Goal: Information Seeking & Learning: Learn about a topic

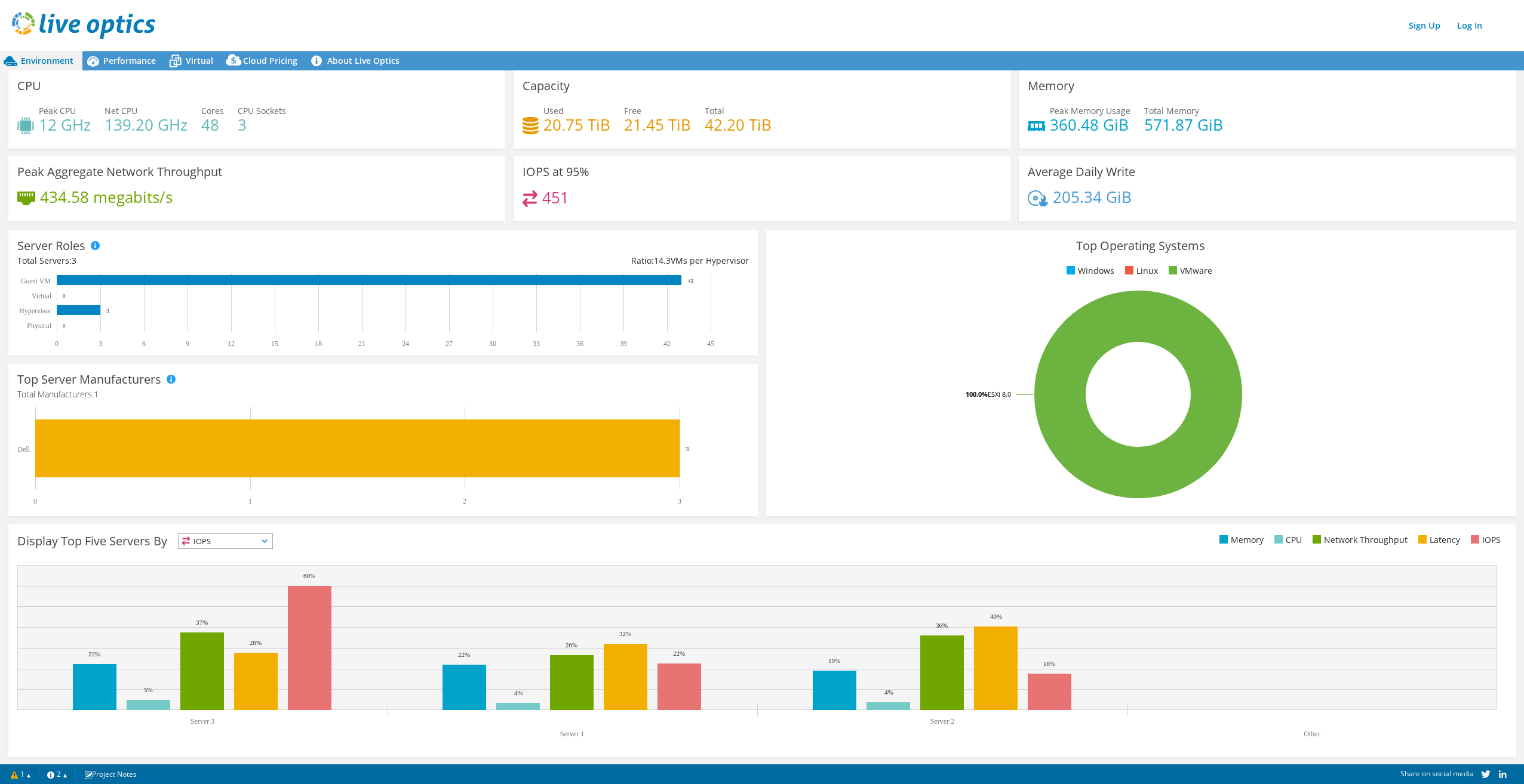
click at [820, 426] on rect at bounding box center [1138, 394] width 727 height 209
click at [119, 65] on span "Performance" at bounding box center [129, 61] width 52 height 12
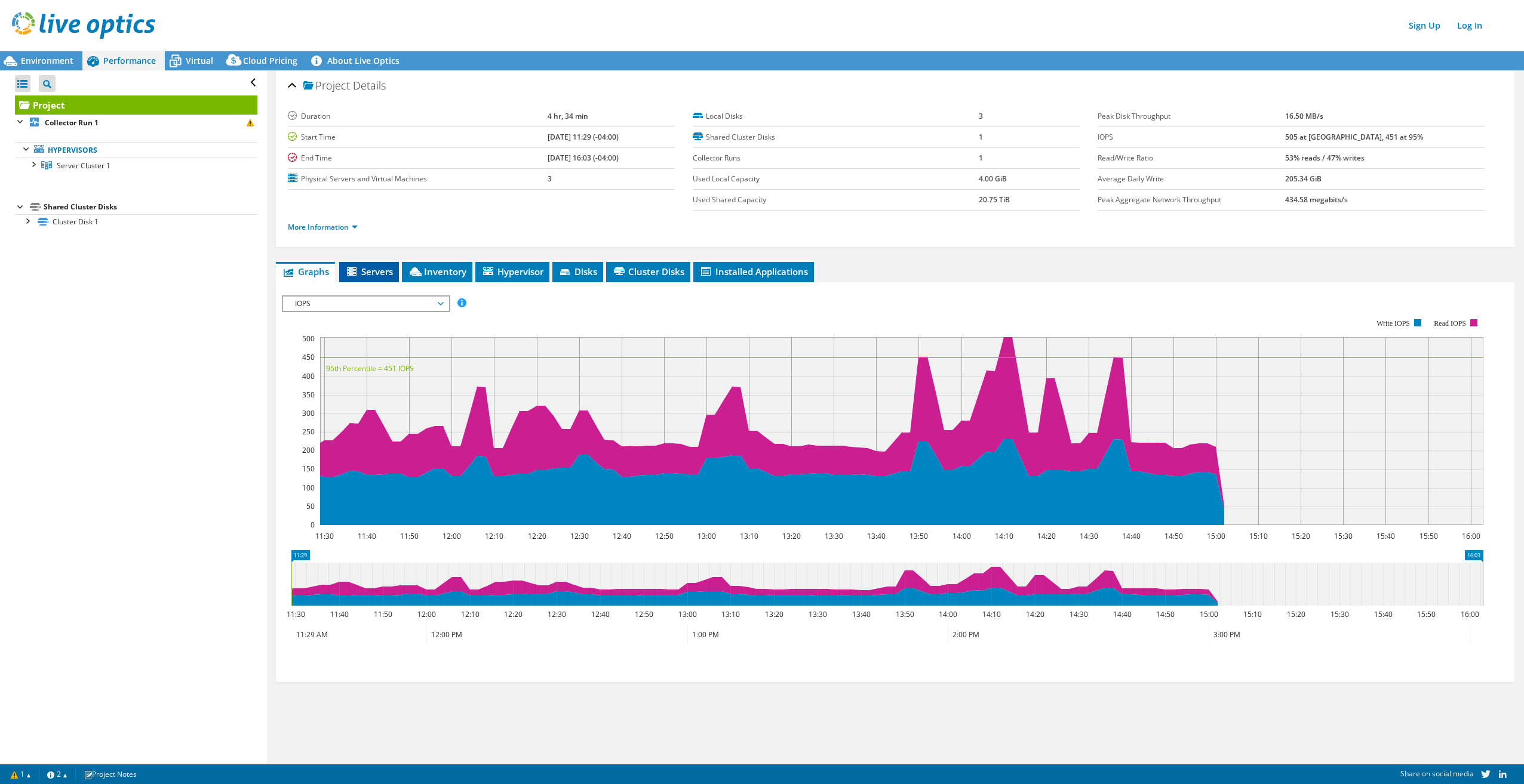
click at [352, 277] on icon at bounding box center [353, 272] width 12 height 10
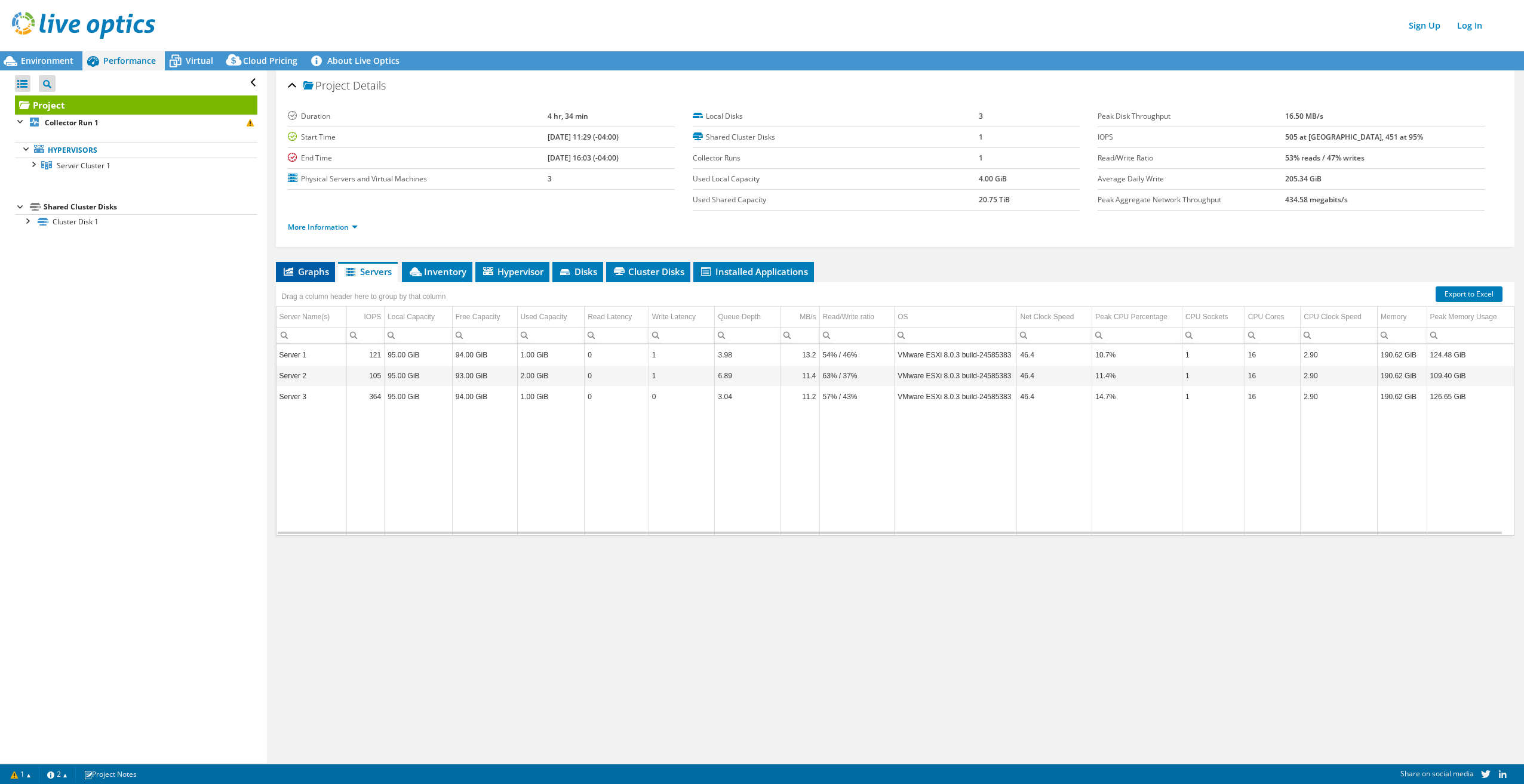
click at [303, 277] on li "Graphs" at bounding box center [305, 272] width 59 height 20
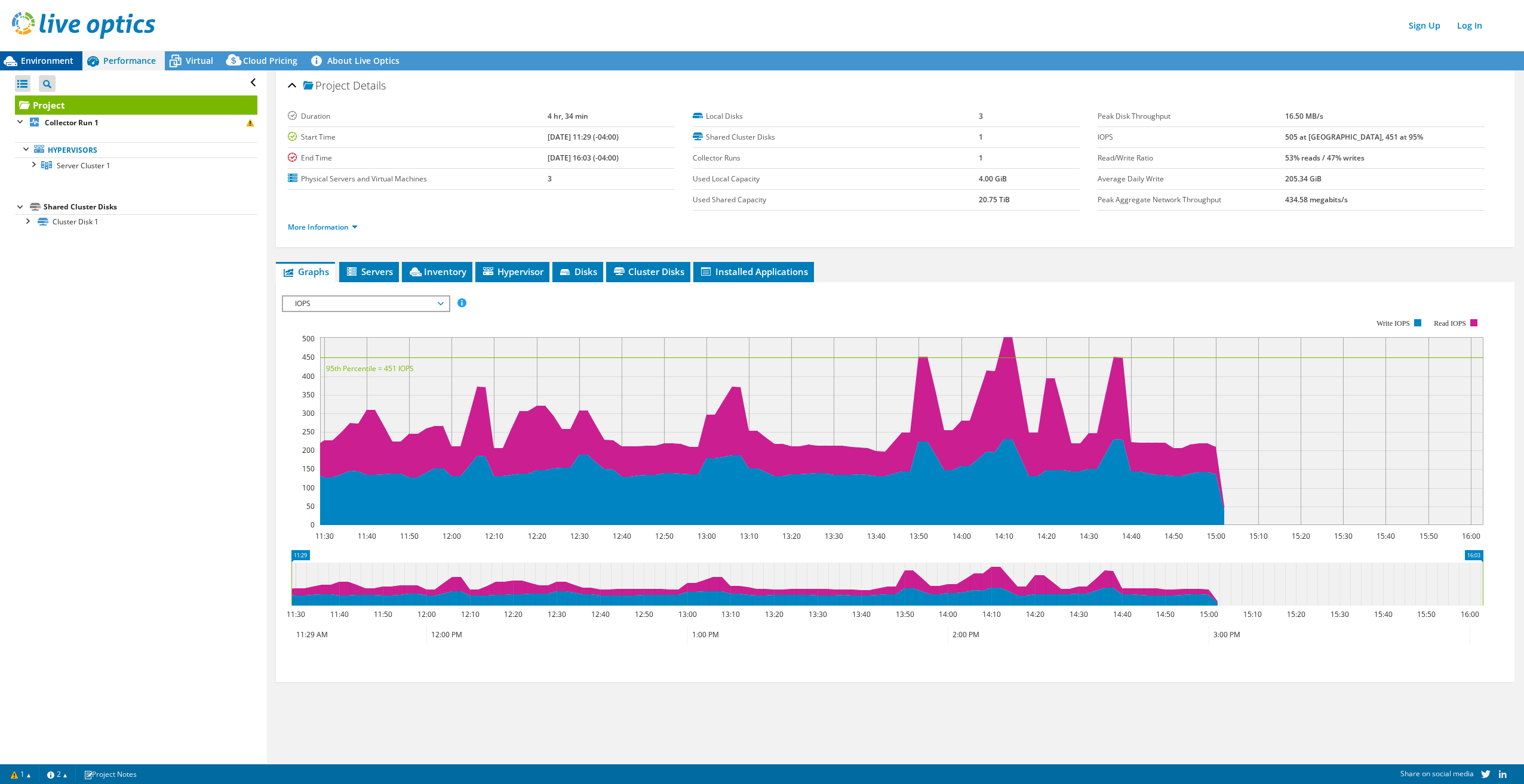
click at [49, 61] on span "Environment" at bounding box center [47, 61] width 52 height 12
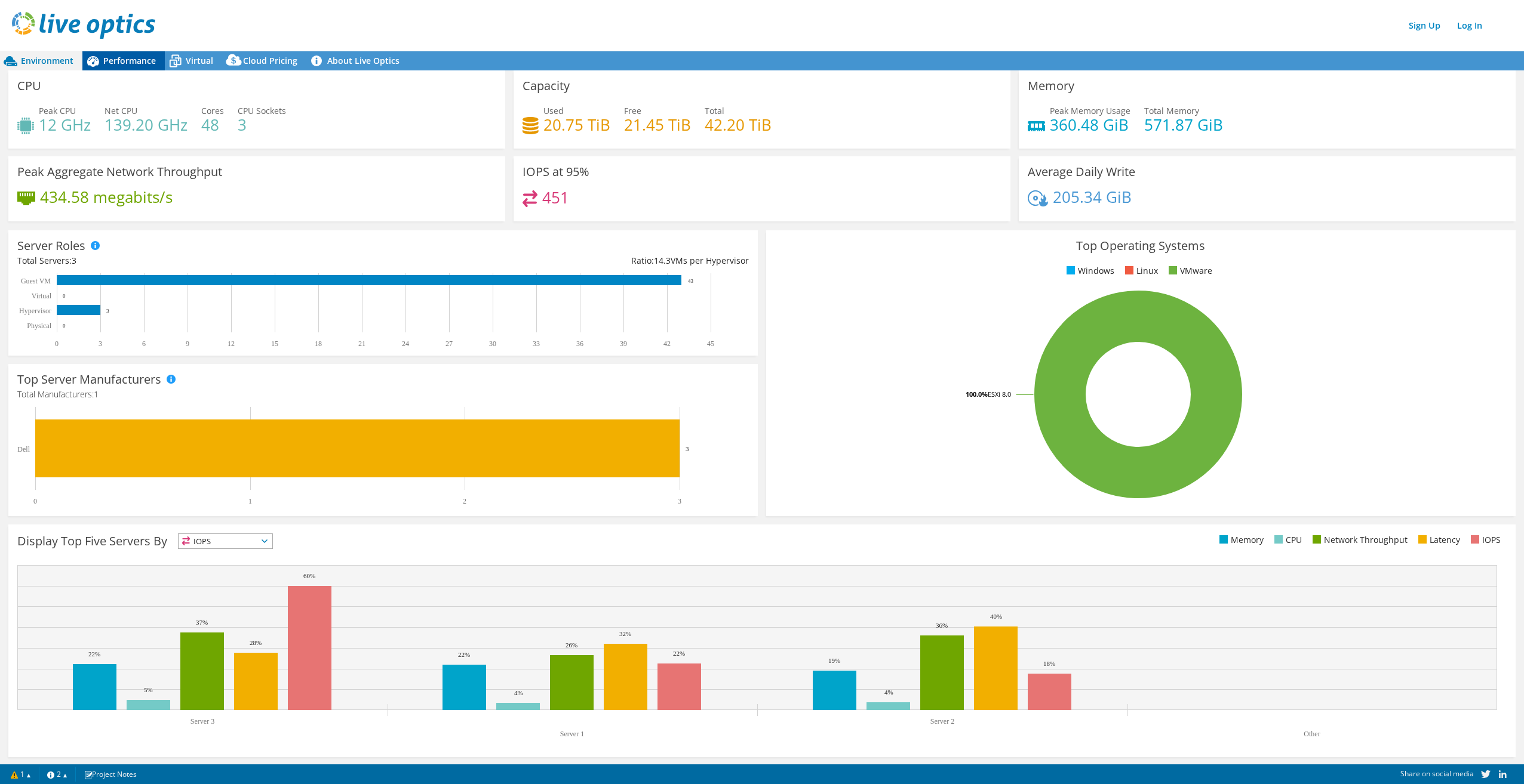
click at [134, 65] on span "Performance" at bounding box center [129, 61] width 52 height 12
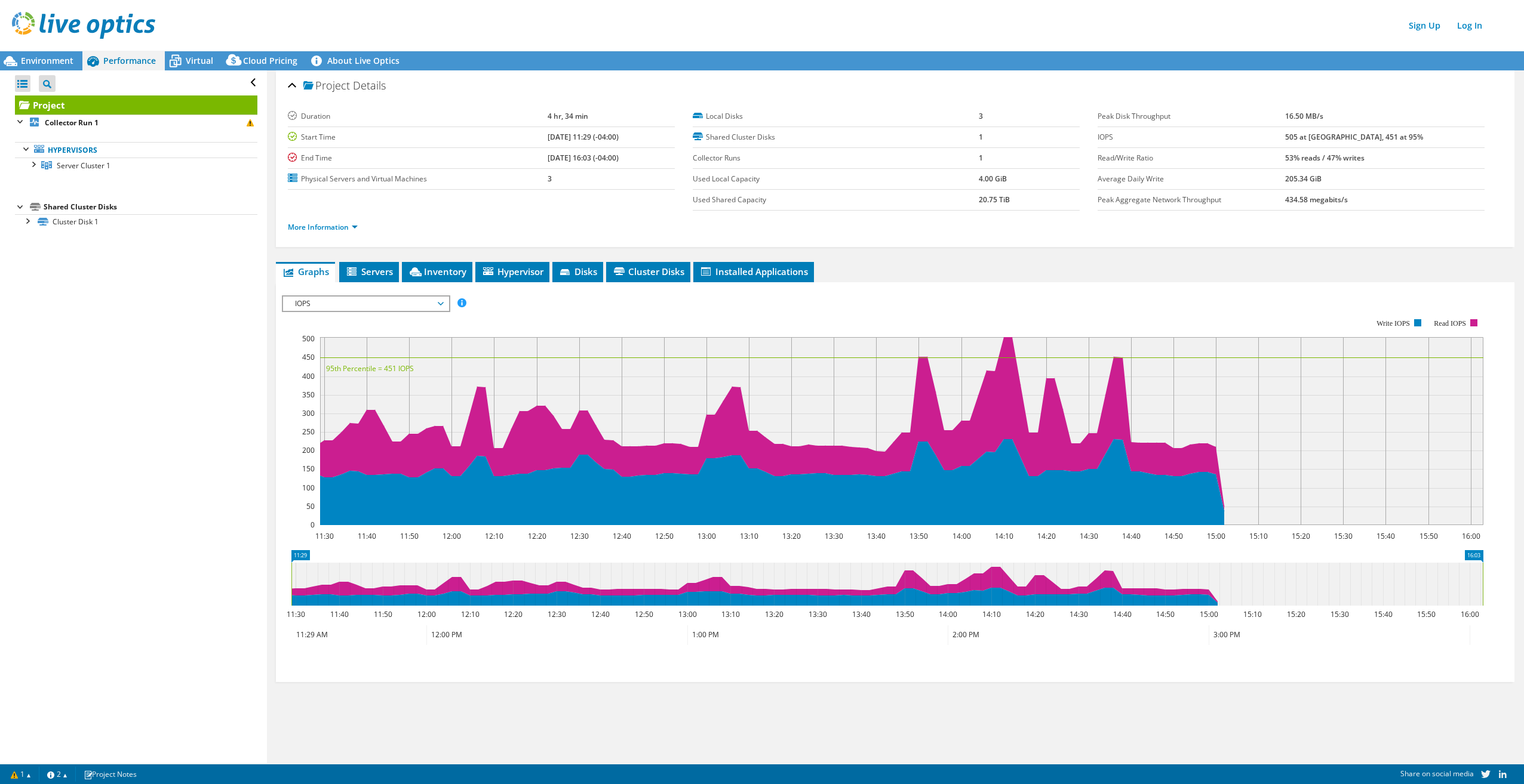
click at [371, 302] on span "IOPS" at bounding box center [365, 303] width 153 height 14
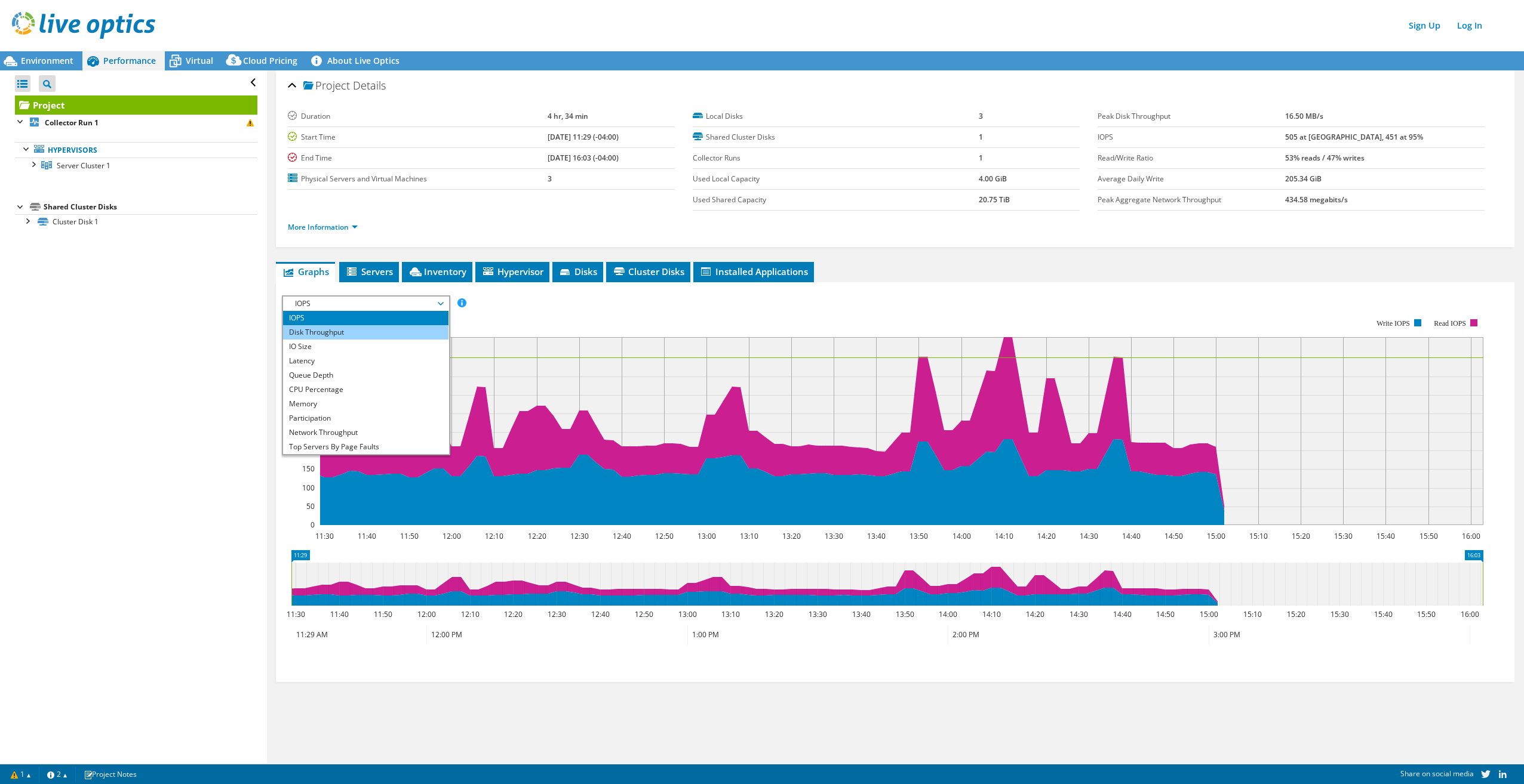
click at [339, 336] on li "Disk Throughput" at bounding box center [365, 332] width 166 height 14
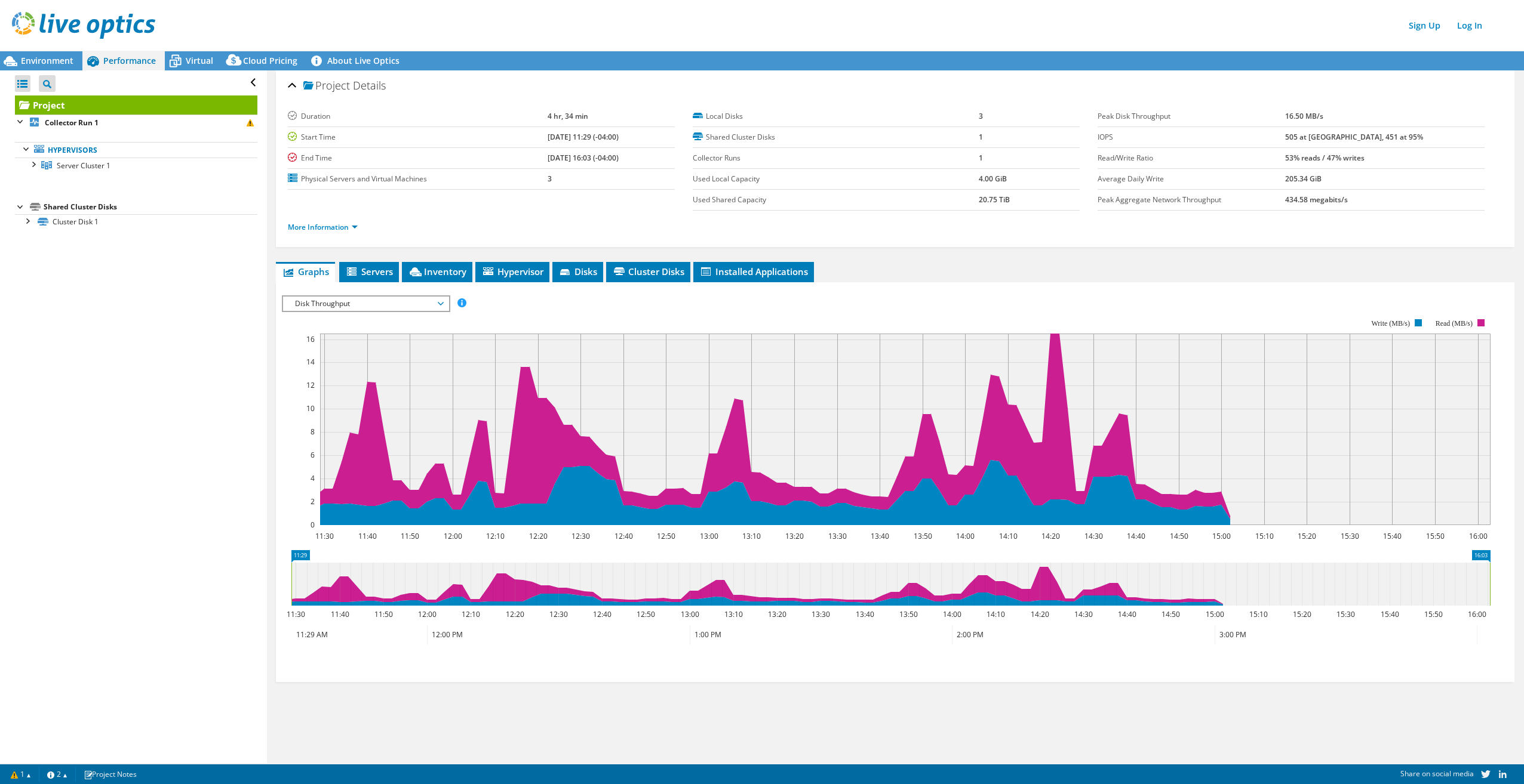
click at [345, 309] on span "Disk Throughput" at bounding box center [365, 303] width 153 height 14
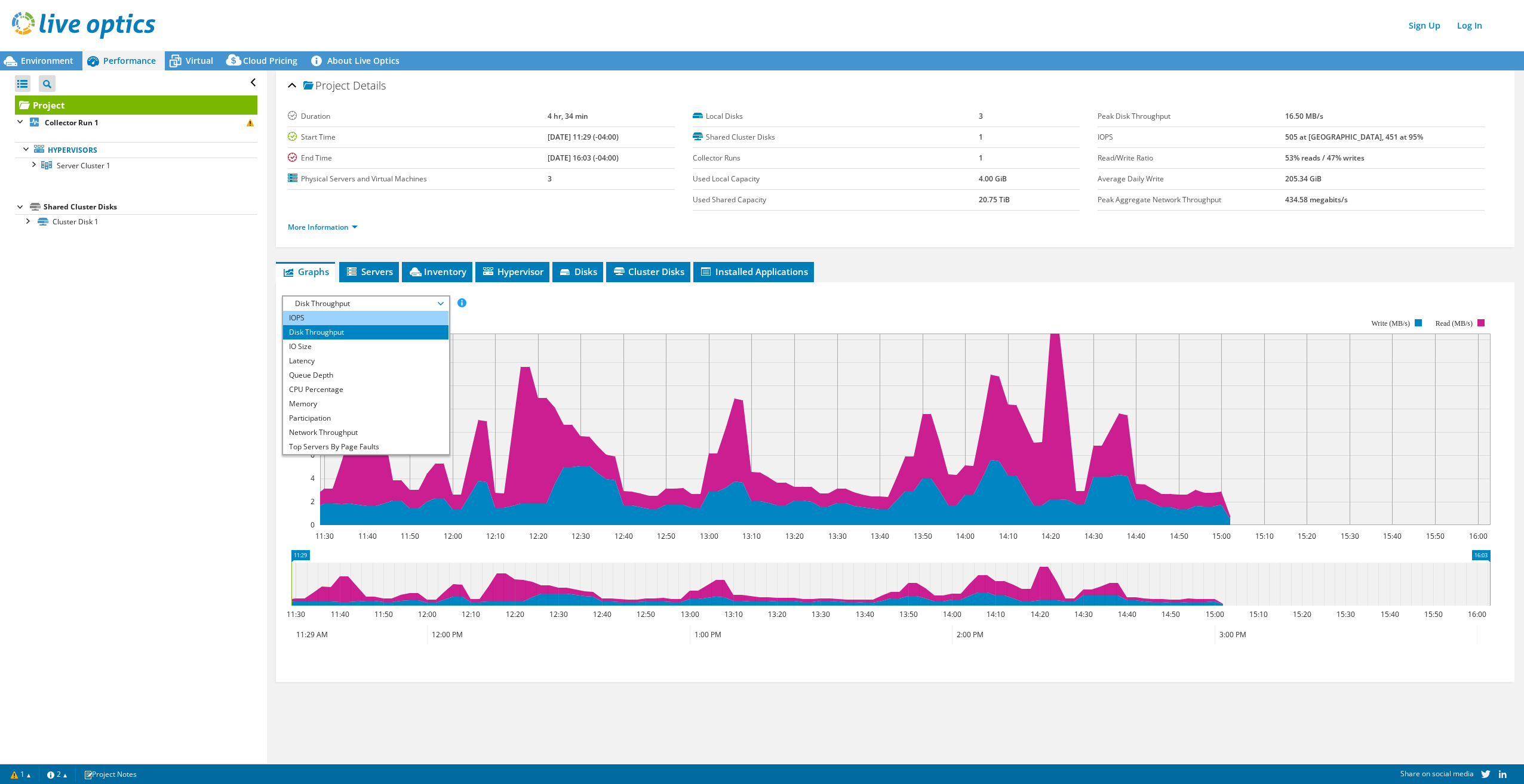
click at [318, 319] on li "IOPS" at bounding box center [365, 318] width 166 height 14
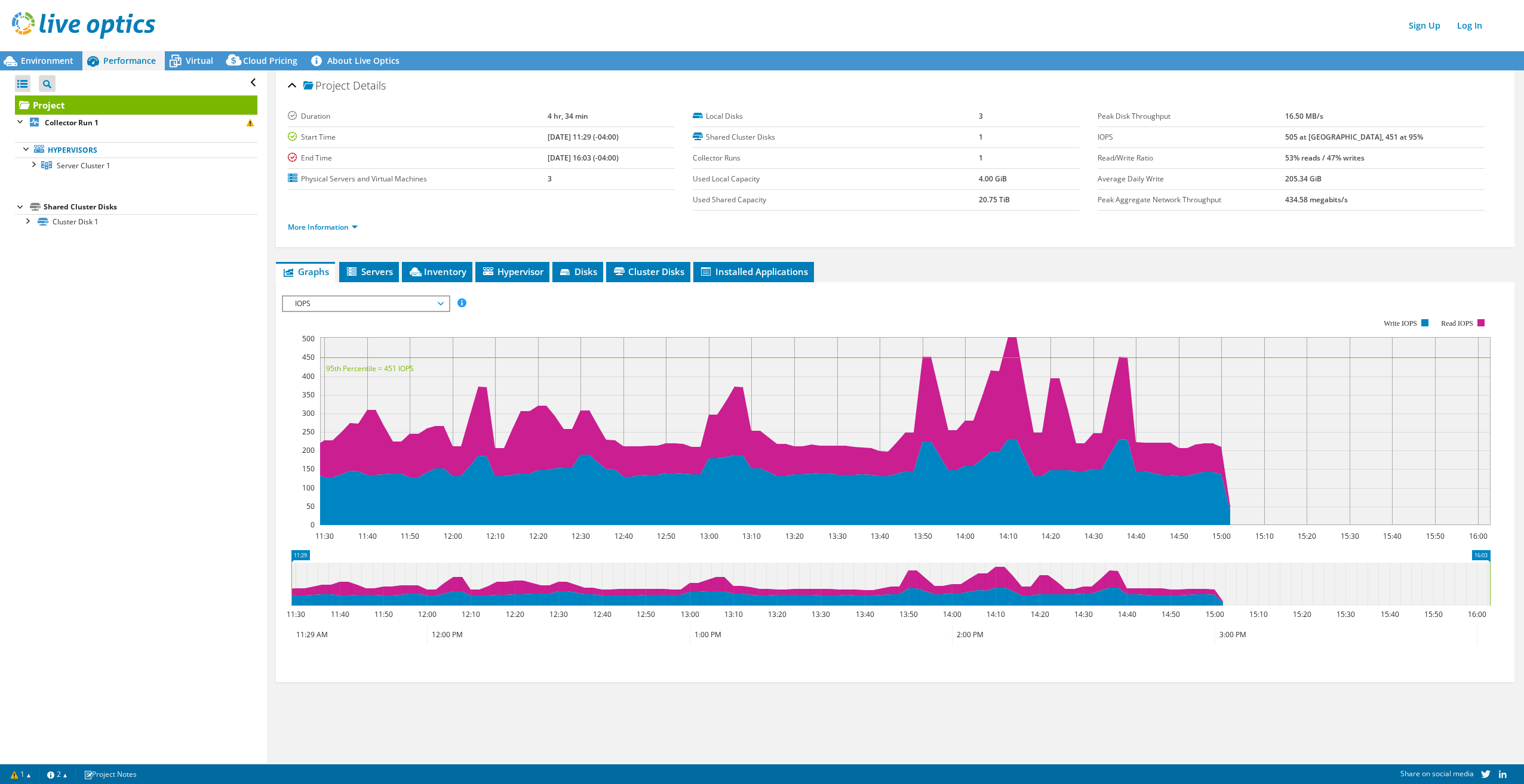
click at [324, 306] on span "IOPS" at bounding box center [365, 303] width 153 height 14
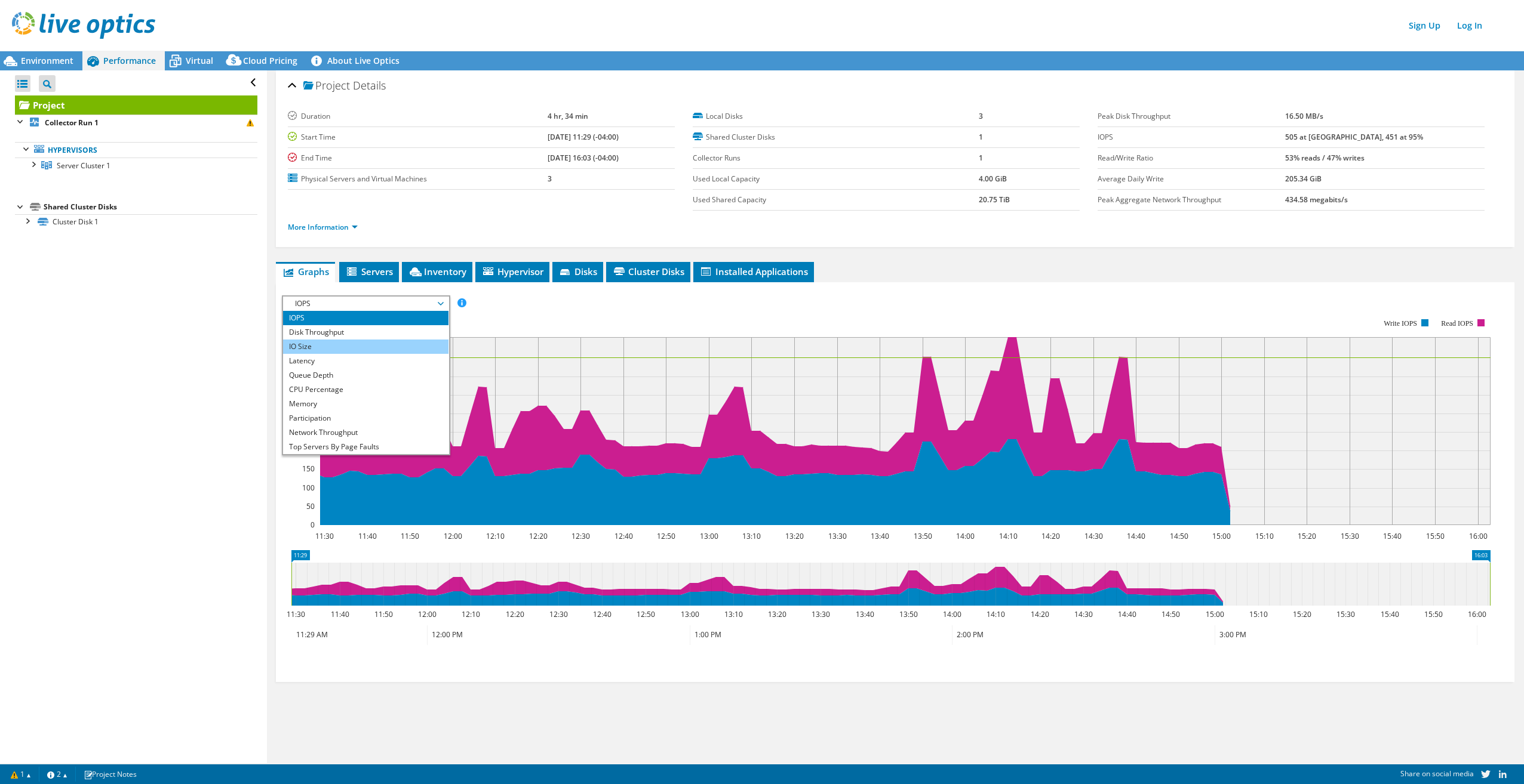
click at [319, 345] on li "IO Size" at bounding box center [365, 347] width 166 height 14
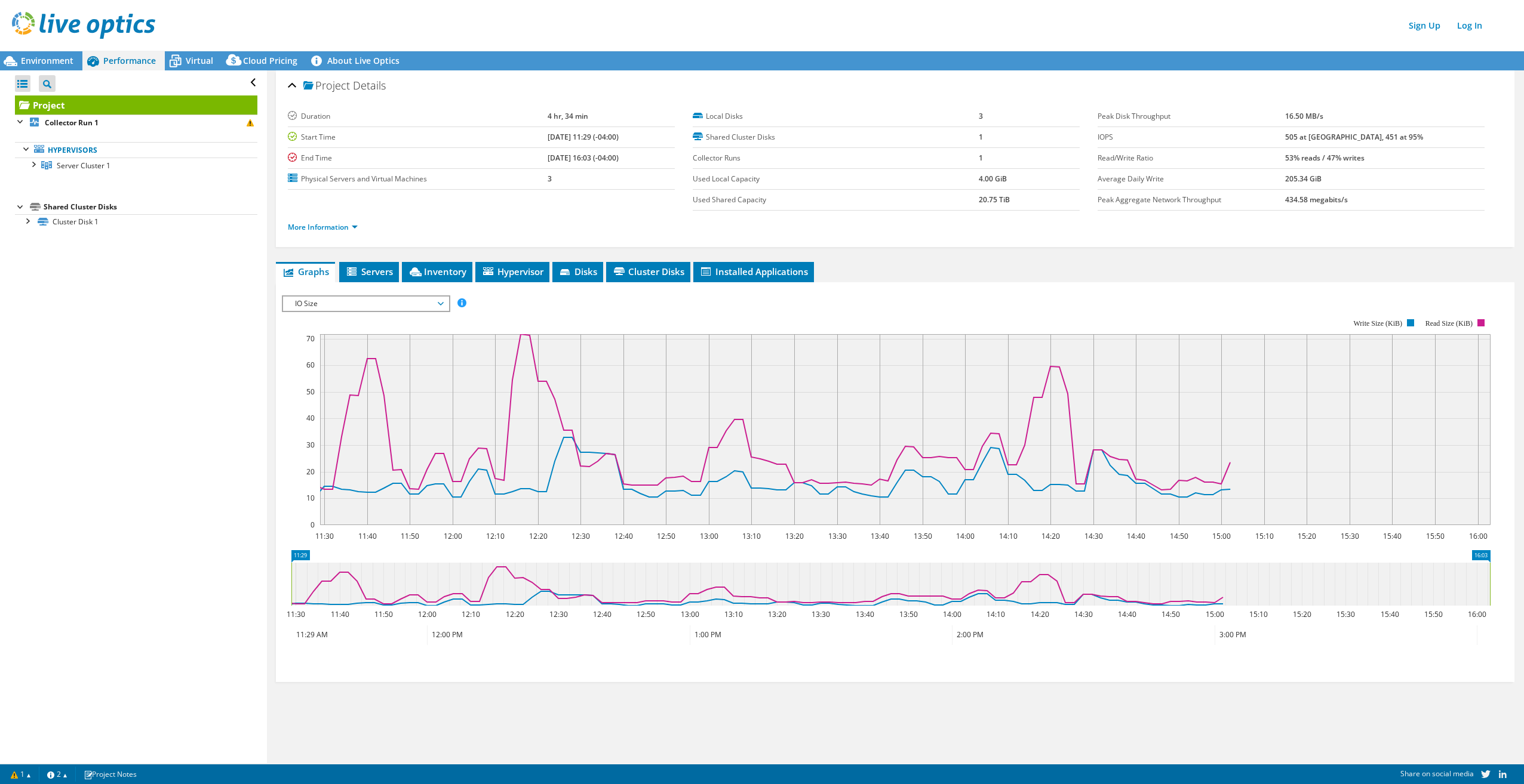
click at [352, 302] on span "IO Size" at bounding box center [365, 303] width 153 height 14
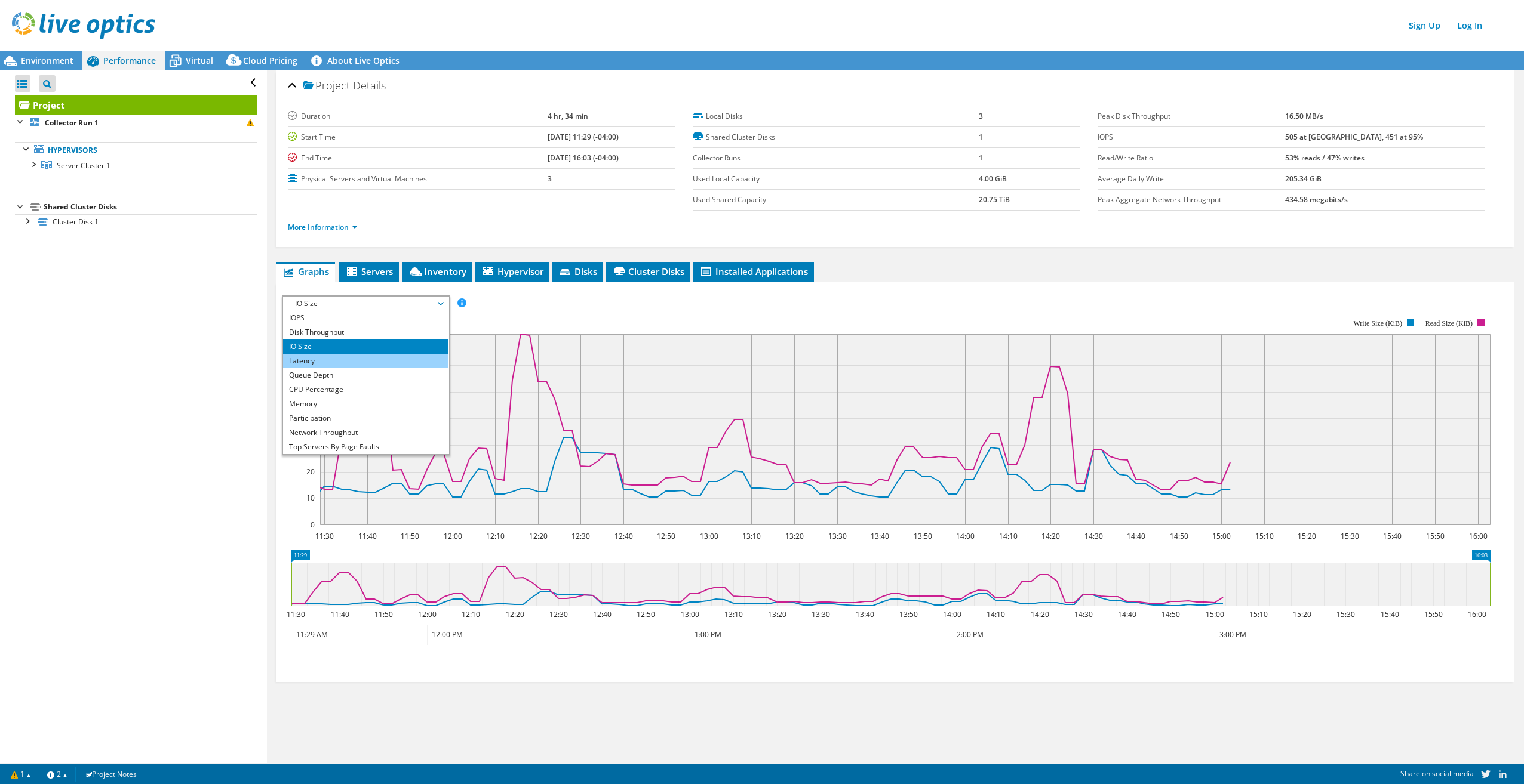
click at [340, 361] on li "Latency" at bounding box center [365, 361] width 166 height 14
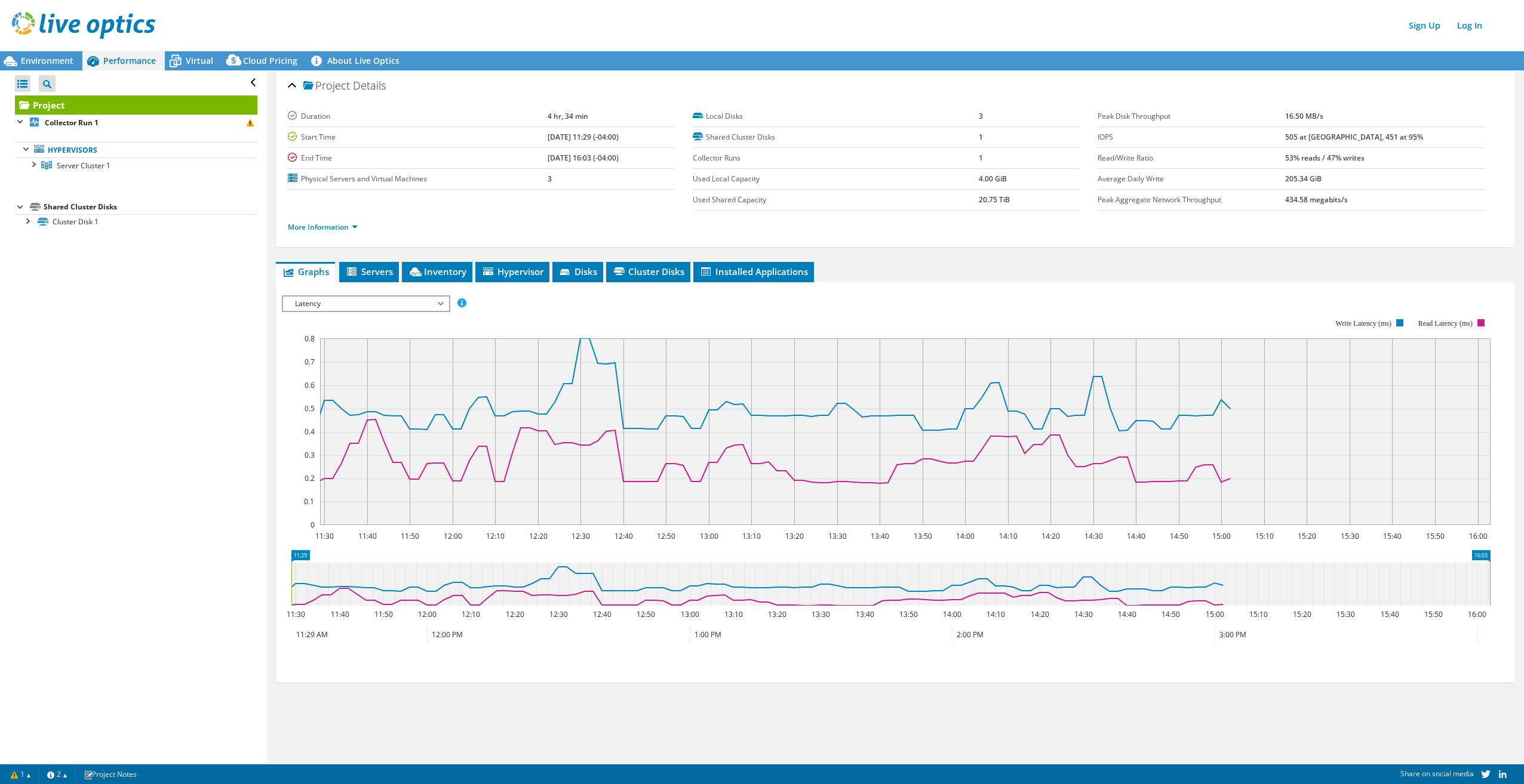
click at [350, 303] on span "Latency" at bounding box center [365, 303] width 153 height 14
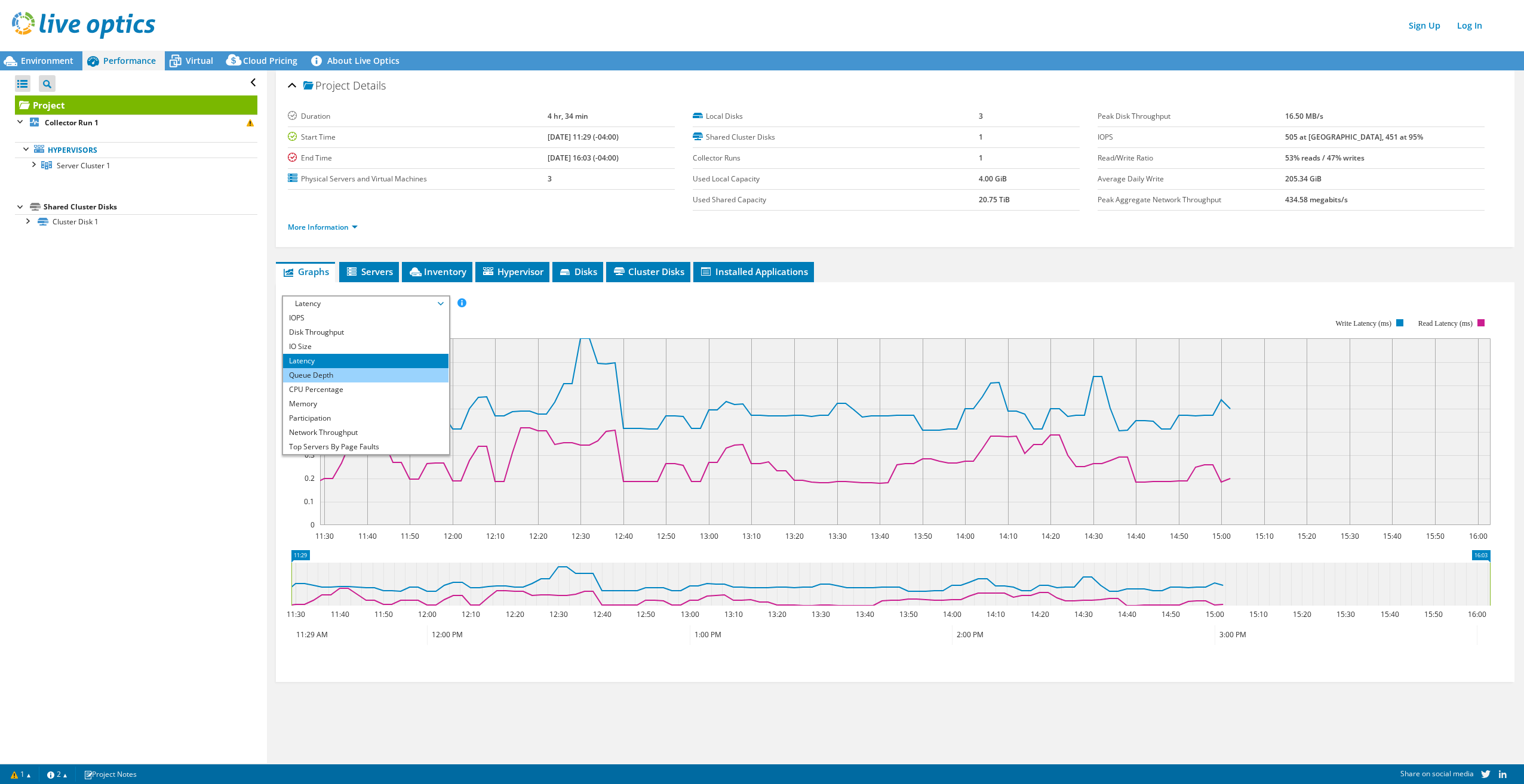
click at [320, 377] on li "Queue Depth" at bounding box center [365, 375] width 166 height 14
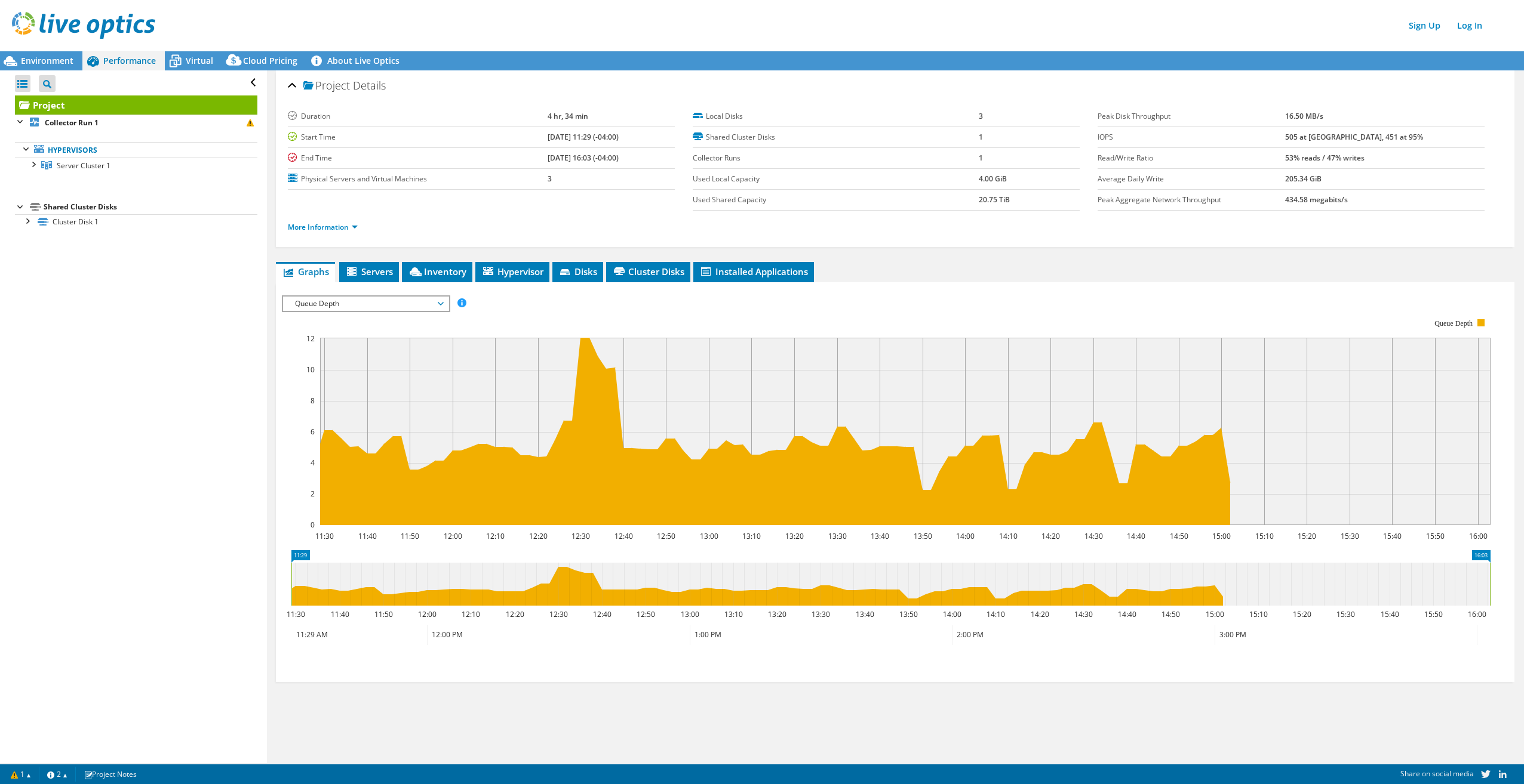
click at [350, 302] on span "Queue Depth" at bounding box center [365, 303] width 153 height 14
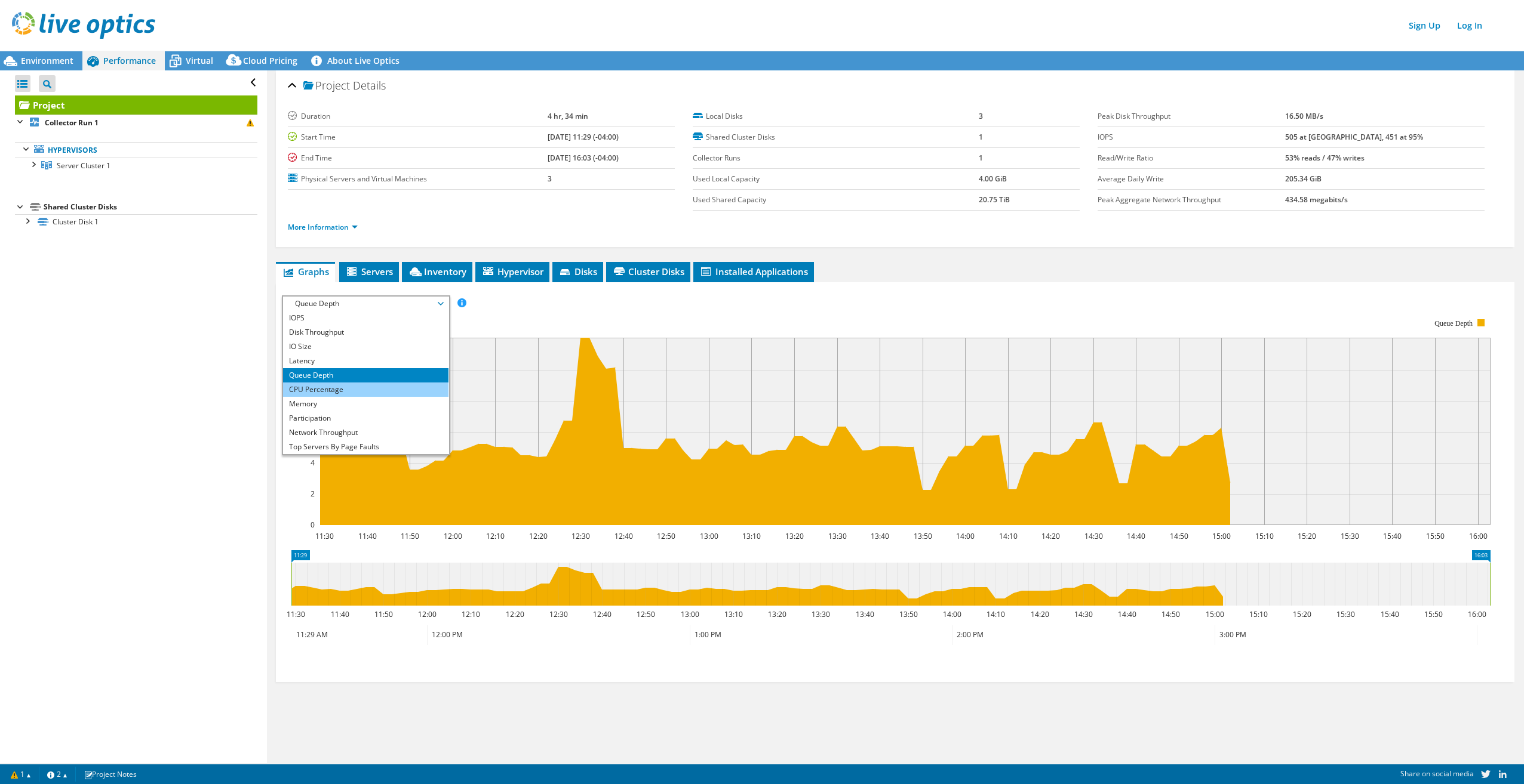
click at [329, 388] on li "CPU Percentage" at bounding box center [365, 390] width 166 height 14
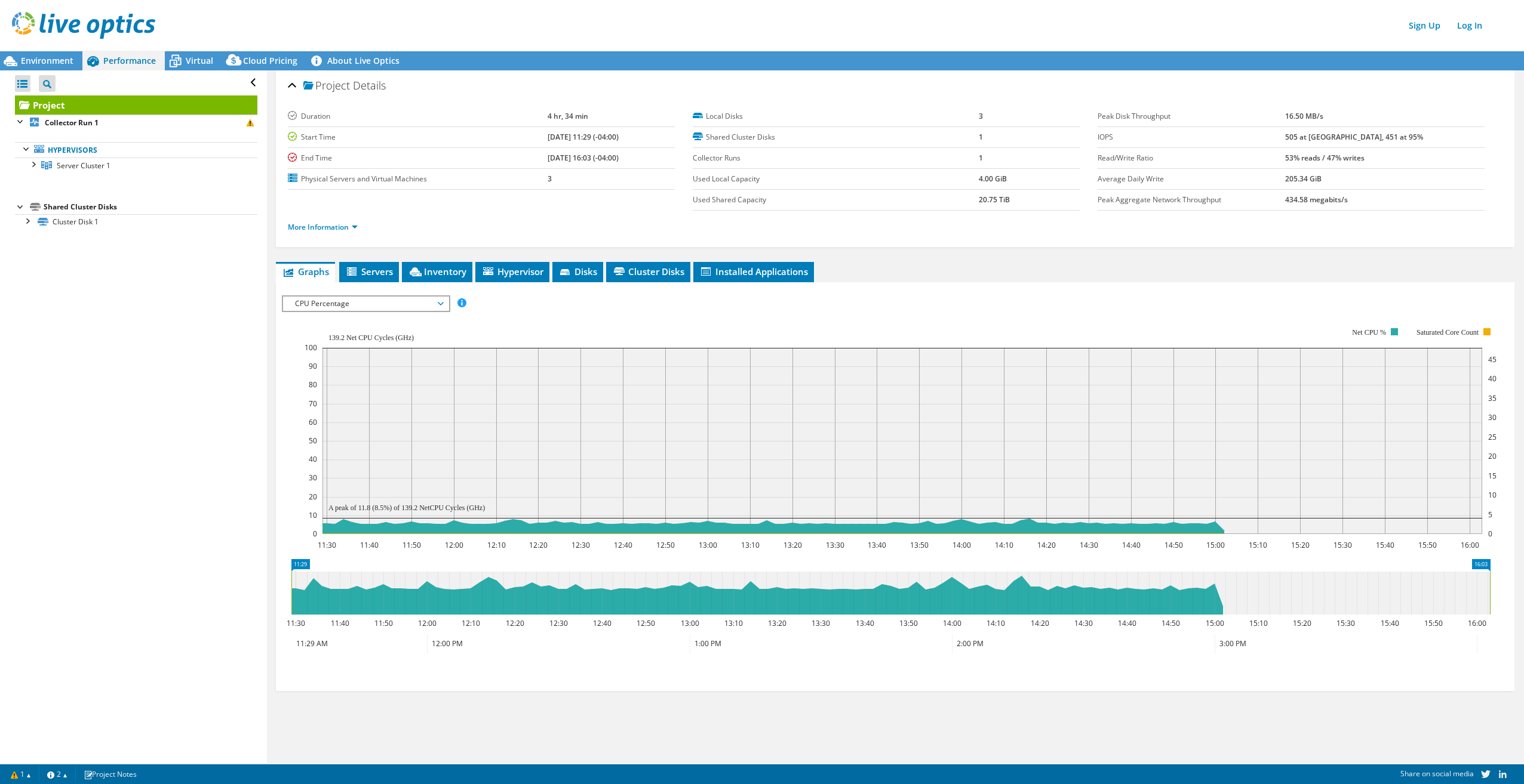
click at [361, 307] on span "CPU Percentage" at bounding box center [365, 303] width 153 height 14
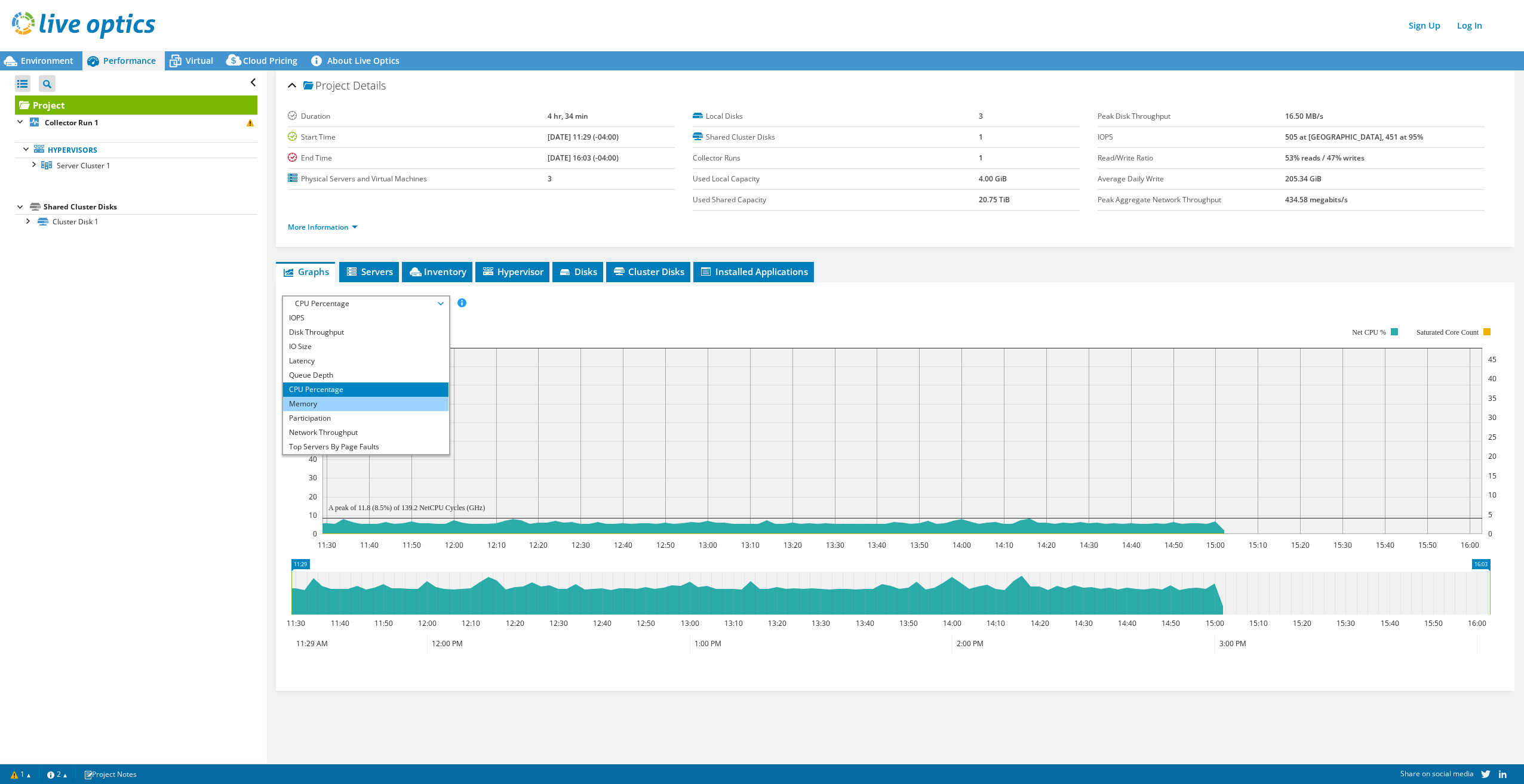
click at [344, 400] on li "Memory" at bounding box center [365, 404] width 166 height 14
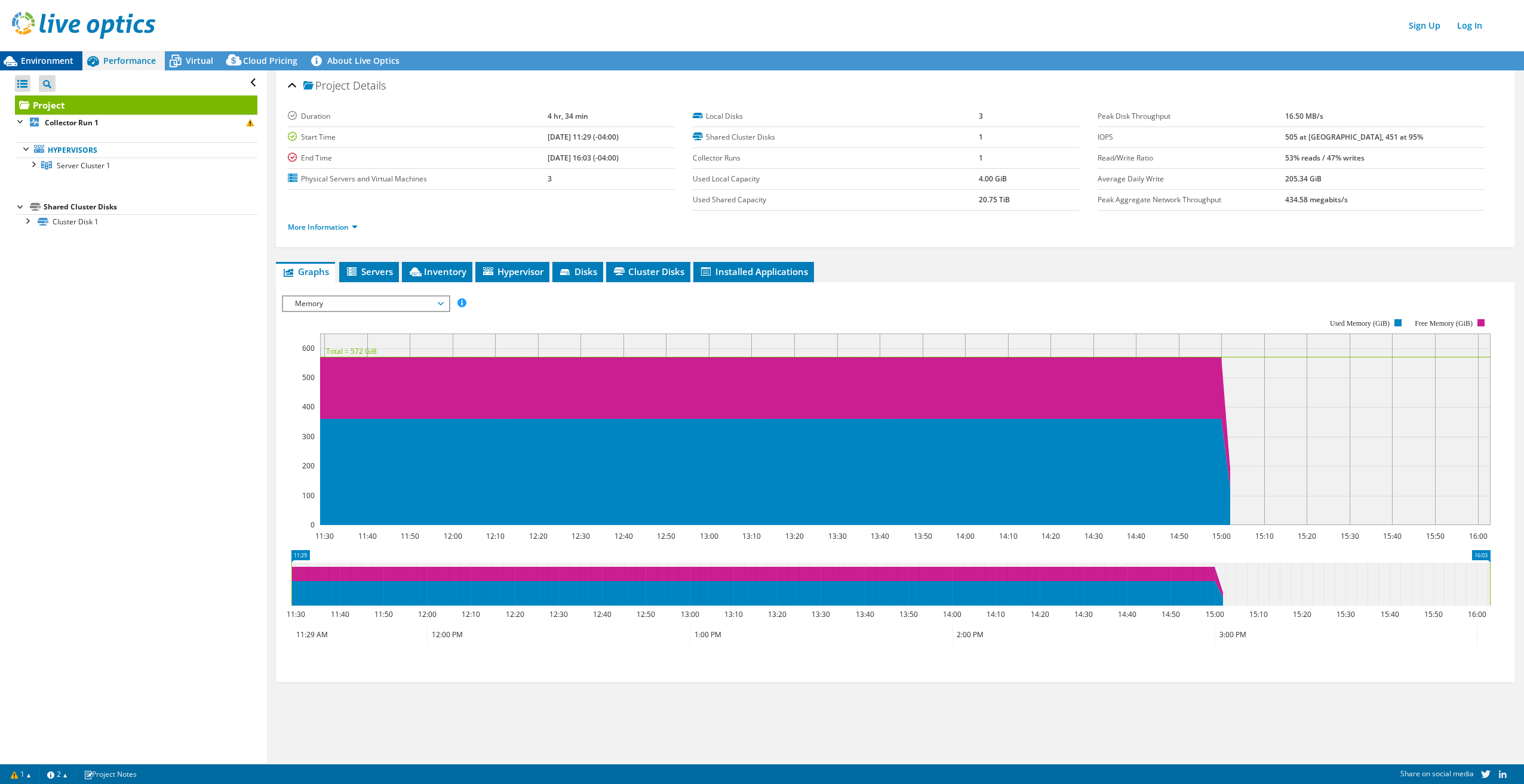
click at [22, 65] on span "Environment" at bounding box center [47, 61] width 52 height 12
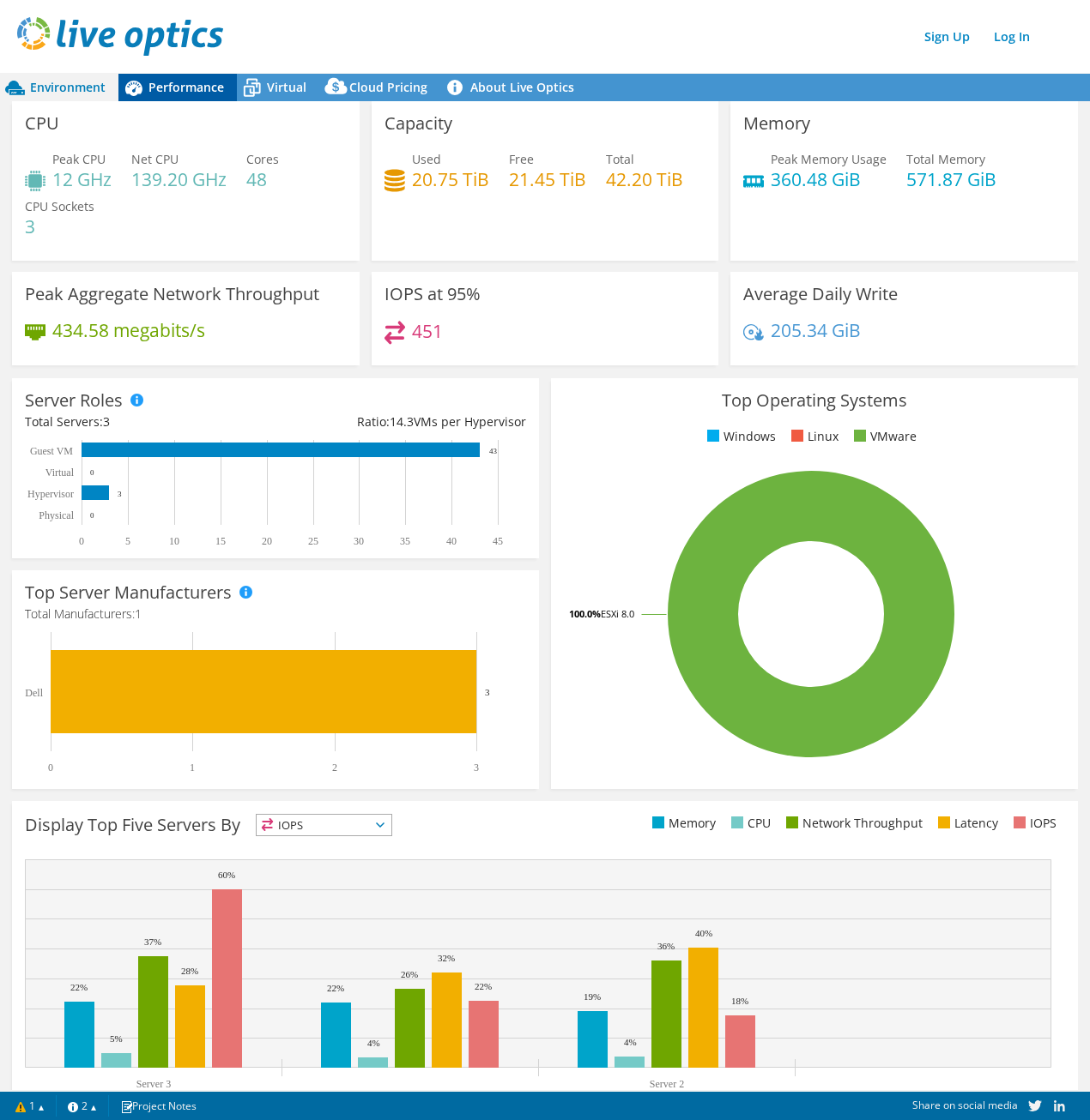
click at [207, 78] on div "Performance" at bounding box center [177, 87] width 118 height 27
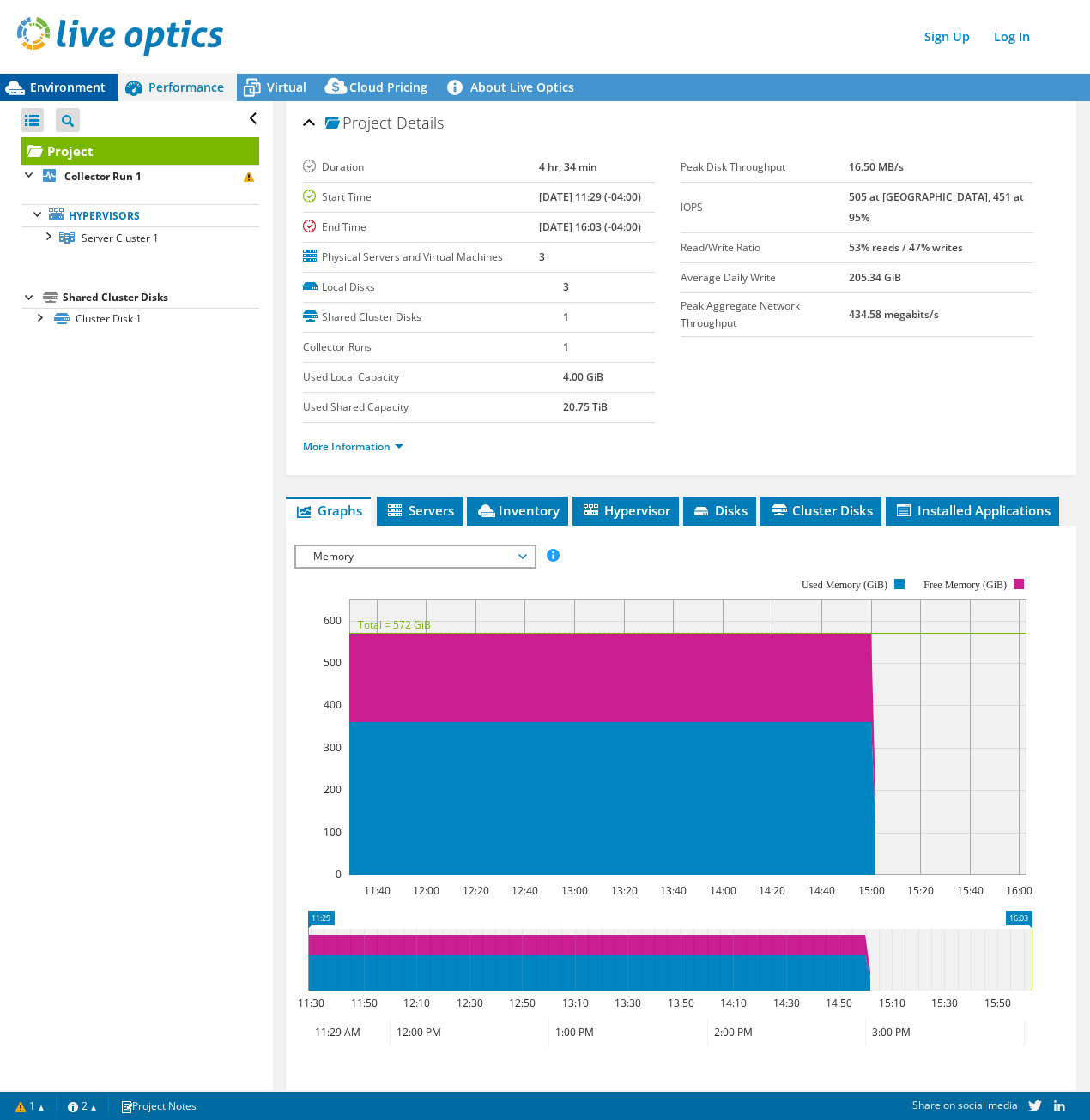
click at [84, 95] on div "Environment" at bounding box center [59, 87] width 118 height 27
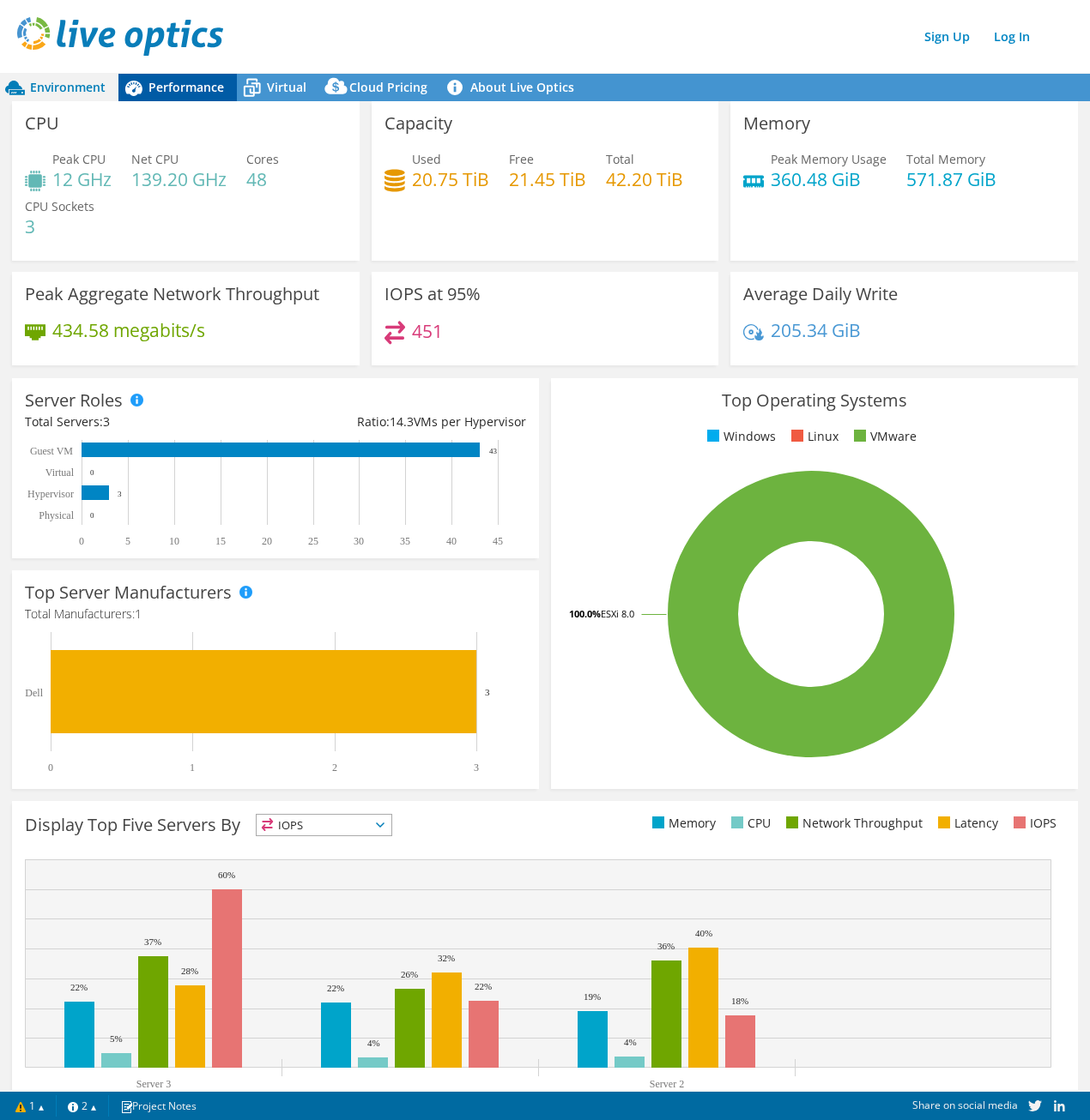
click at [166, 89] on span "Performance" at bounding box center [186, 87] width 75 height 17
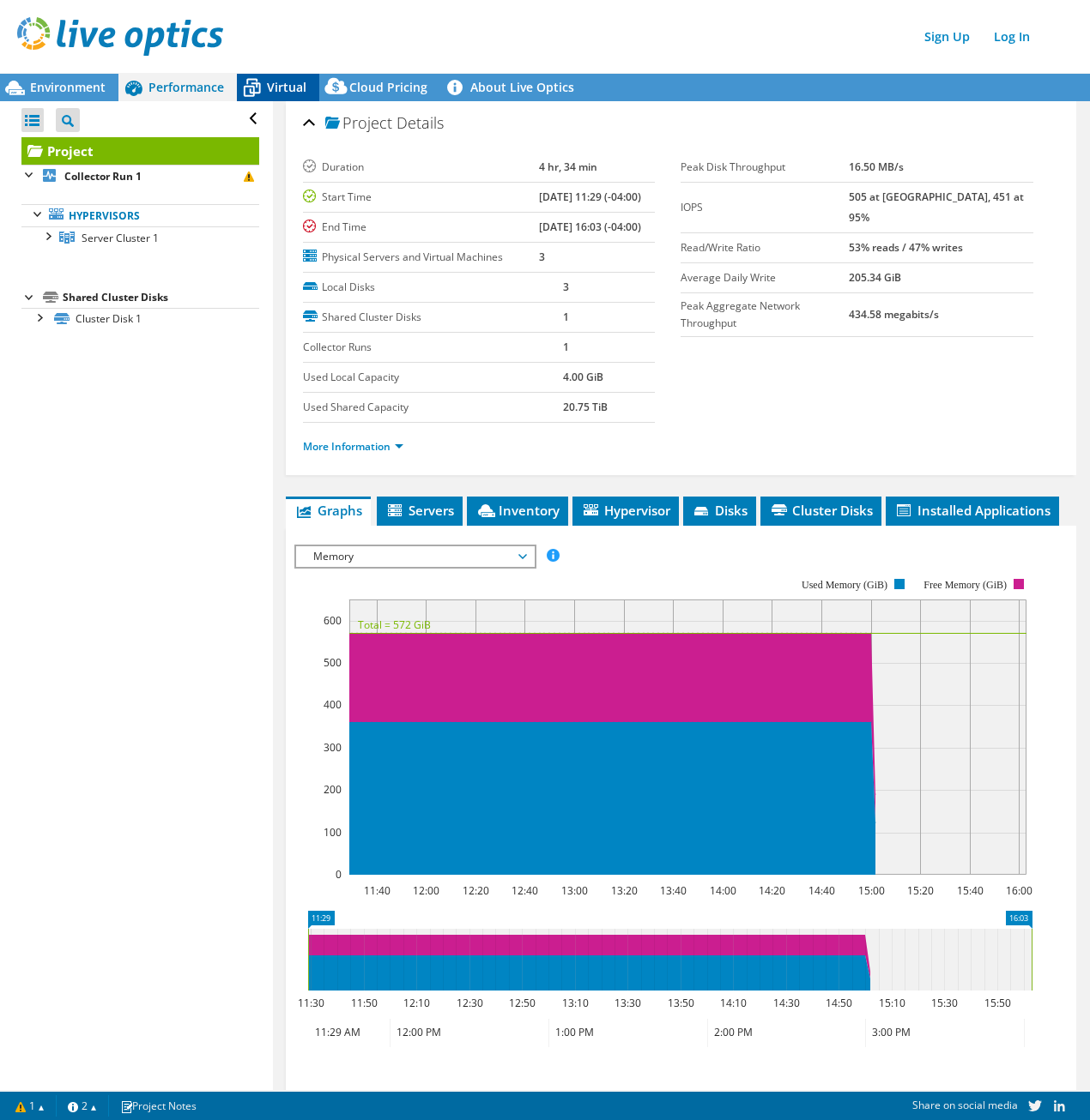
click at [288, 79] on span "Virtual" at bounding box center [287, 87] width 39 height 17
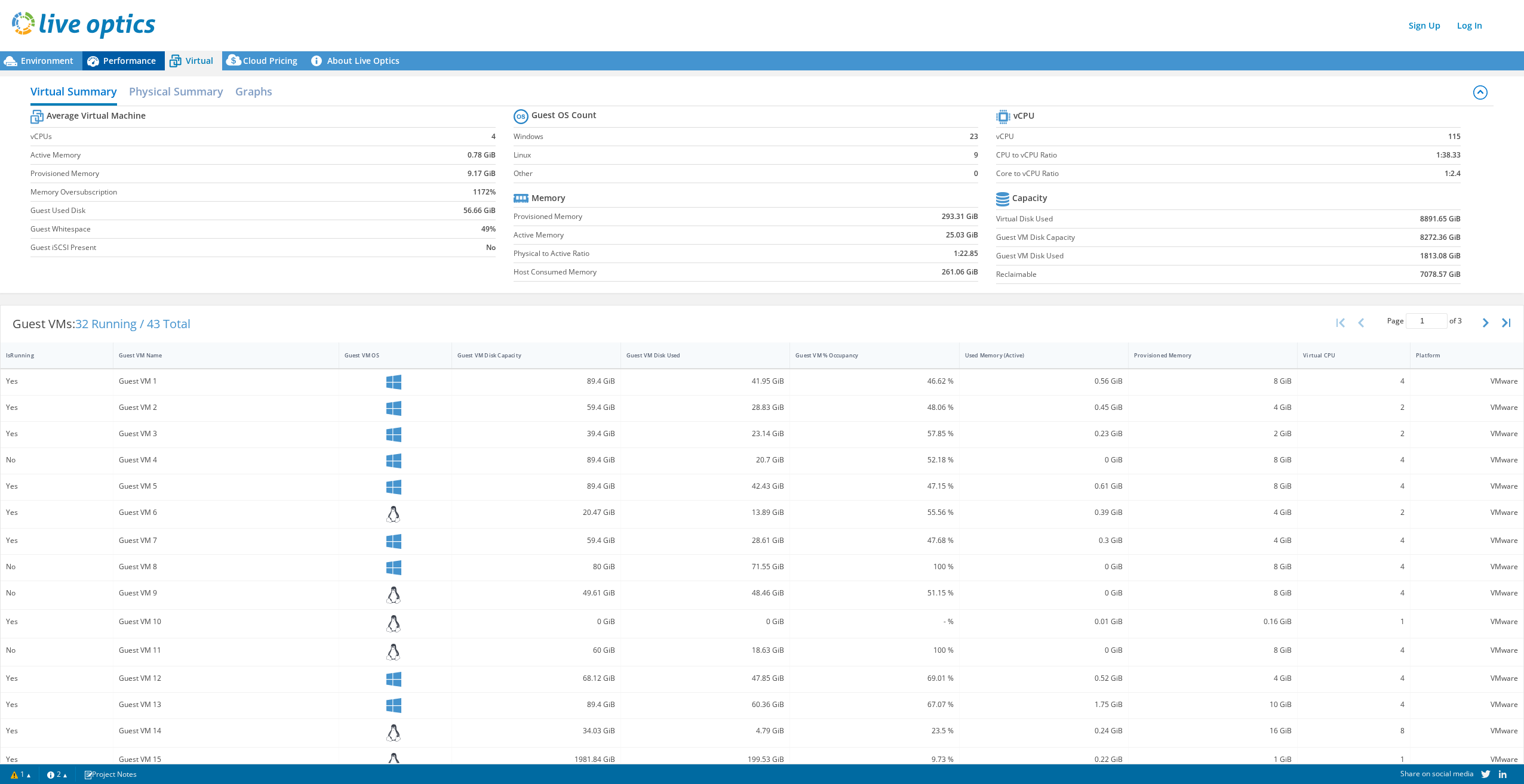
click at [134, 58] on span "Performance" at bounding box center [129, 61] width 52 height 12
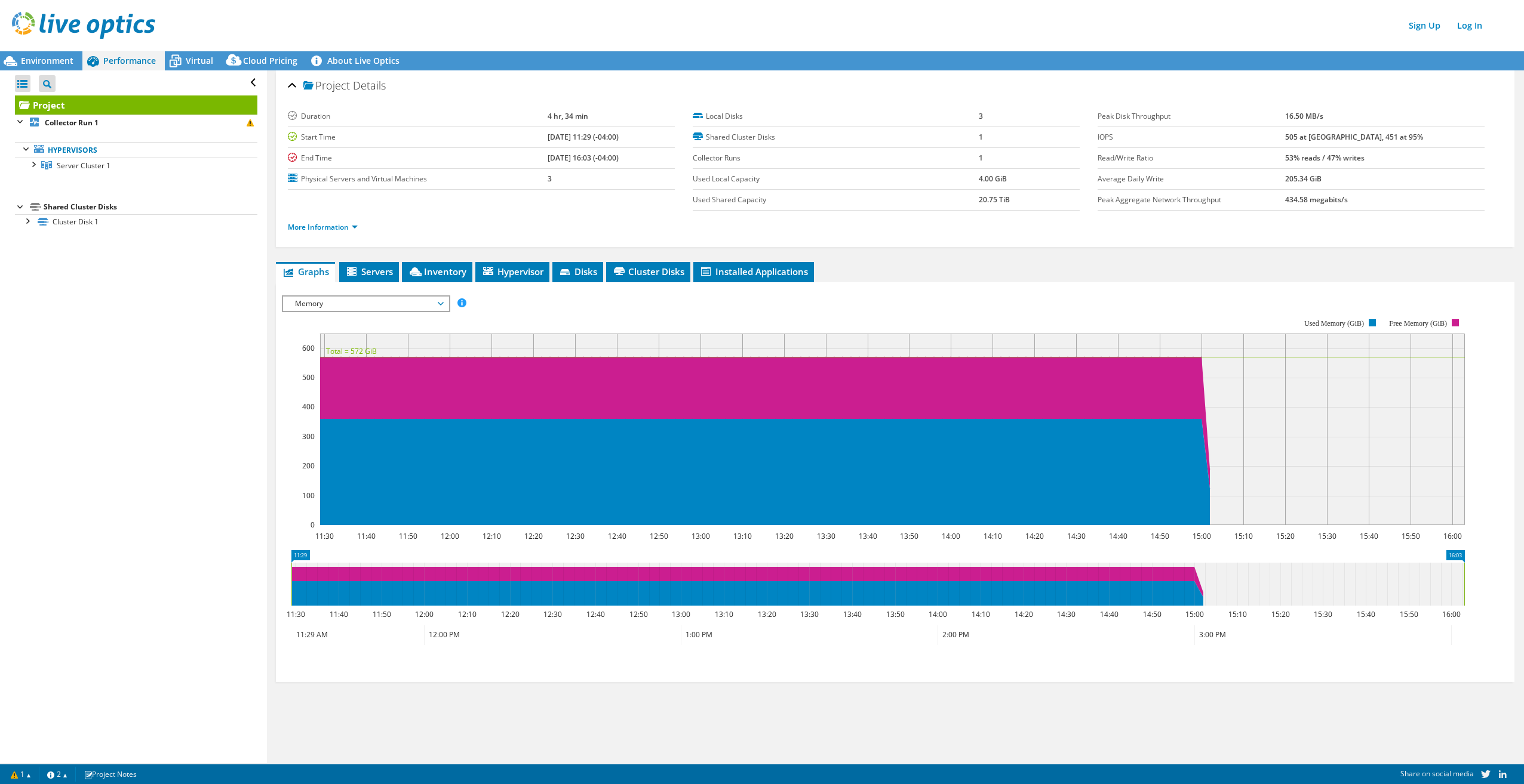
click at [516, 311] on rect at bounding box center [874, 422] width 1183 height 238
click at [190, 65] on span "Virtual" at bounding box center [200, 61] width 27 height 12
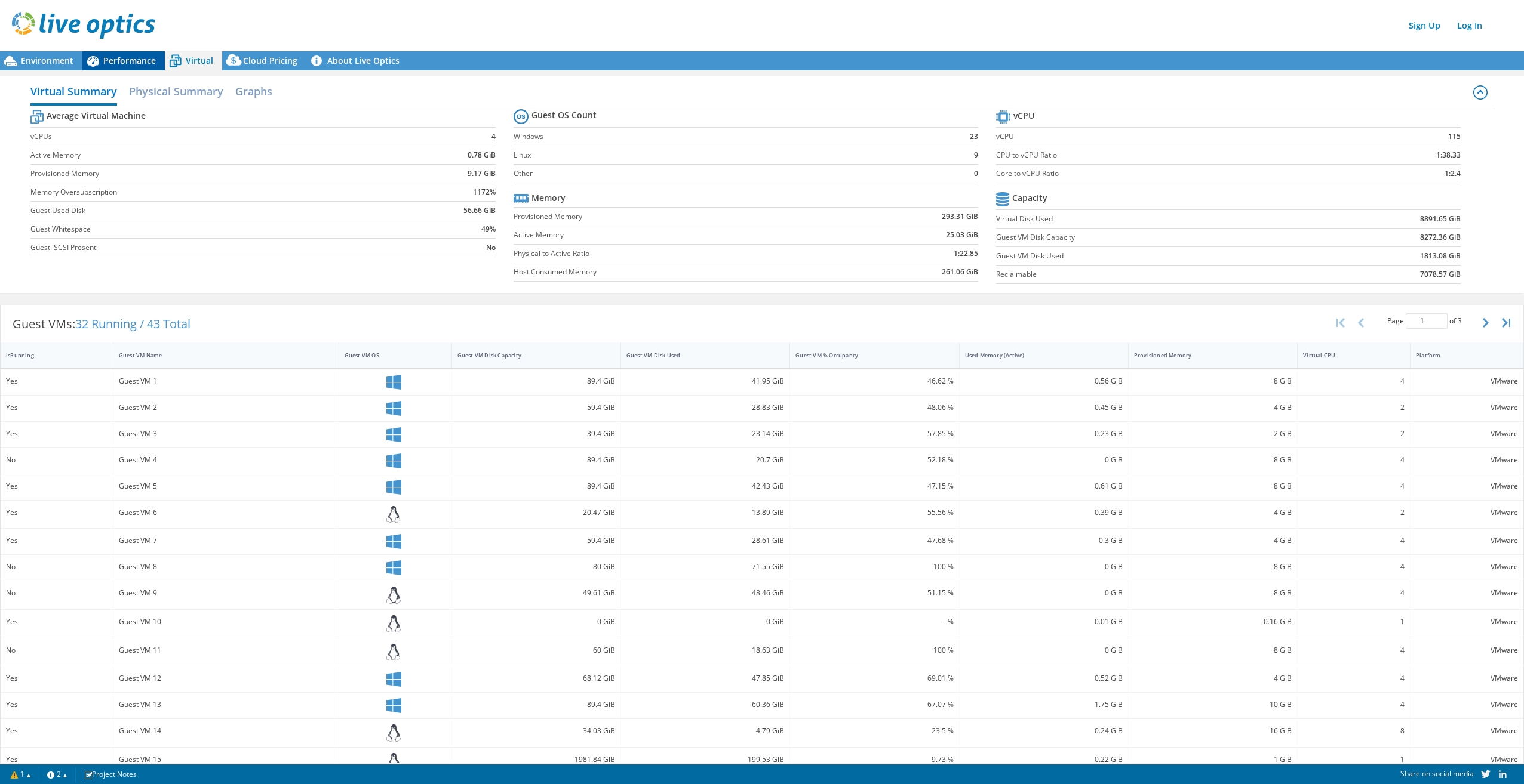
click at [132, 59] on span "Performance" at bounding box center [129, 61] width 52 height 12
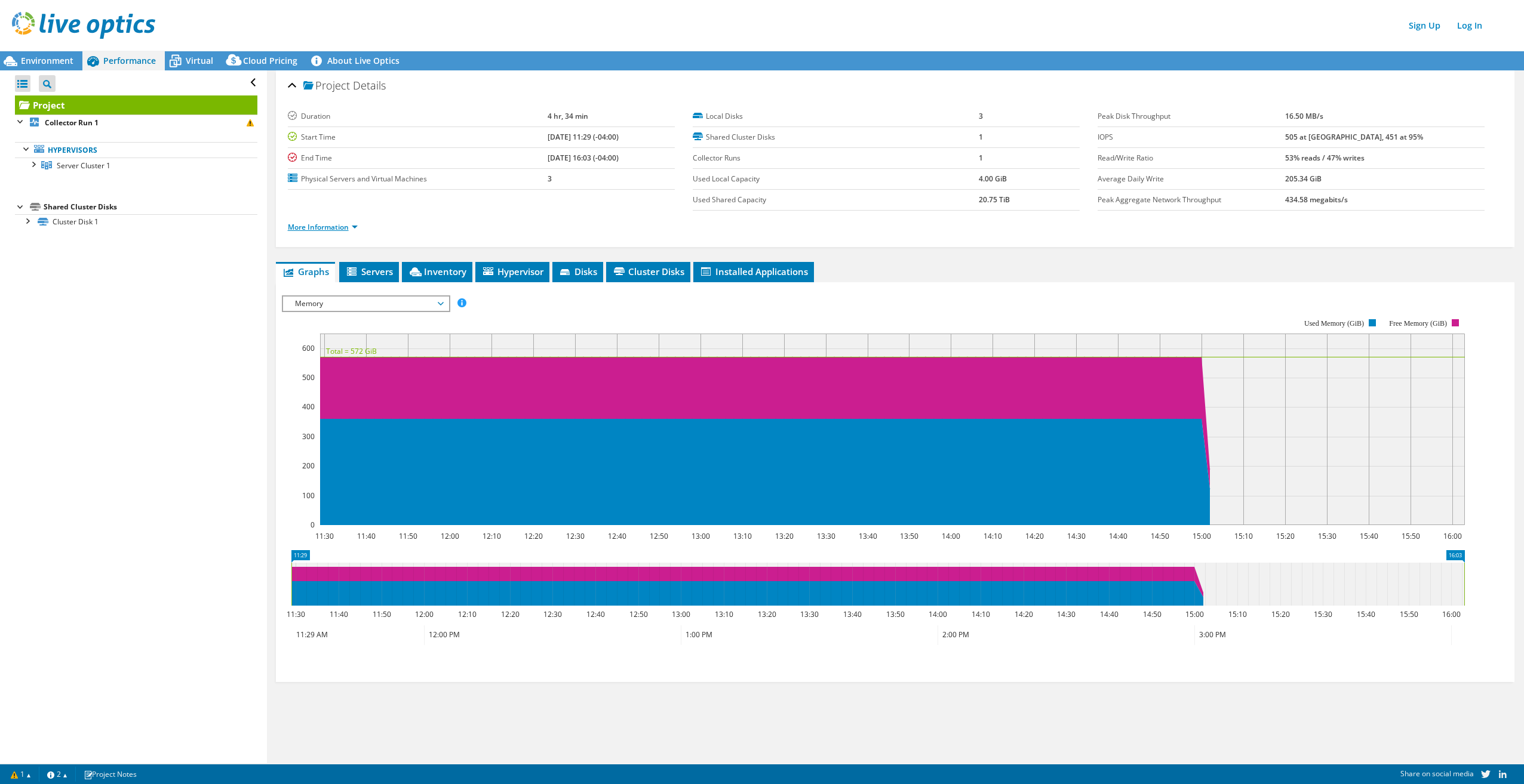
click at [325, 232] on link "More Information" at bounding box center [322, 227] width 70 height 10
click at [33, 161] on div at bounding box center [33, 163] width 12 height 12
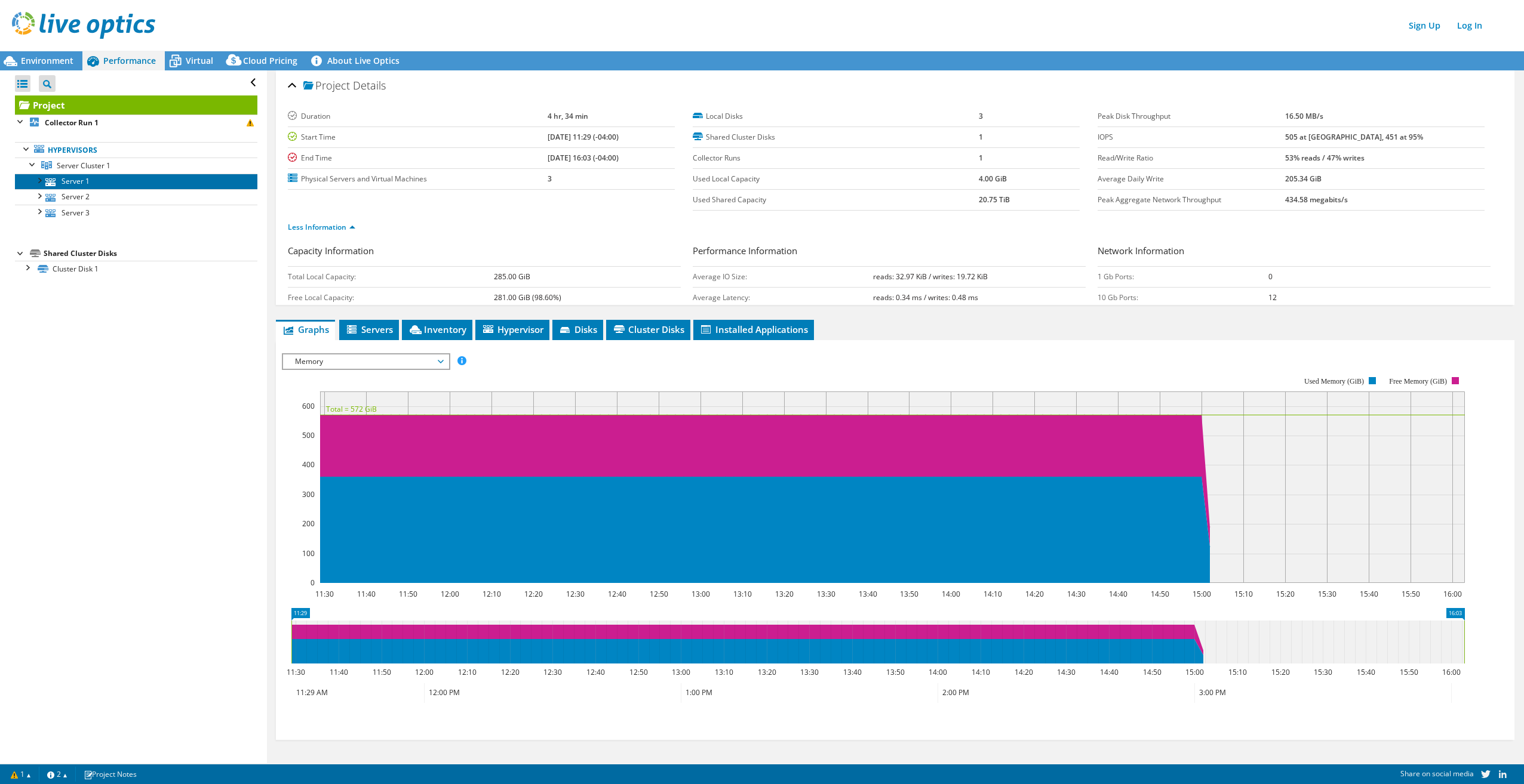
click at [71, 183] on link "Server 1" at bounding box center [136, 181] width 243 height 16
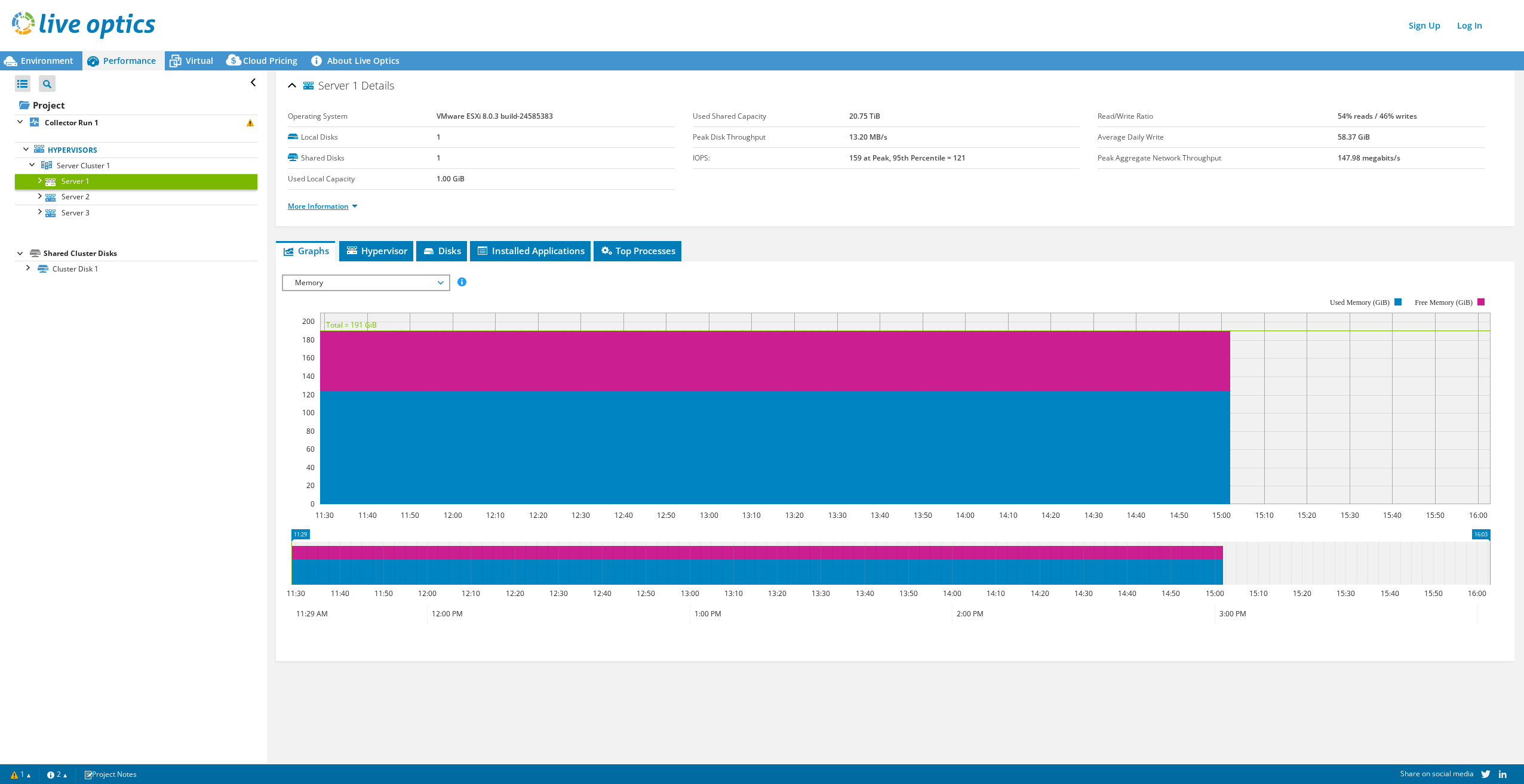
click at [331, 208] on link "More Information" at bounding box center [322, 206] width 70 height 10
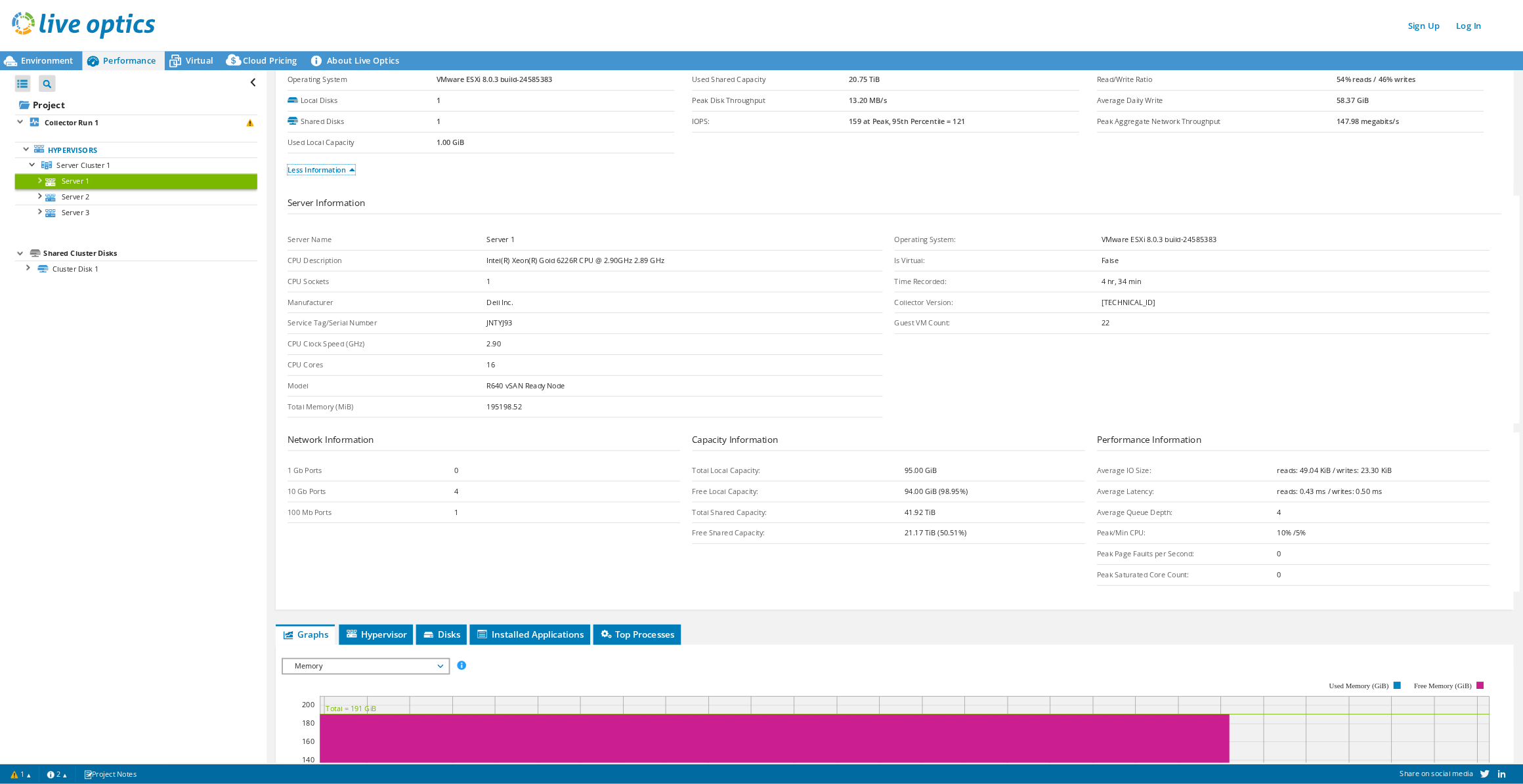
scroll to position [197, 0]
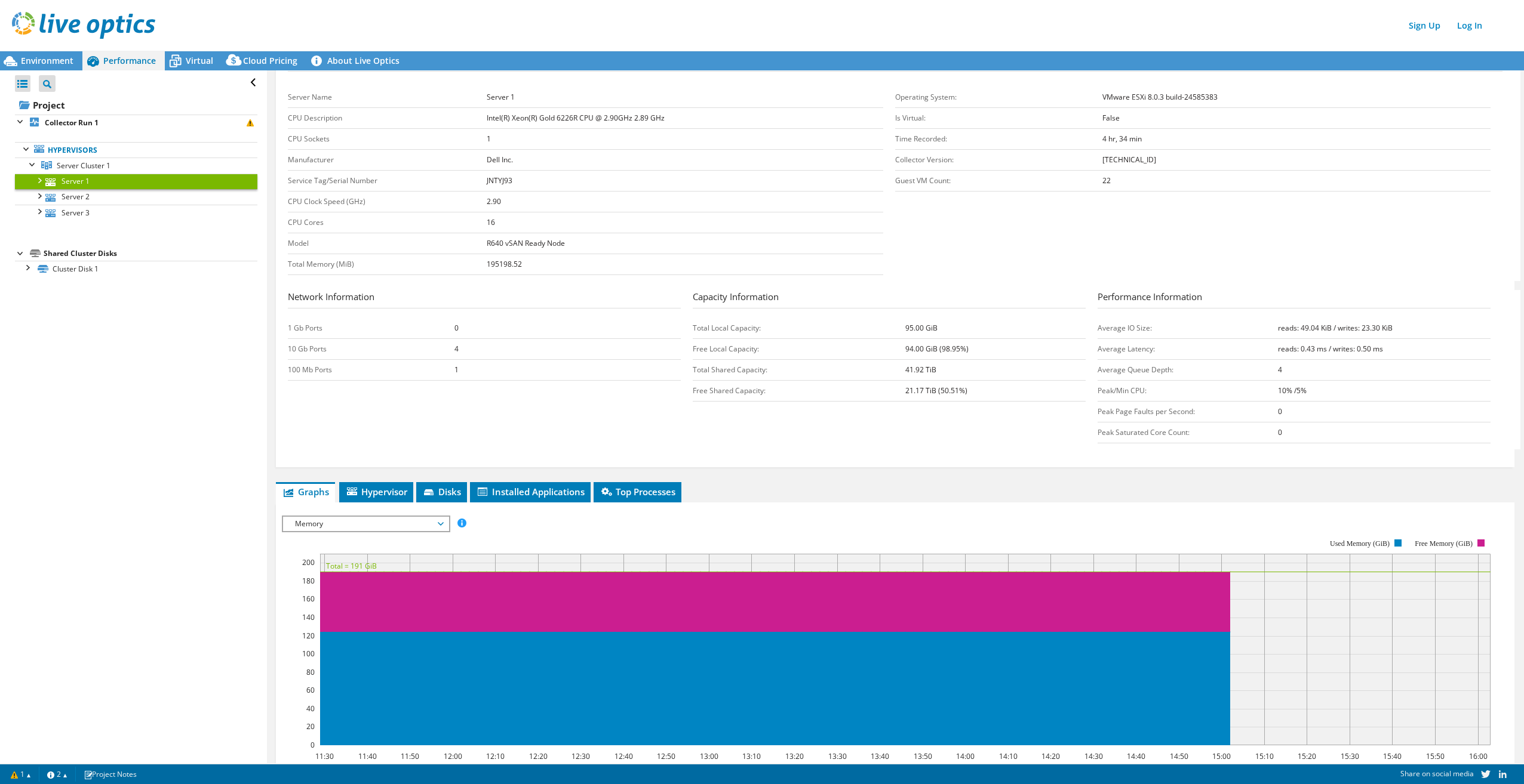
click at [475, 533] on rect at bounding box center [887, 642] width 1209 height 238
click at [190, 62] on span "Virtual" at bounding box center [200, 61] width 27 height 12
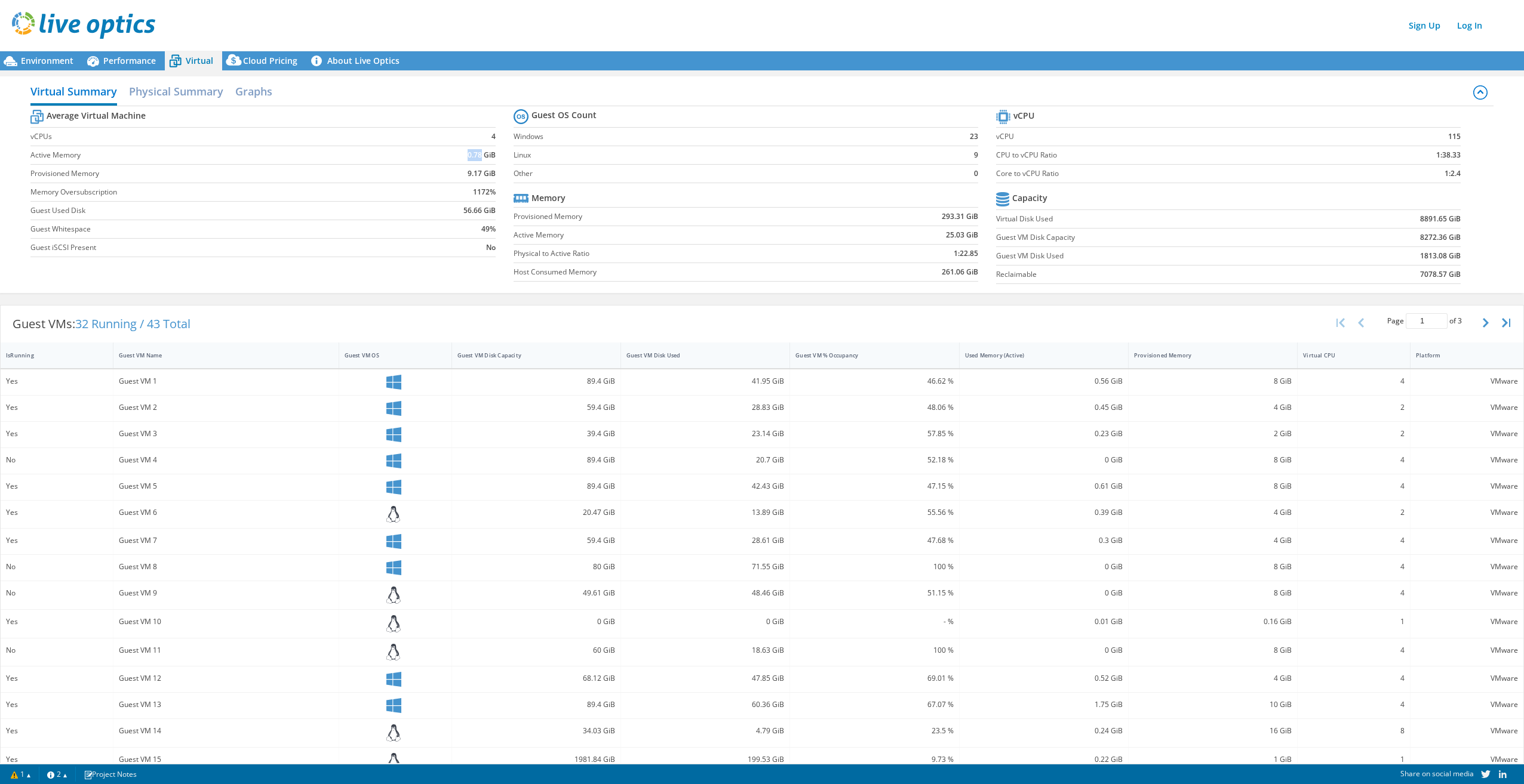
drag, startPoint x: 463, startPoint y: 157, endPoint x: 479, endPoint y: 157, distance: 16.0
click at [479, 157] on td "0.78 GiB" at bounding box center [444, 155] width 102 height 18
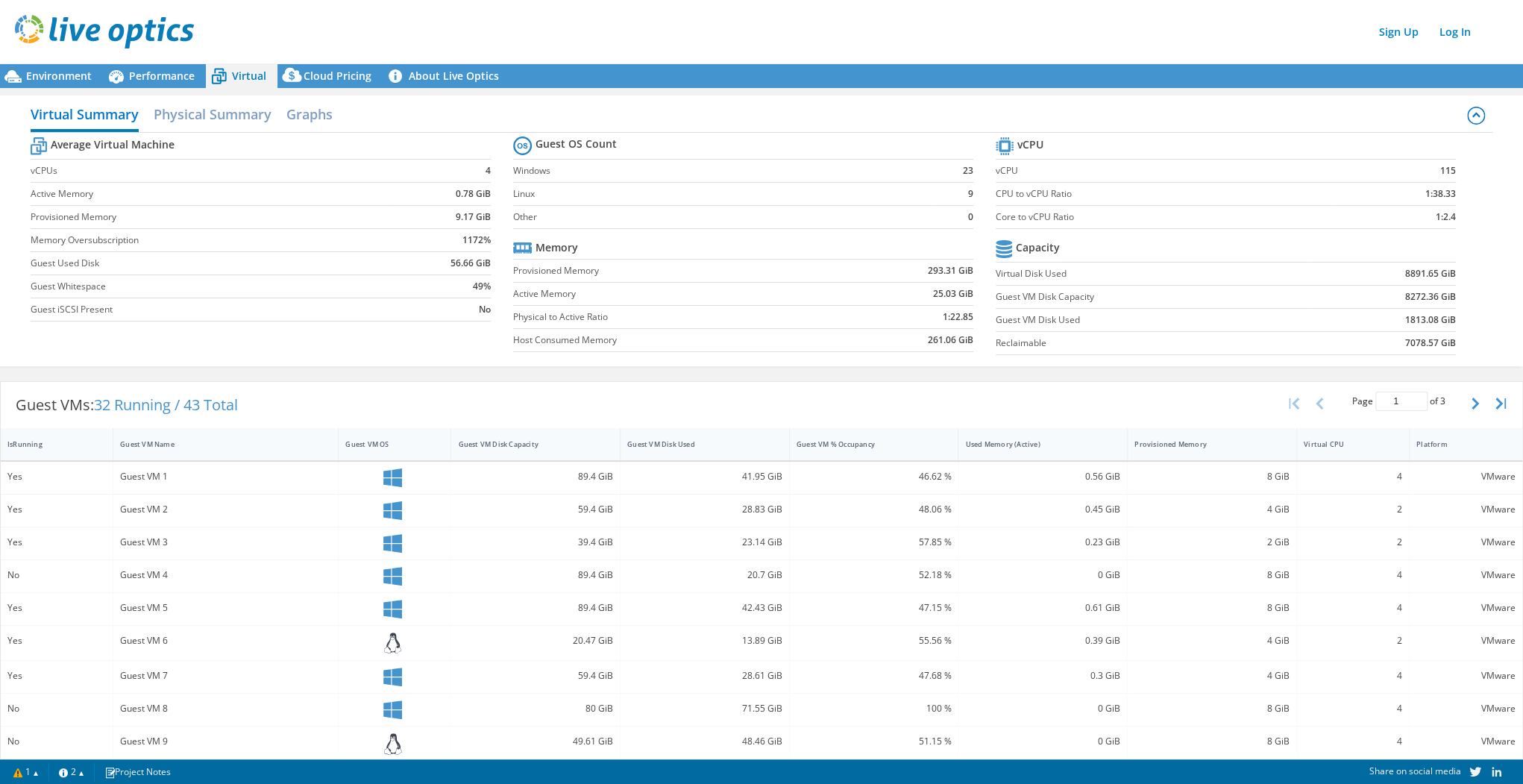
click at [684, 367] on div "Virtual Summary Physical Summary Graphs Average Virtual Machine vCPUs 4 Active …" at bounding box center [761, 231] width 1523 height 286
drag, startPoint x: 450, startPoint y: 215, endPoint x: 470, endPoint y: 215, distance: 20.0
click at [468, 215] on td "9.17 GiB" at bounding box center [440, 217] width 100 height 23
drag, startPoint x: 470, startPoint y: 215, endPoint x: 427, endPoint y: 227, distance: 44.6
click at [427, 229] on td "1172%" at bounding box center [440, 240] width 100 height 23
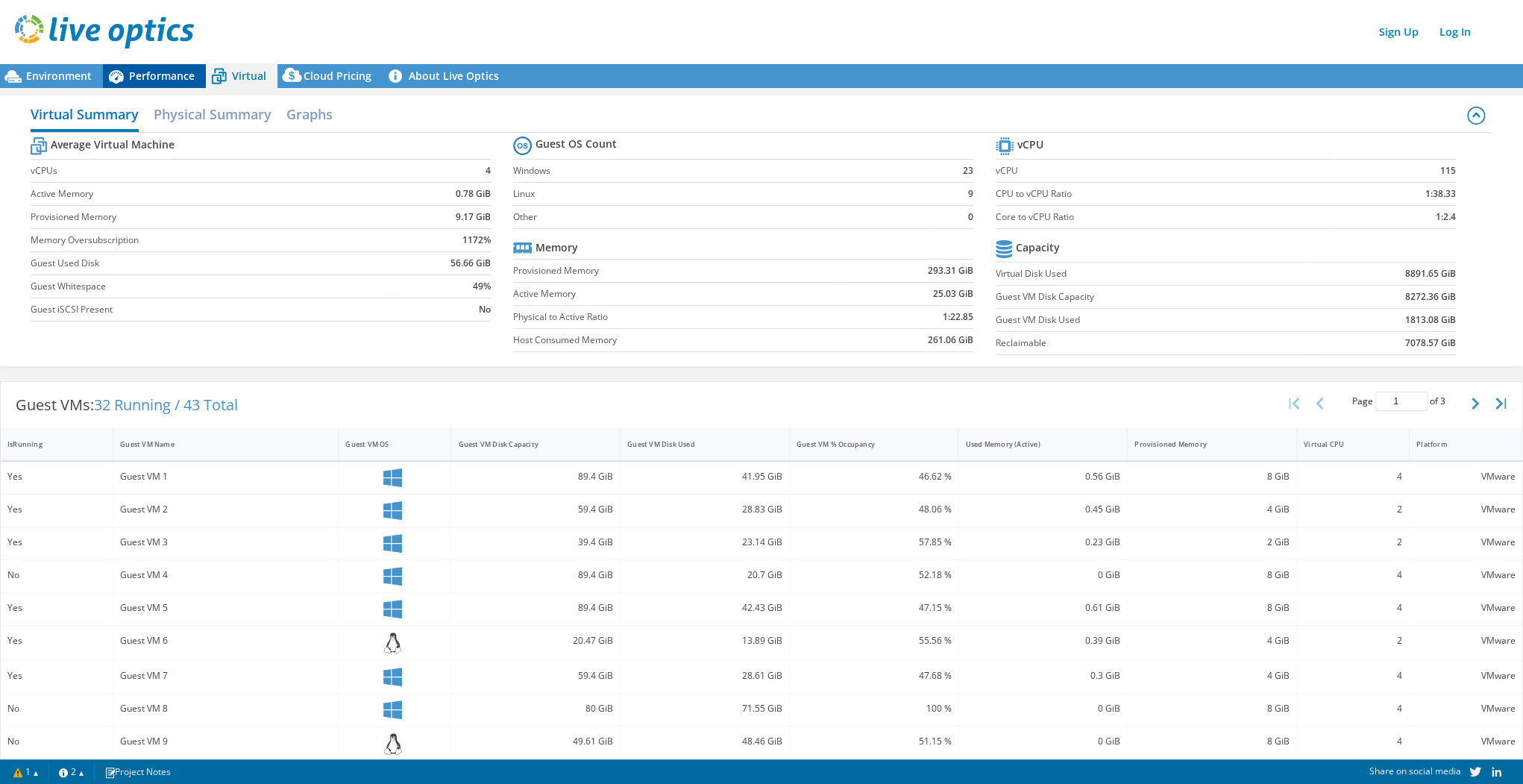
click at [149, 69] on span "Performance" at bounding box center [162, 76] width 66 height 14
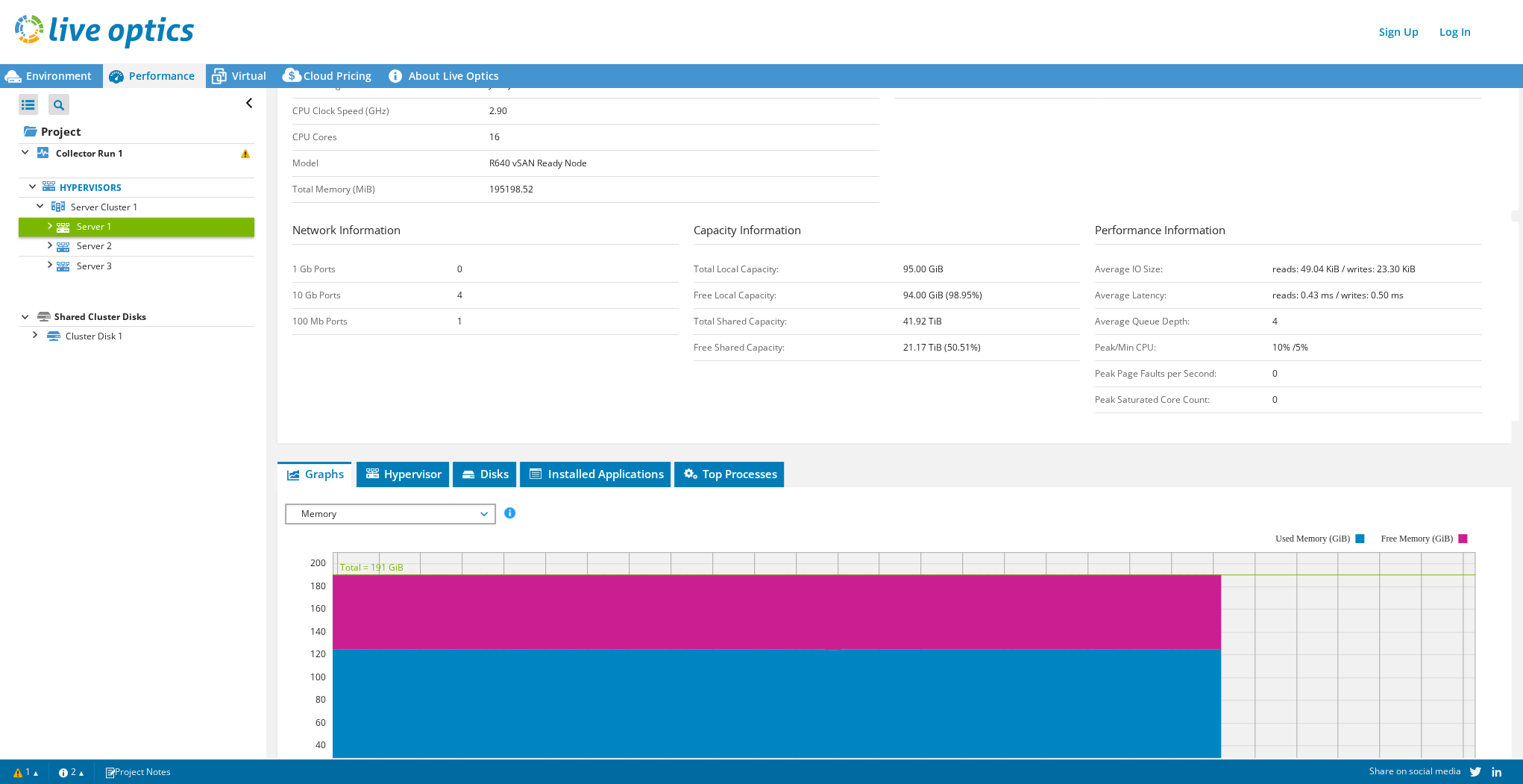
scroll to position [403, 0]
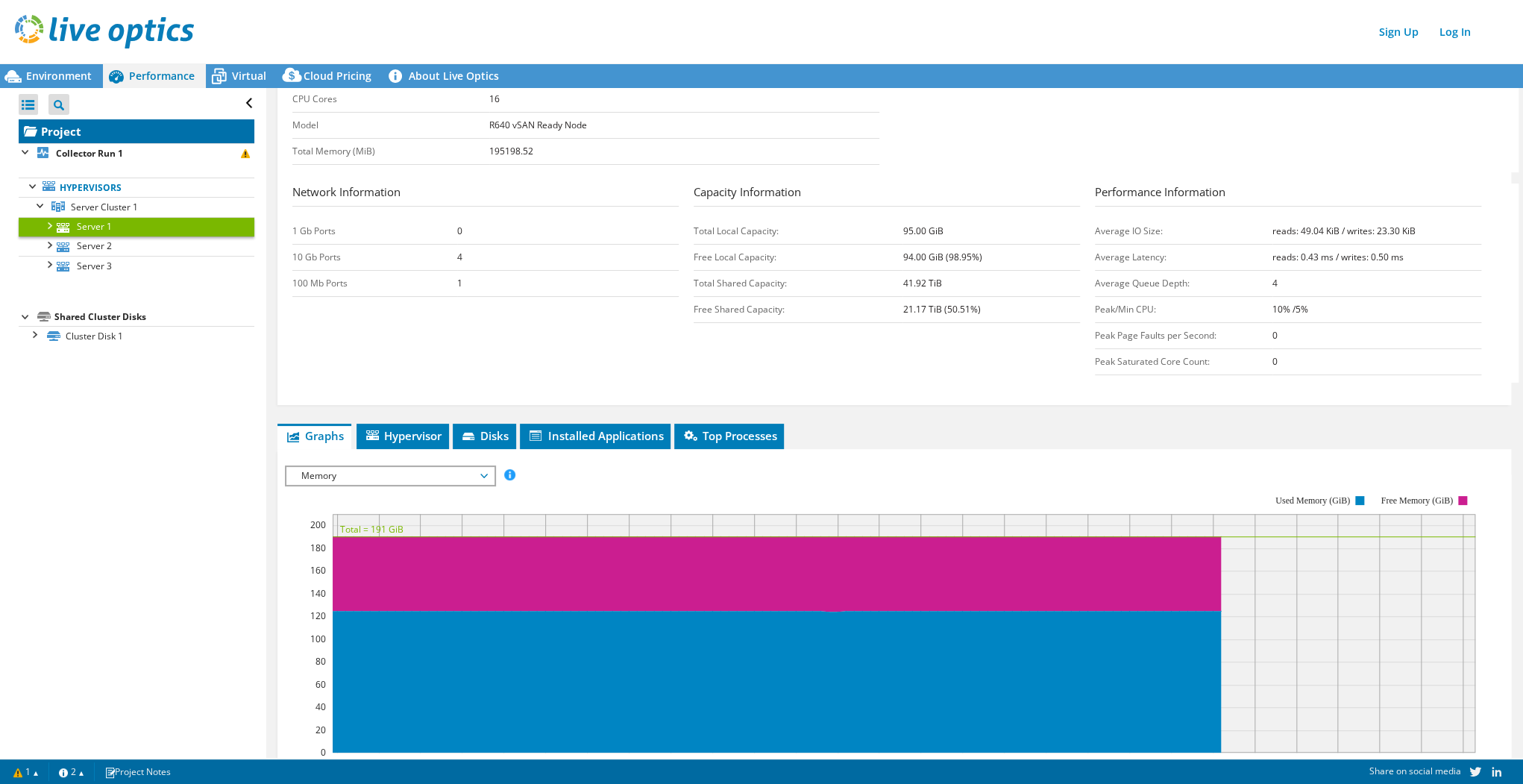
click at [78, 131] on link "Project" at bounding box center [136, 131] width 236 height 24
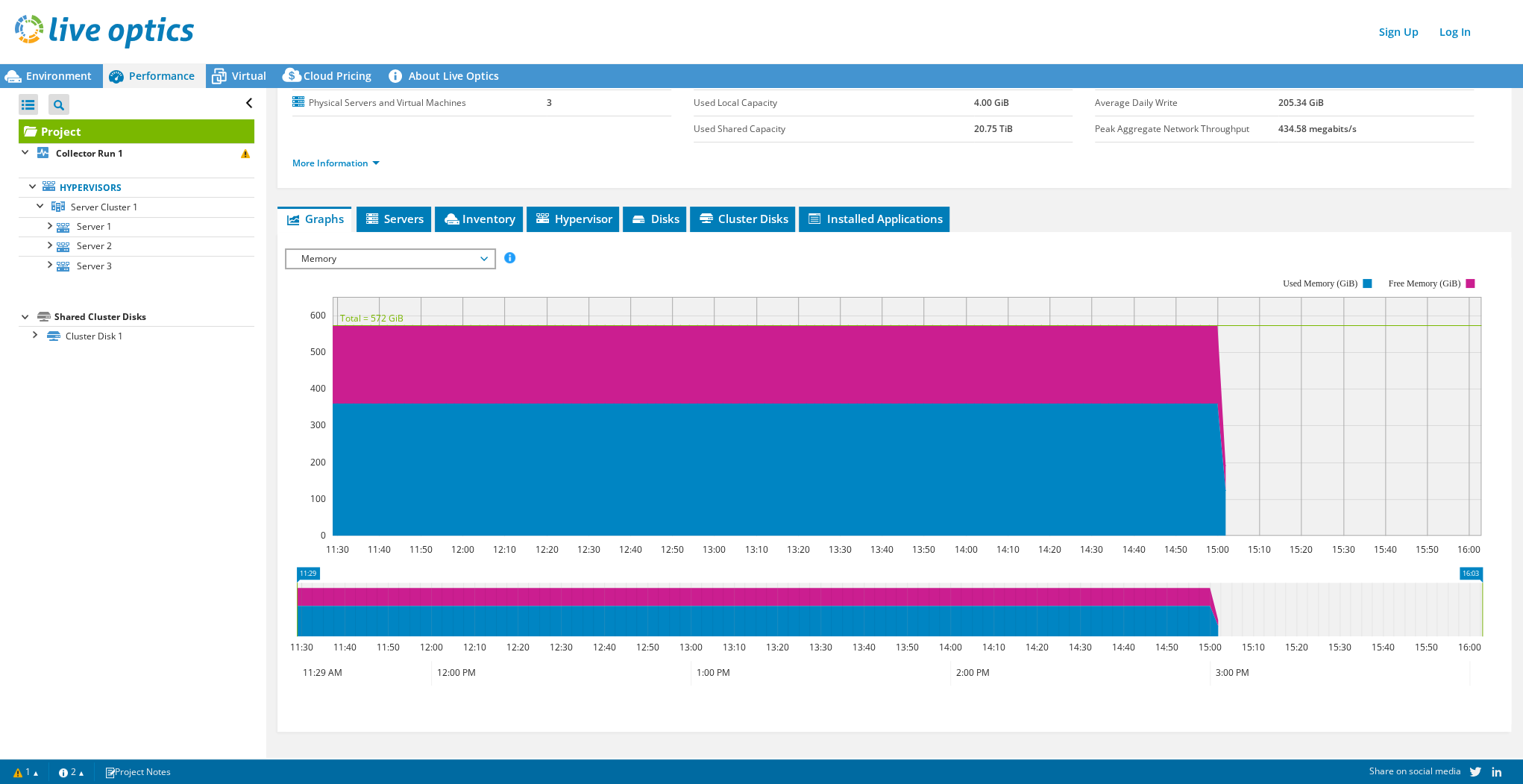
scroll to position [118, 0]
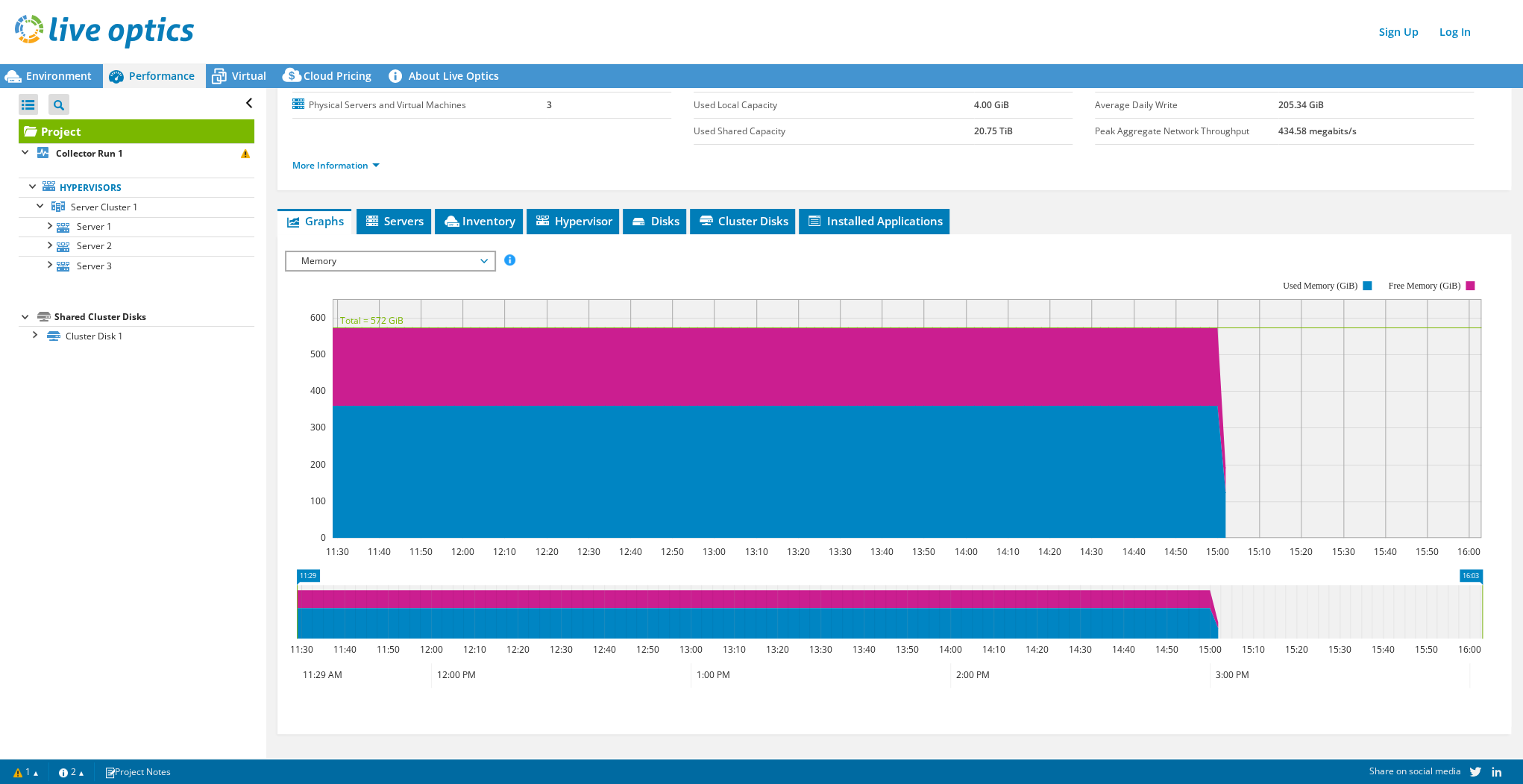
click at [564, 275] on rect at bounding box center [884, 409] width 1198 height 298
click at [1268, 564] on section "Workload Concentration: 11:30 11:40 11:50 12:00 12:10 12:20 12:30 12:40 12:50 1…" at bounding box center [895, 493] width 1219 height 467
click at [451, 255] on span "Memory" at bounding box center [389, 260] width 192 height 18
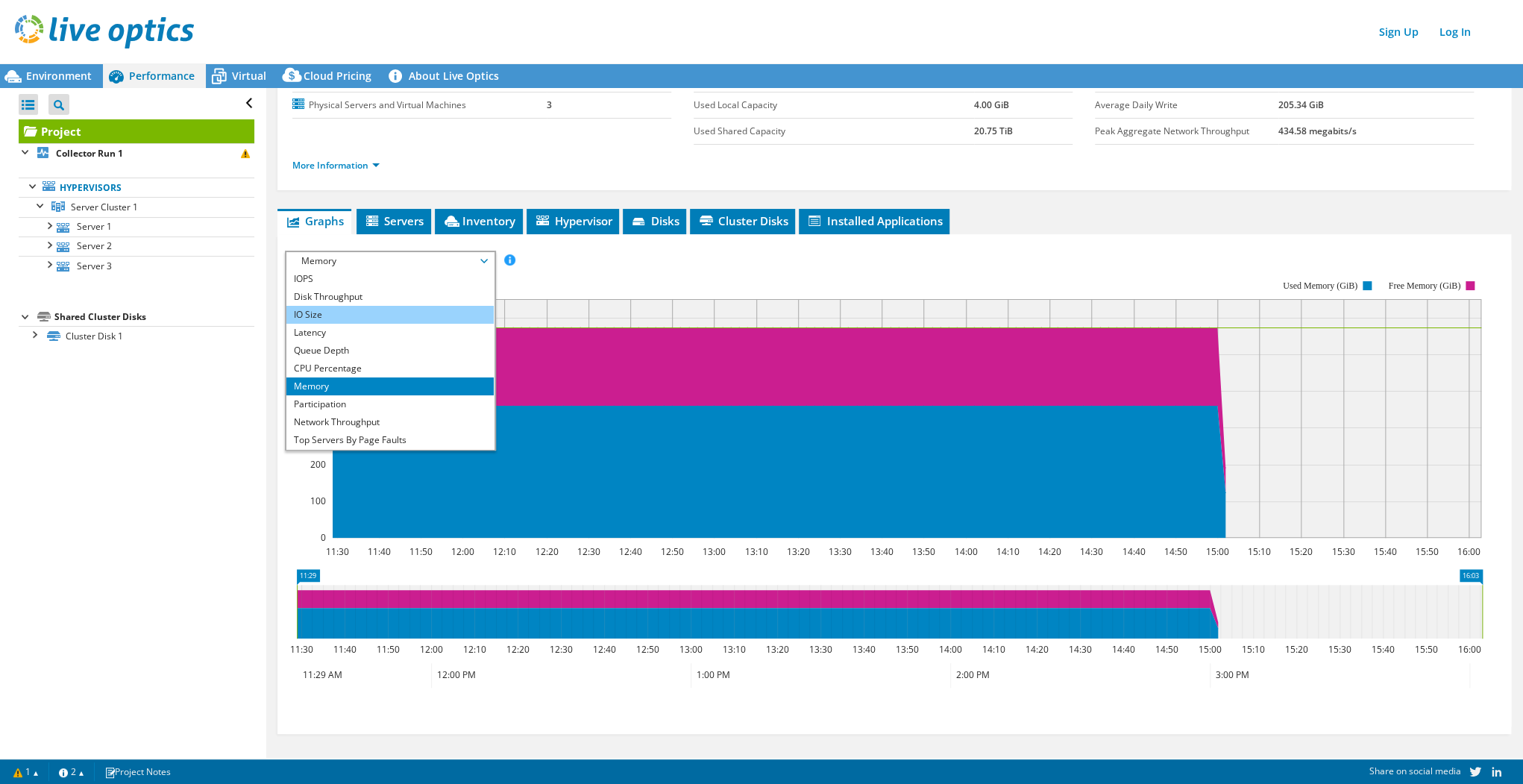
scroll to position [0, 0]
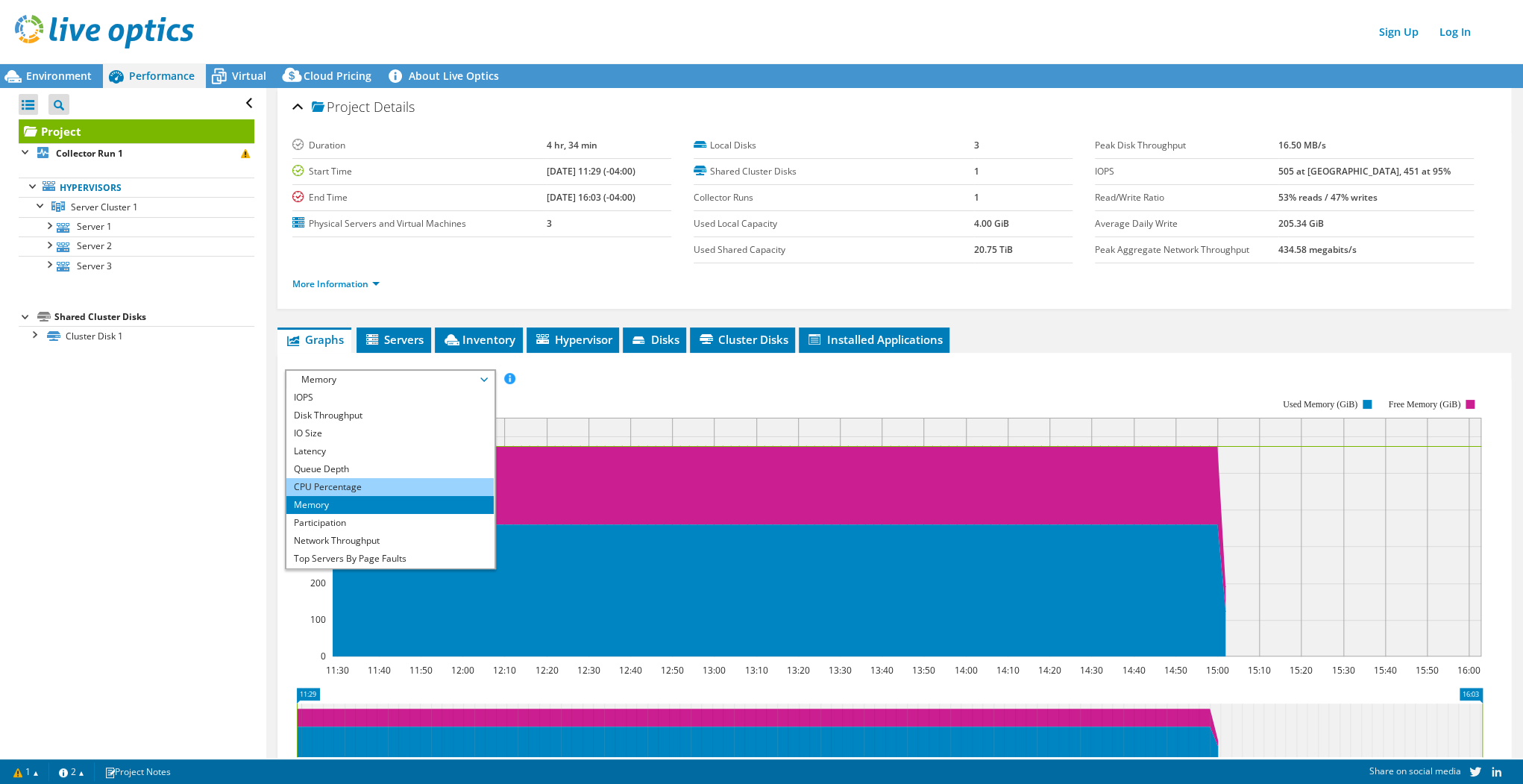
click at [361, 478] on li "CPU Percentage" at bounding box center [389, 487] width 207 height 18
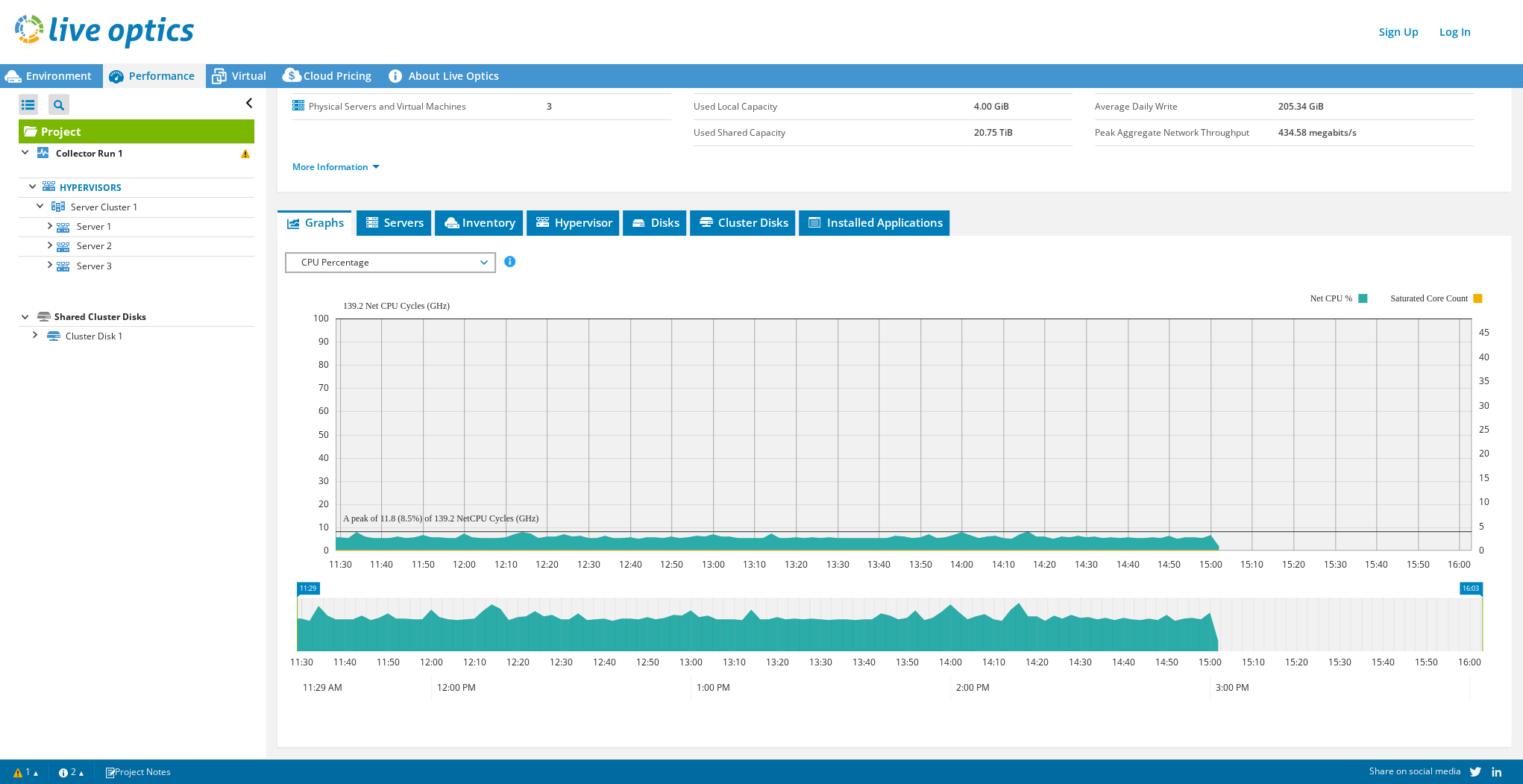
scroll to position [129, 0]
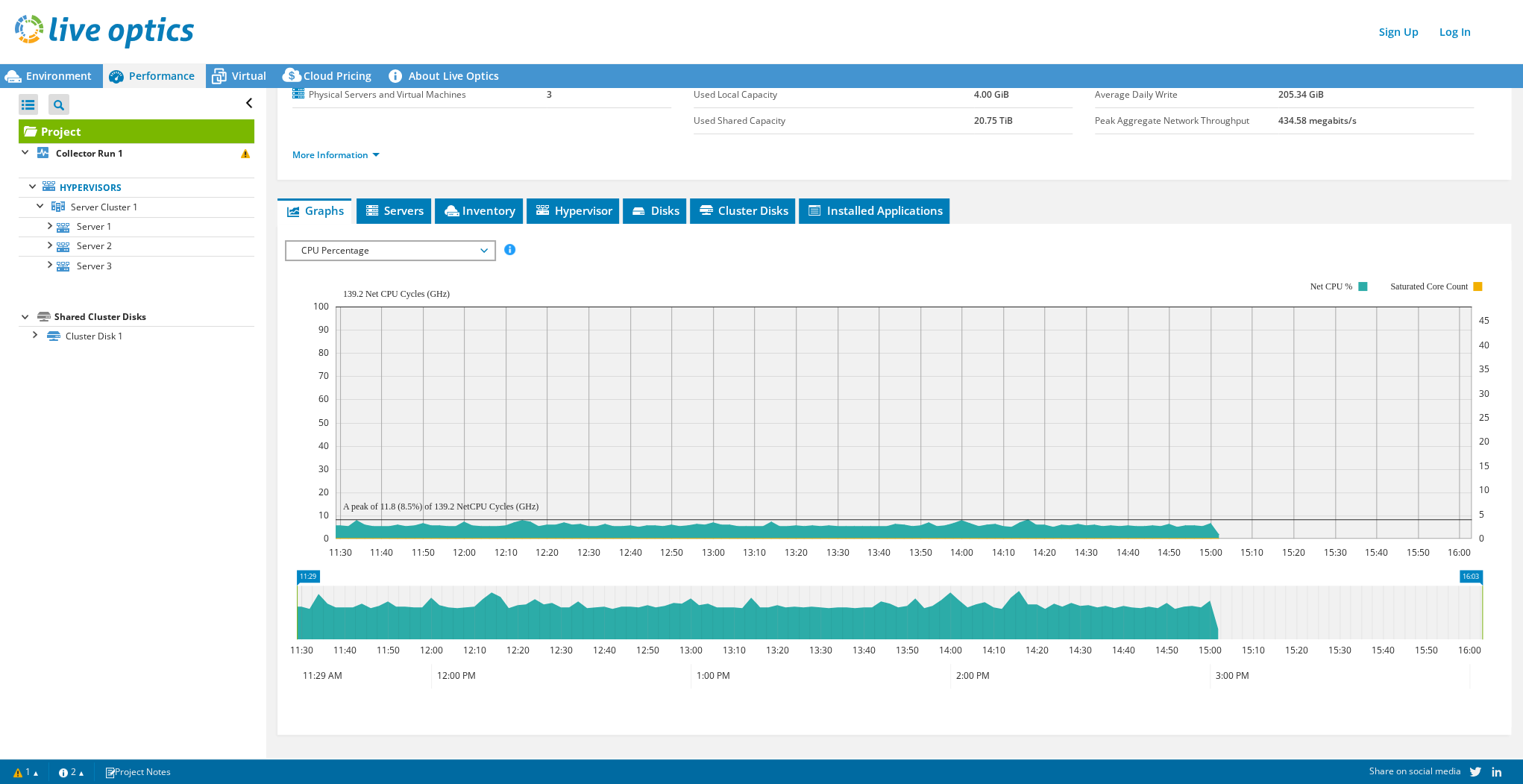
click at [504, 289] on rect at bounding box center [902, 409] width 1177 height 298
click at [654, 289] on rect at bounding box center [902, 409] width 1177 height 298
click at [281, 352] on section "IOPS Disk Throughput IO Size Latency Queue Depth CPU Percentage Memory Page Fau…" at bounding box center [894, 479] width 1234 height 511
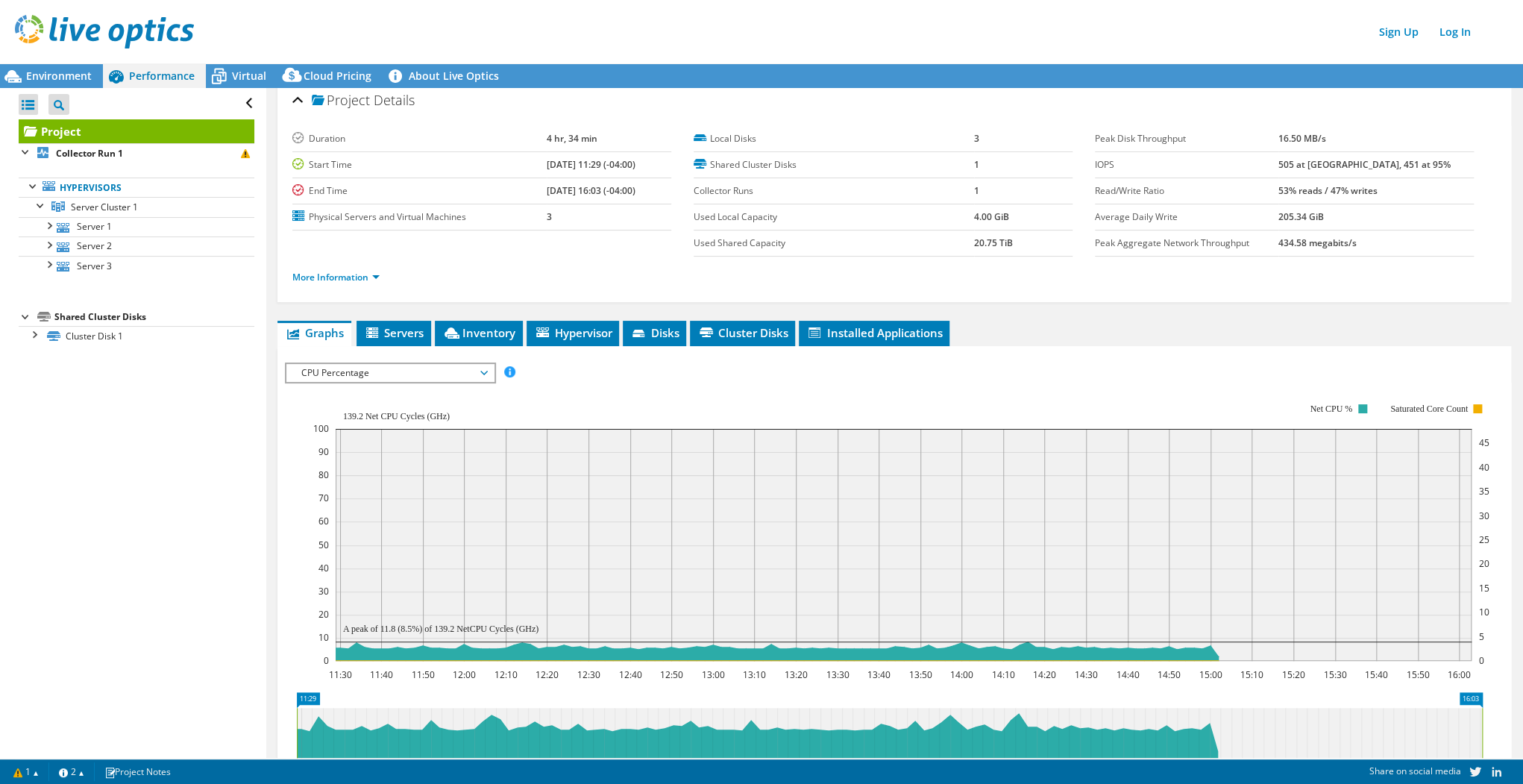
scroll to position [0, 0]
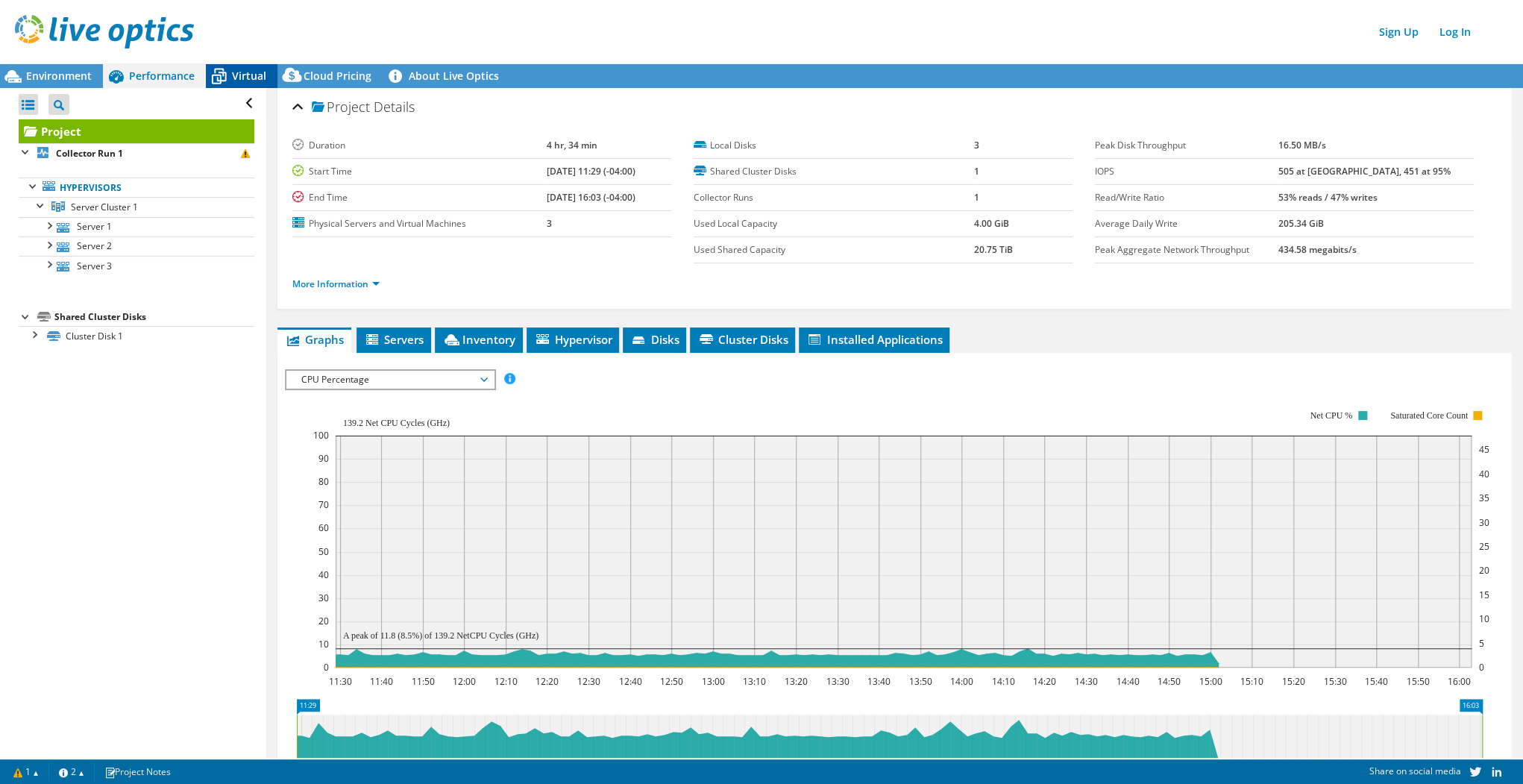
click at [237, 85] on div "Virtual" at bounding box center [242, 76] width 72 height 24
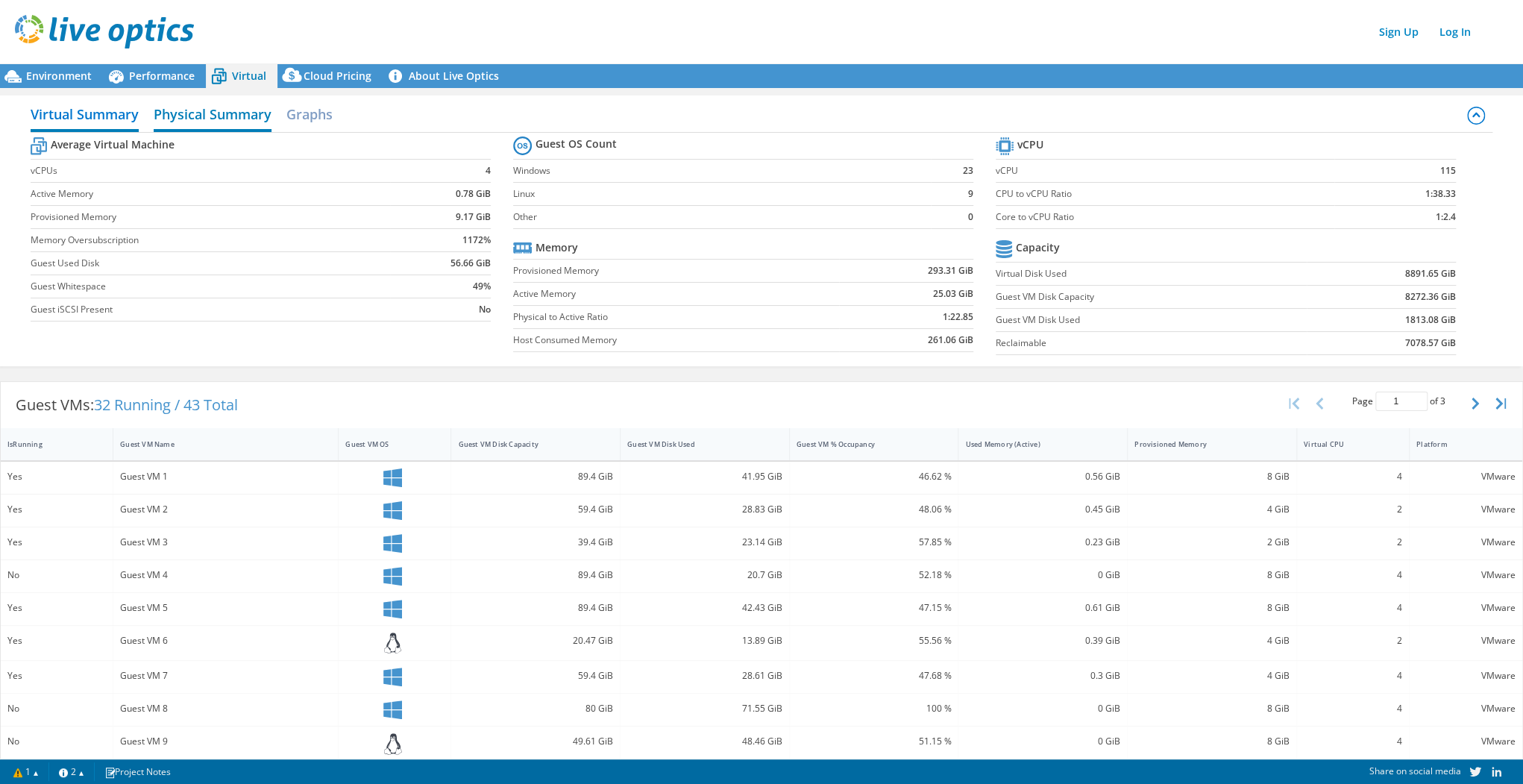
click at [209, 113] on h2 "Physical Summary" at bounding box center [213, 116] width 117 height 33
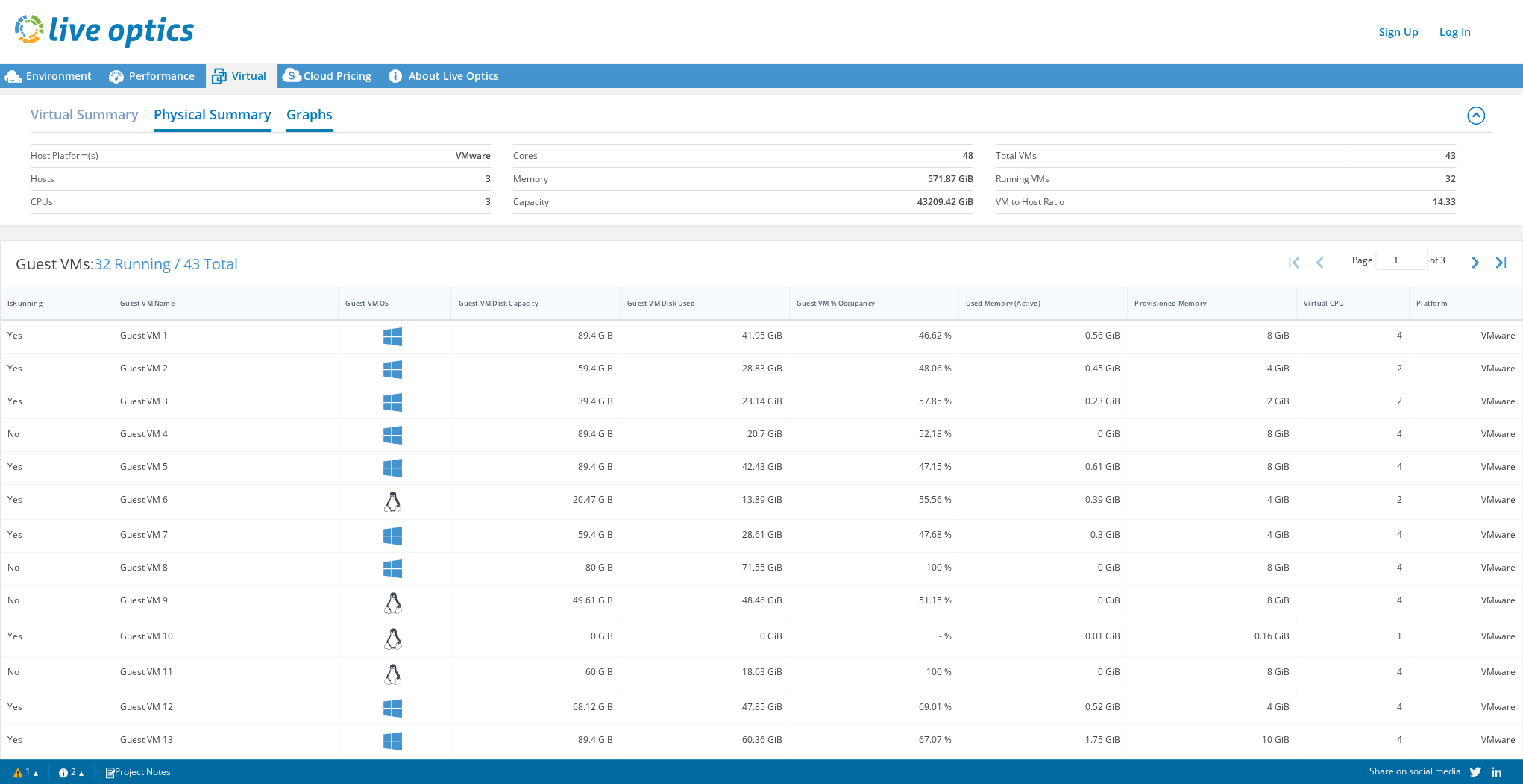
click at [331, 114] on h2 "Graphs" at bounding box center [309, 116] width 46 height 33
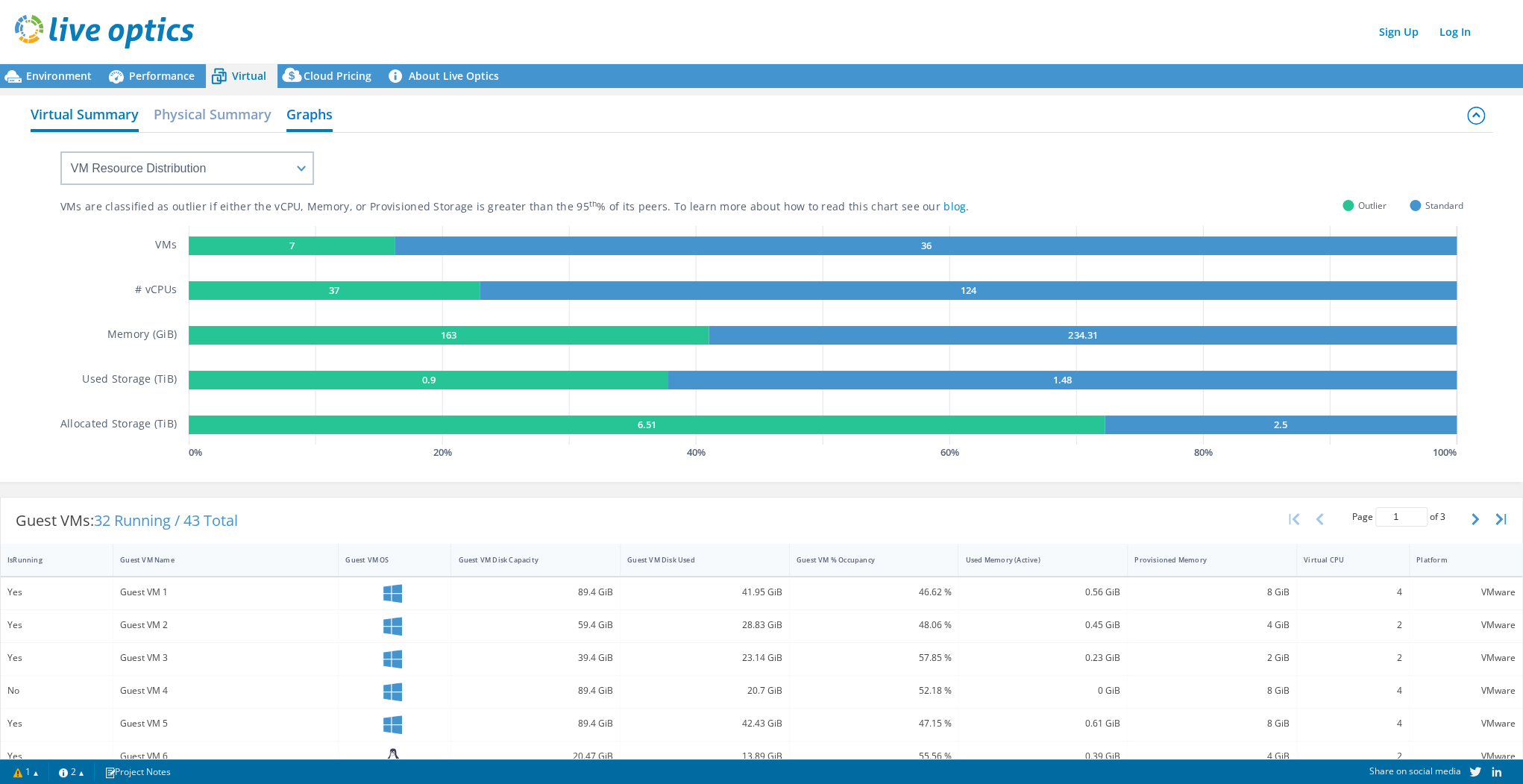
click at [92, 114] on h2 "Virtual Summary" at bounding box center [84, 116] width 108 height 33
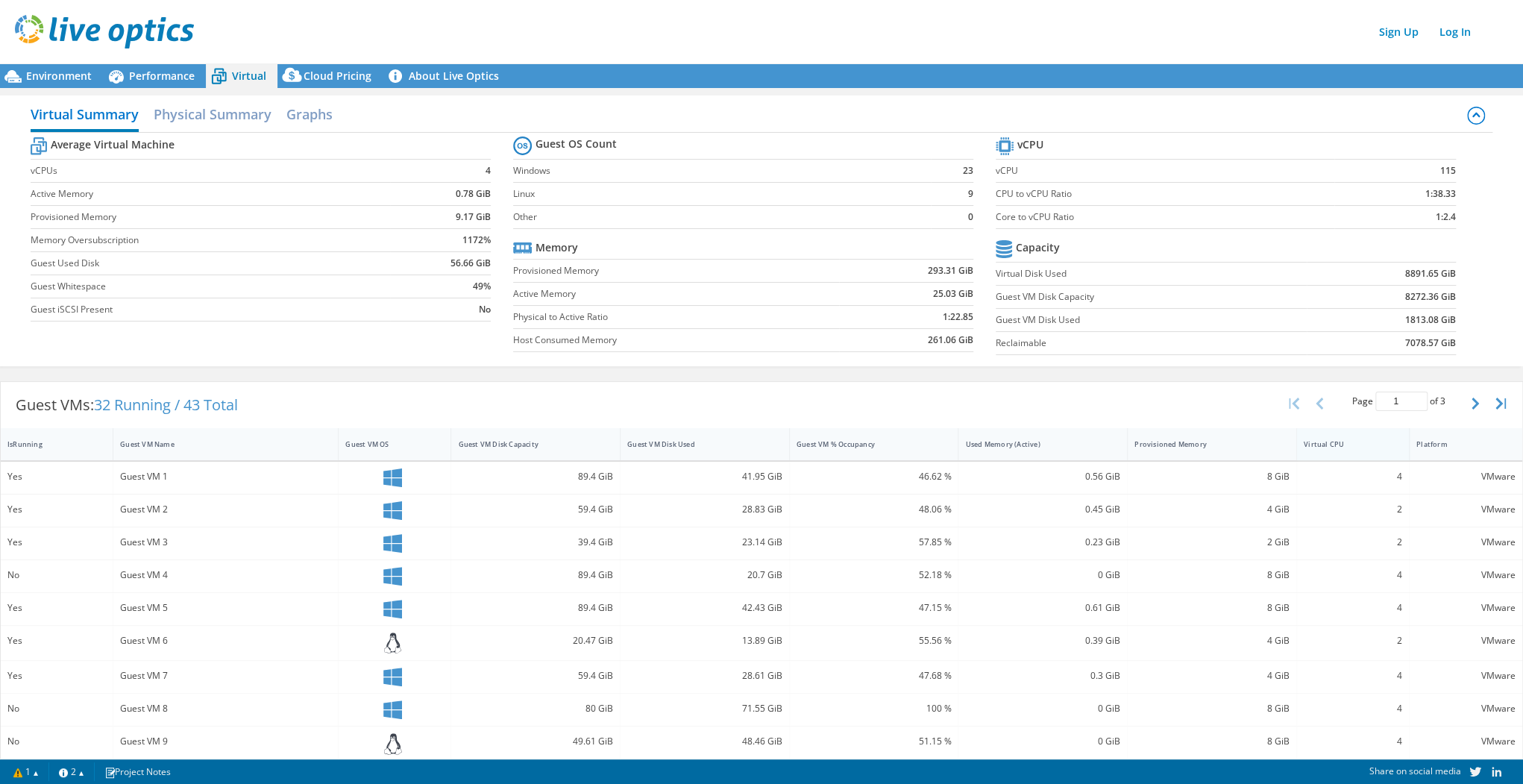
click at [1369, 447] on div "Virtual CPU" at bounding box center [1344, 444] width 94 height 23
click at [1364, 446] on div "Virtual CPU" at bounding box center [1344, 444] width 81 height 9
click at [161, 69] on span "Performance" at bounding box center [162, 76] width 66 height 14
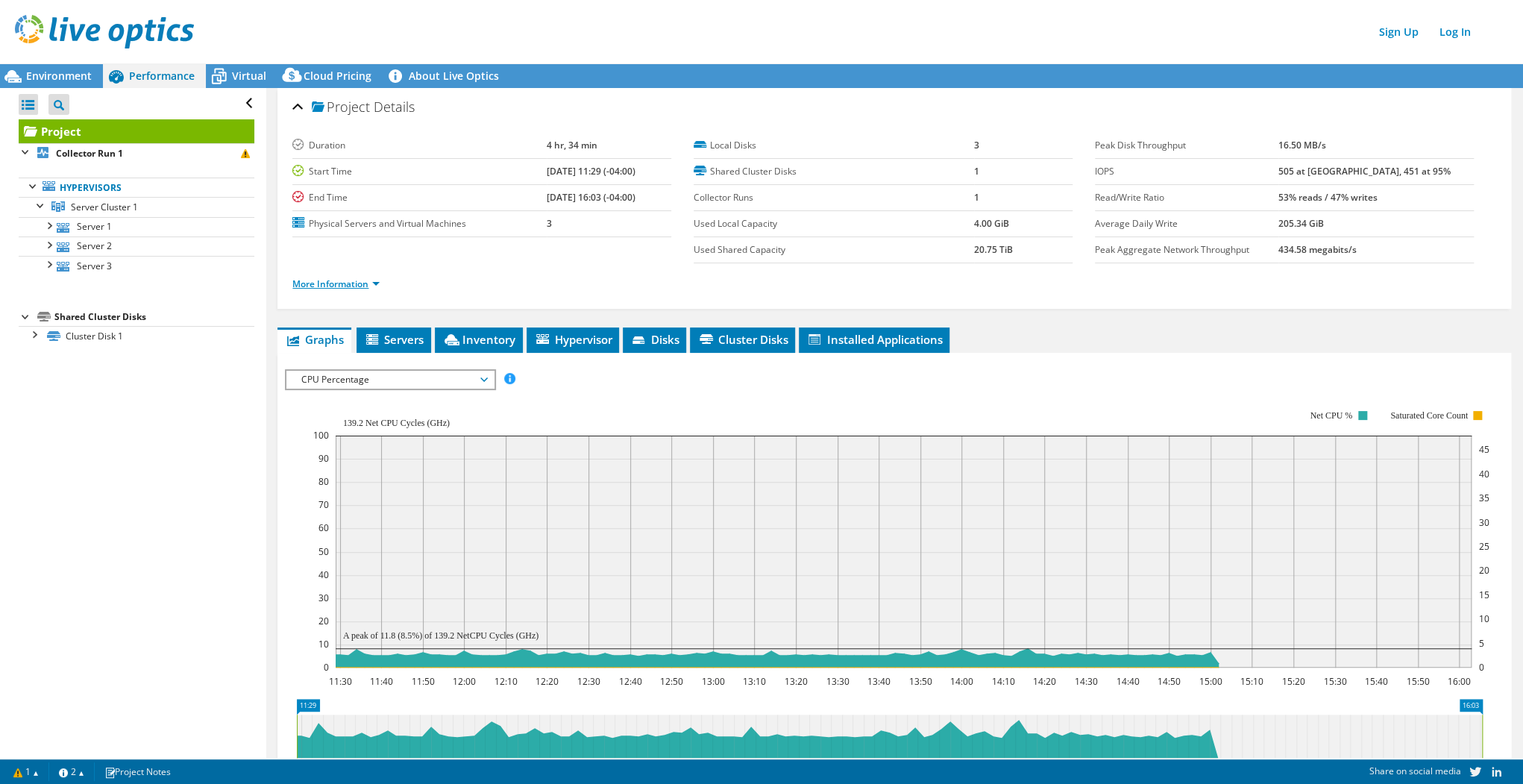
click at [323, 284] on link "More Information" at bounding box center [335, 283] width 88 height 13
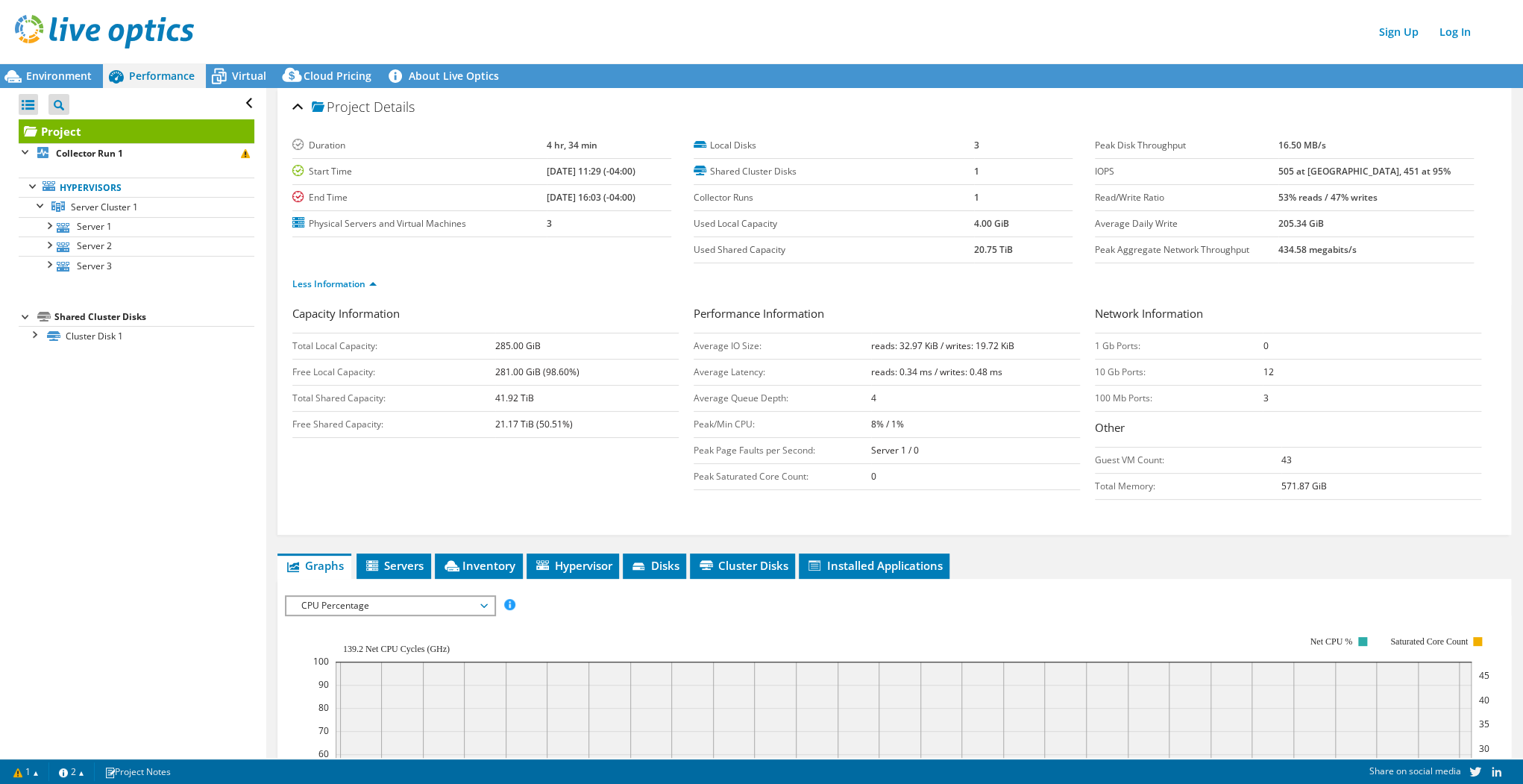
click at [611, 475] on div "Capacity Information Total Local Capacity: 285.00 GiB Free Local Capacity: 281.…" at bounding box center [894, 405] width 1204 height 202
drag, startPoint x: 178, startPoint y: 412, endPoint x: 208, endPoint y: 408, distance: 30.3
click at [178, 412] on div "Open All Close All Project Tree Filter Project Collector Run 1" at bounding box center [133, 422] width 266 height 670
click at [386, 558] on span "Servers" at bounding box center [394, 565] width 60 height 15
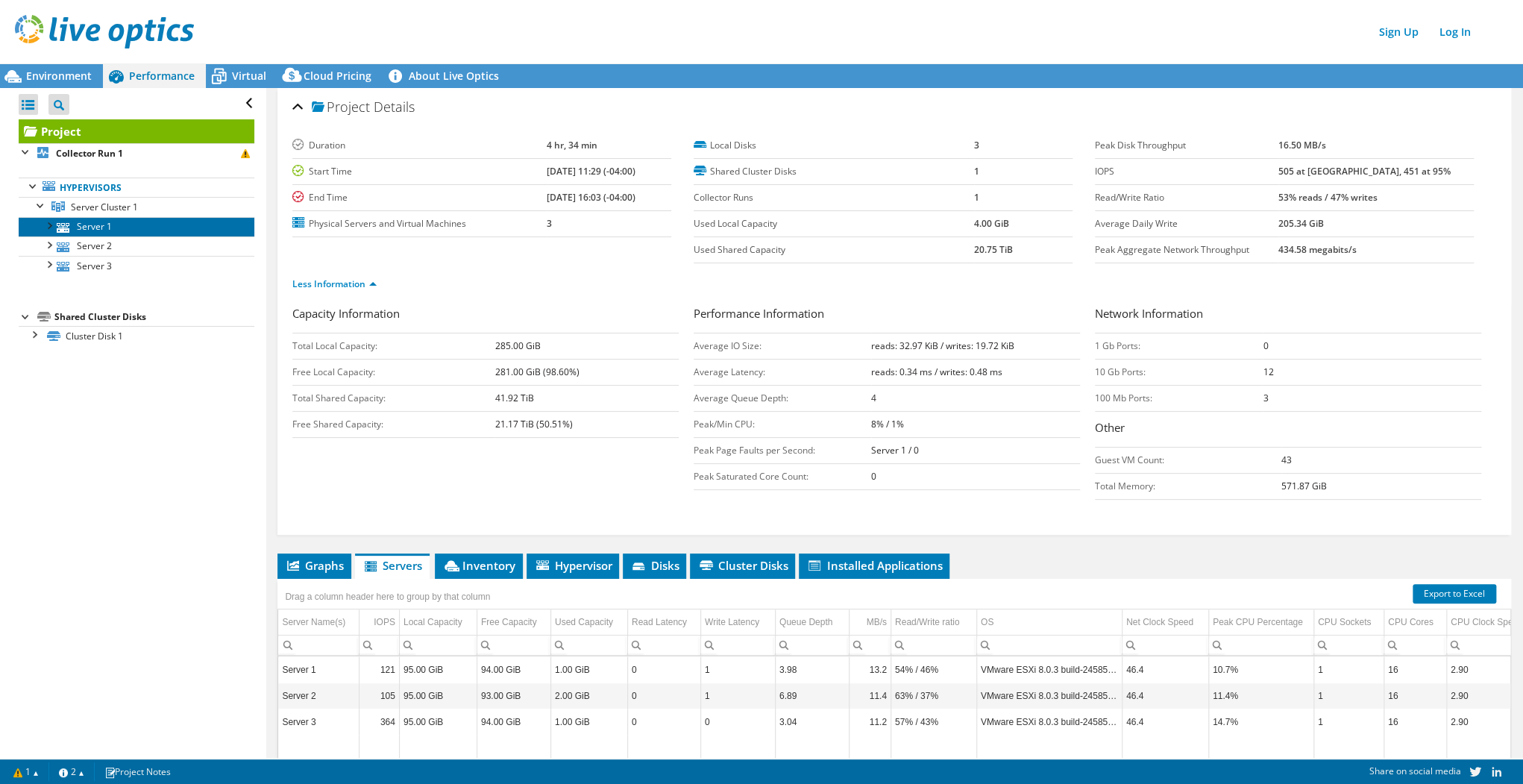
click at [177, 232] on link "Server 1" at bounding box center [136, 226] width 236 height 20
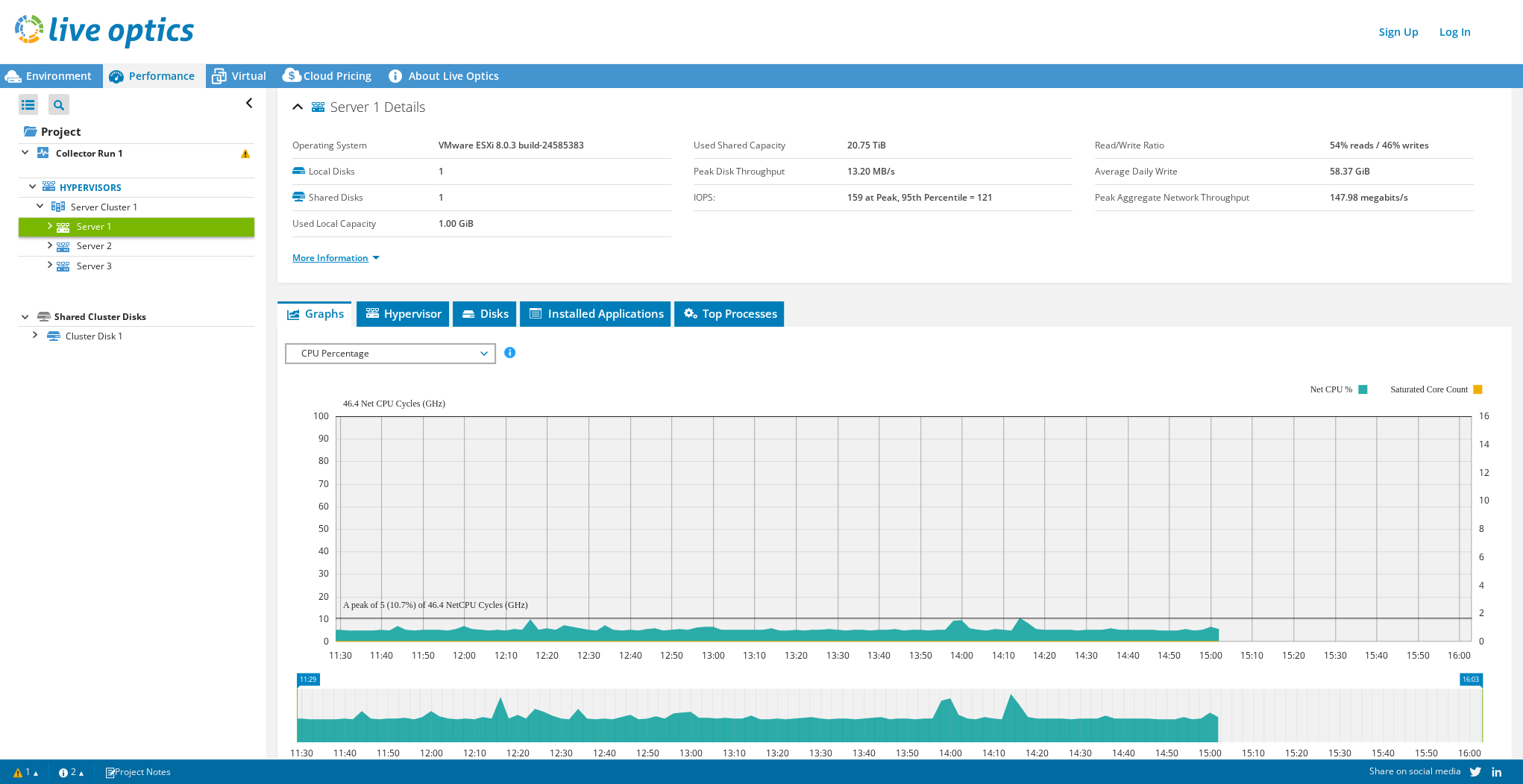
click at [364, 254] on link "More Information" at bounding box center [335, 257] width 88 height 13
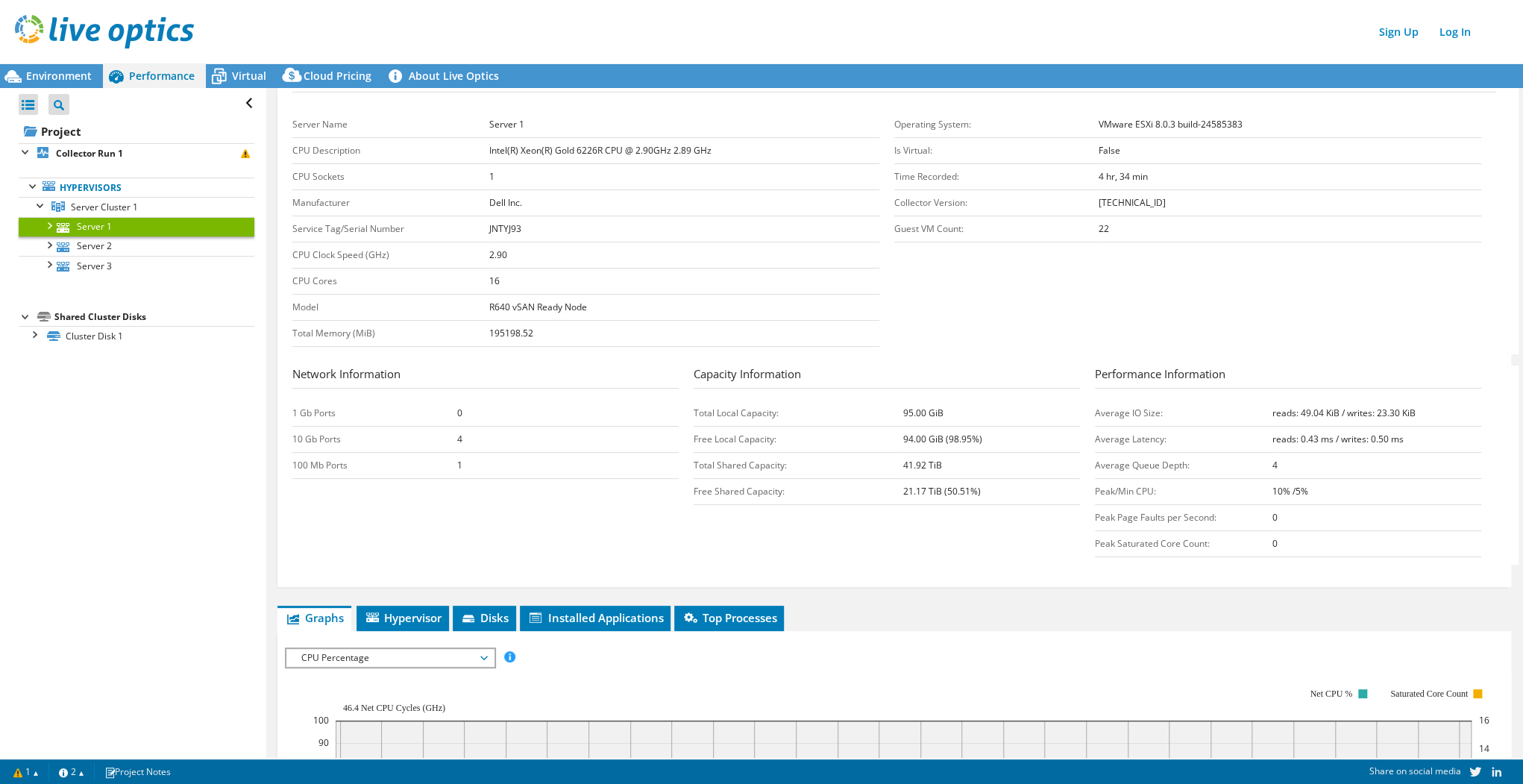
scroll to position [298, 0]
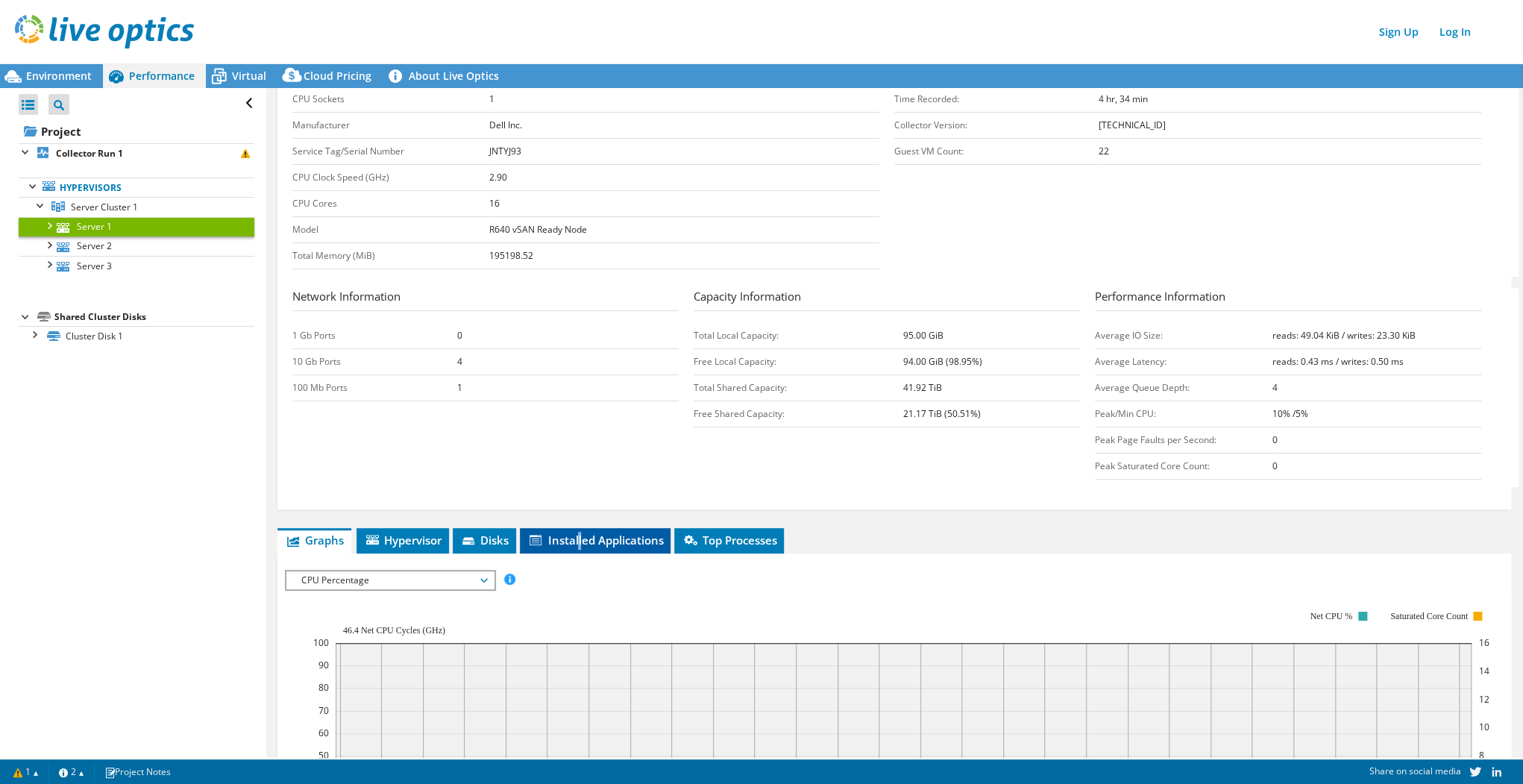
click at [583, 528] on li "Installed Applications" at bounding box center [595, 541] width 151 height 26
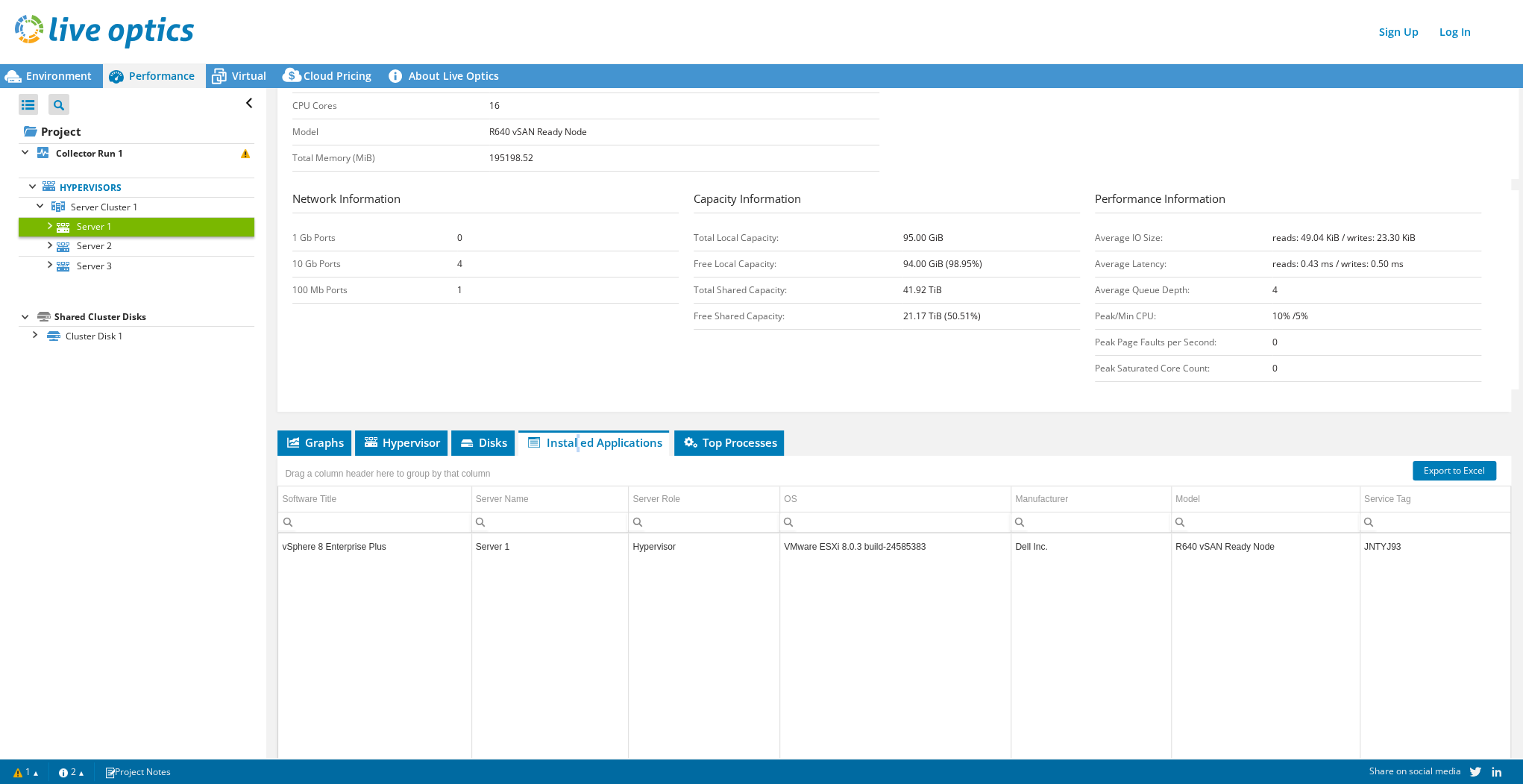
scroll to position [418, 0]
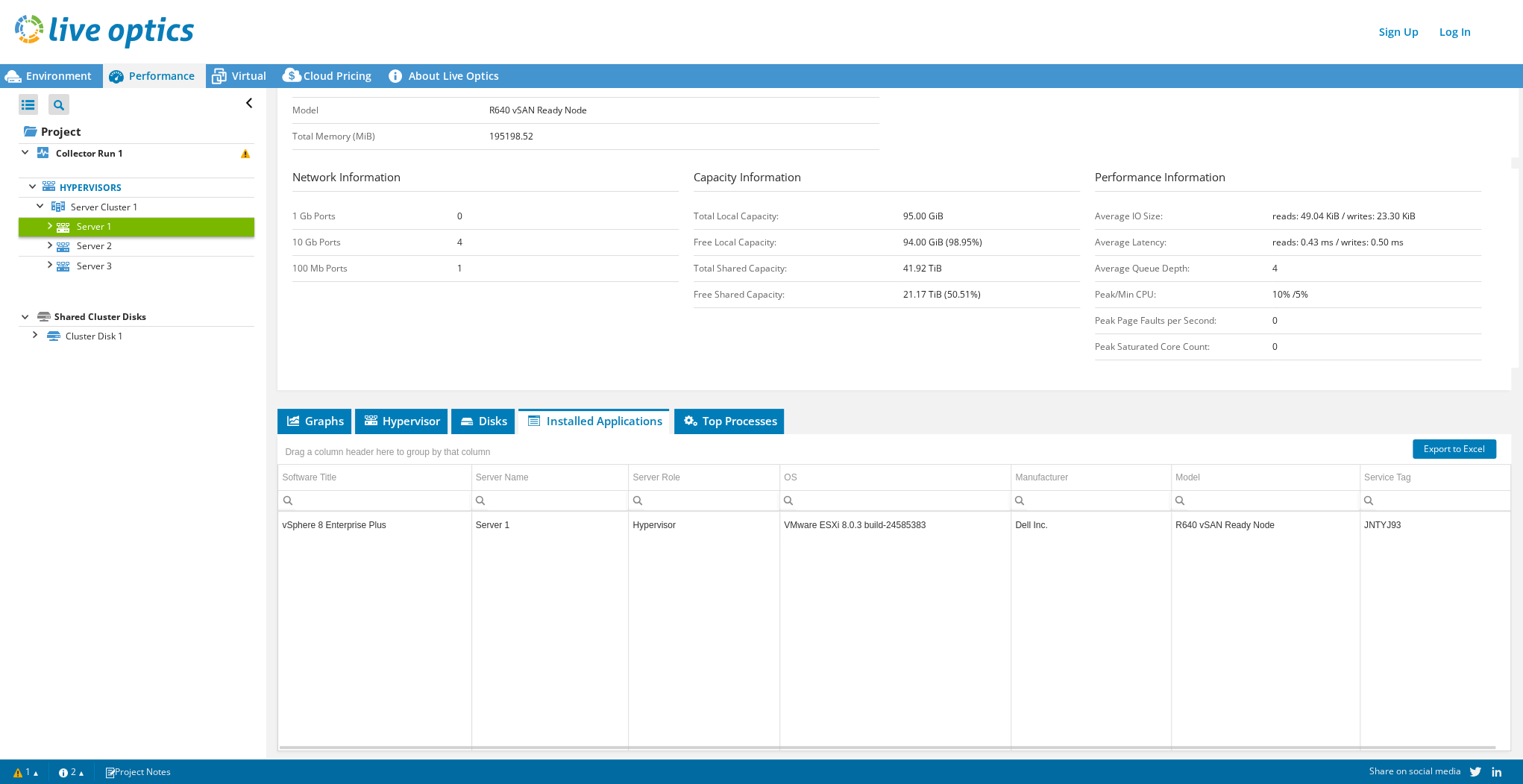
click at [937, 457] on div "Drag a column header here to group by that column" at bounding box center [894, 449] width 1234 height 31
click at [936, 421] on ul "Graphs Servers Inventory Hypervisor Disks Cluster Disks Installed Applications" at bounding box center [894, 421] width 1234 height 26
click at [937, 420] on ul "Graphs Servers Inventory Hypervisor Disks Cluster Disks Installed Applications" at bounding box center [894, 421] width 1234 height 26
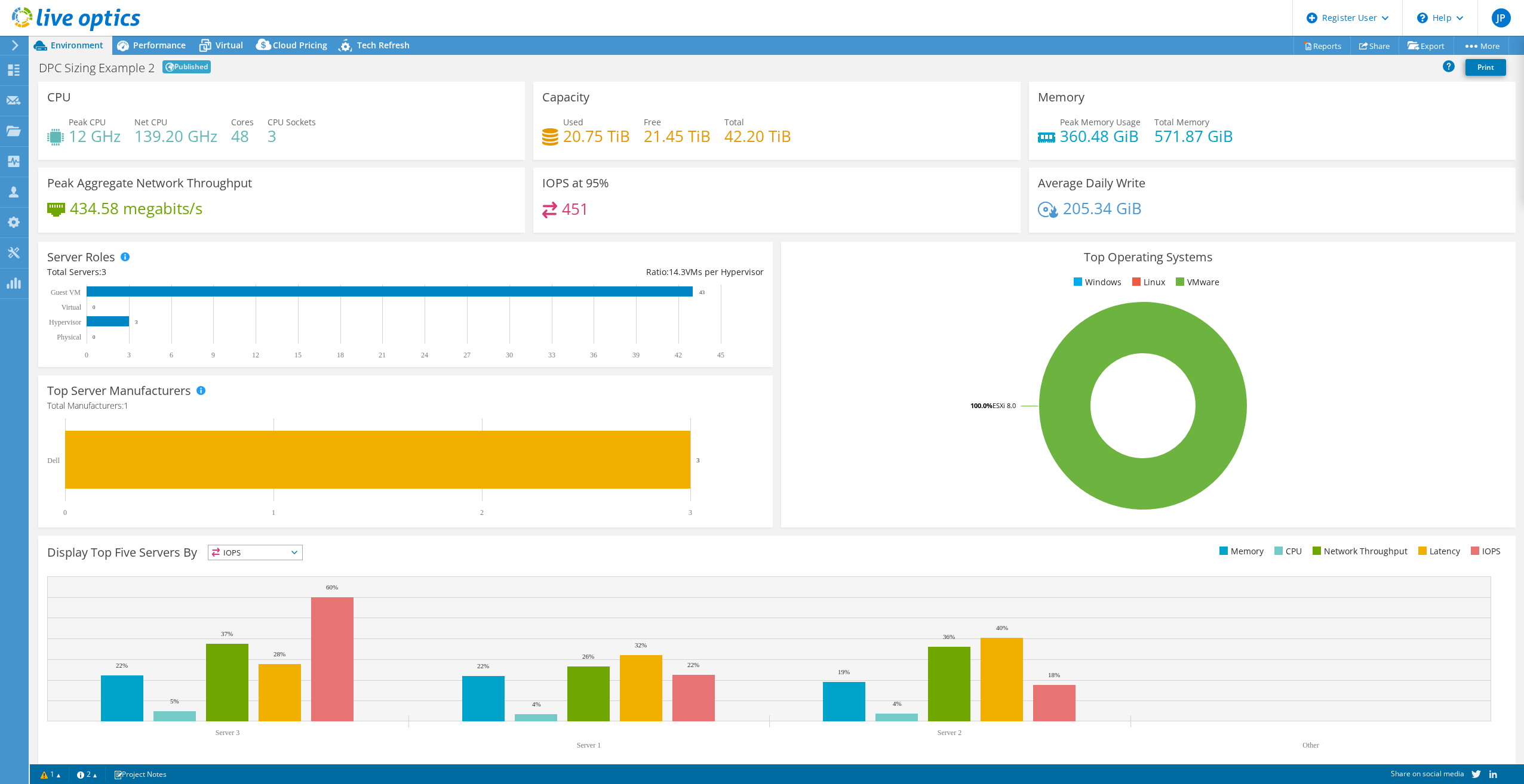
select select "[GEOGRAPHIC_DATA]"
select select "USD"
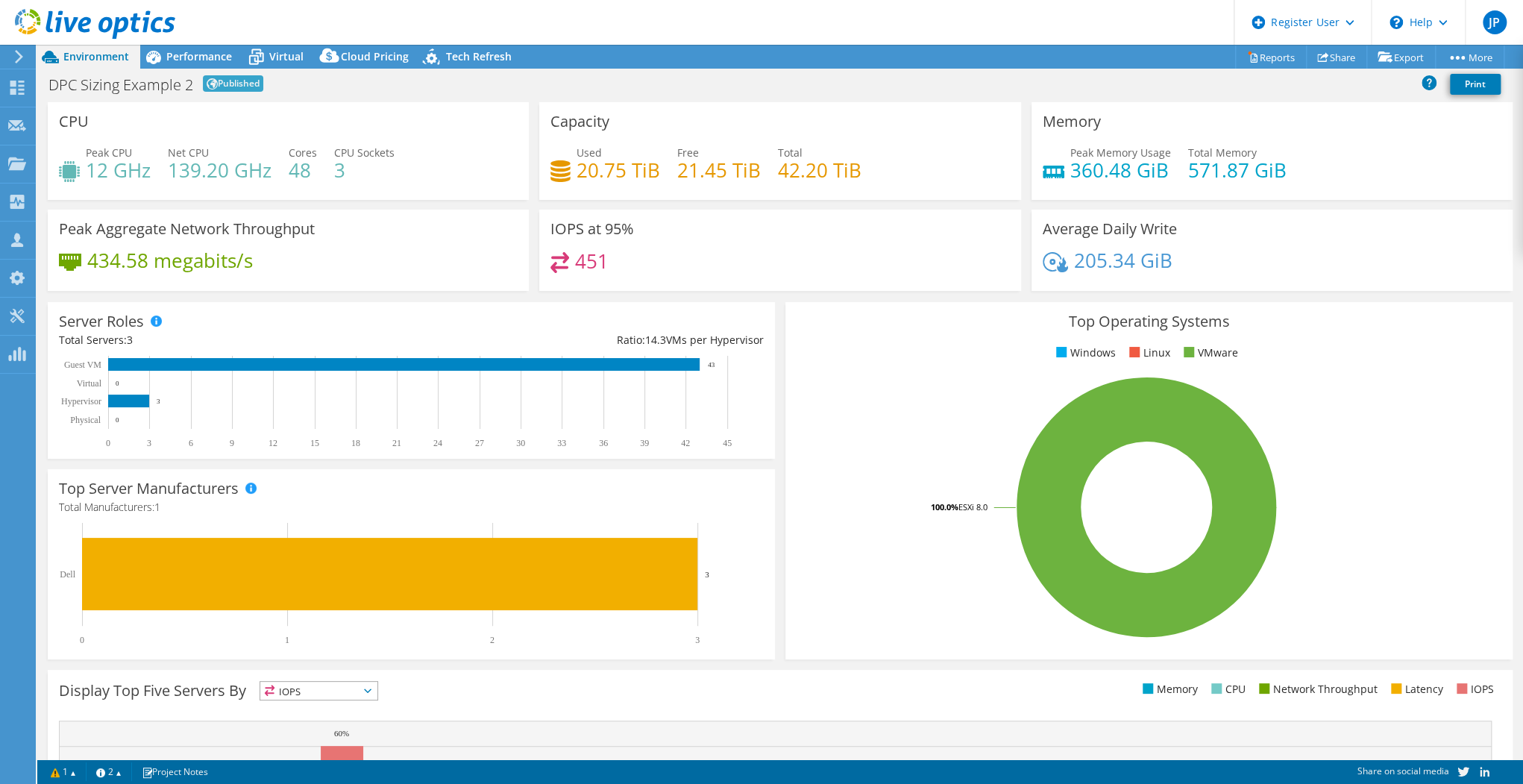
click at [187, 72] on div "DPC Sizing Example 2 Published Print" at bounding box center [780, 83] width 1486 height 27
drag, startPoint x: 187, startPoint y: 59, endPoint x: 208, endPoint y: 57, distance: 21.1
click at [186, 59] on span "Performance" at bounding box center [198, 56] width 66 height 14
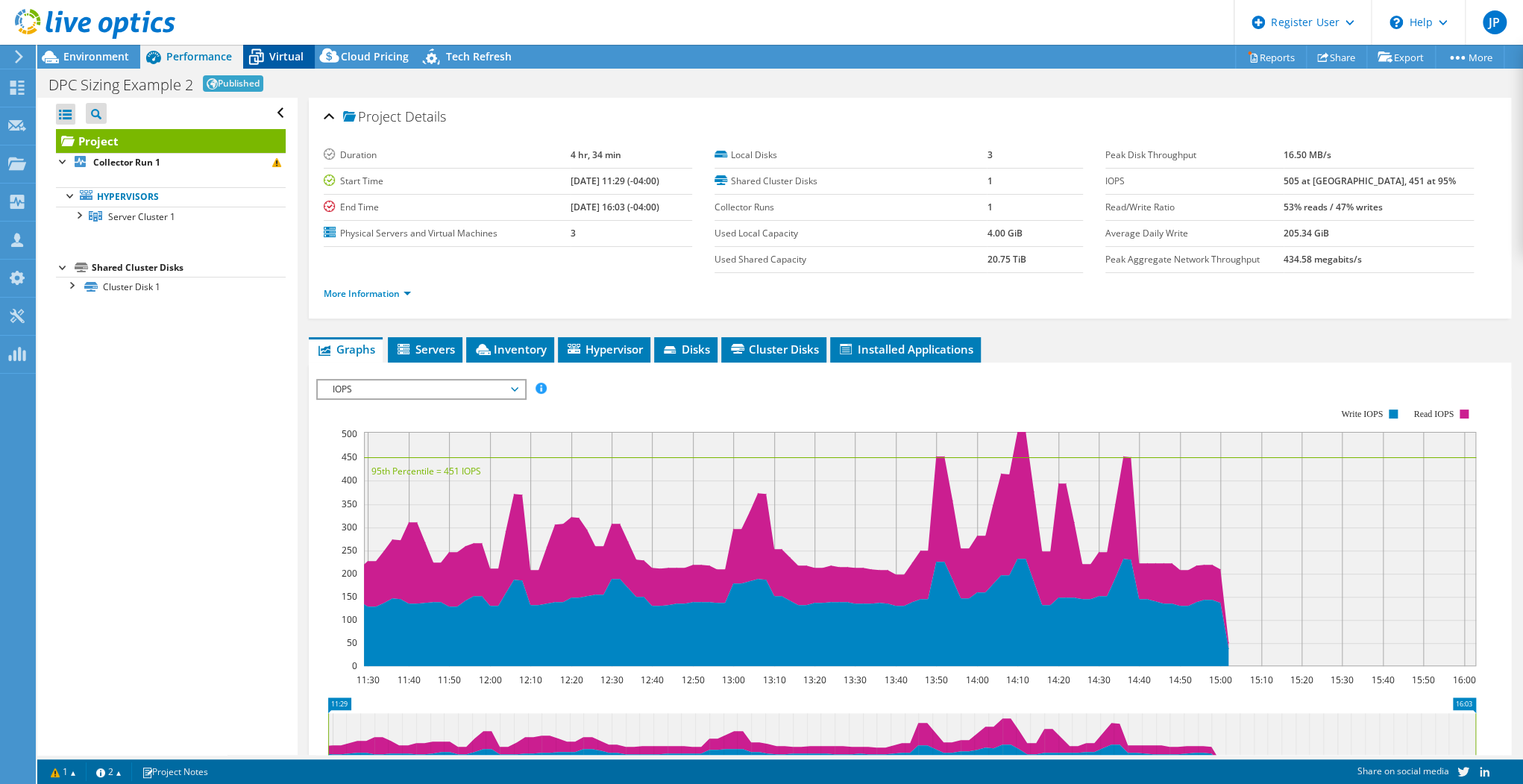
click at [282, 62] on span "Virtual" at bounding box center [286, 56] width 34 height 14
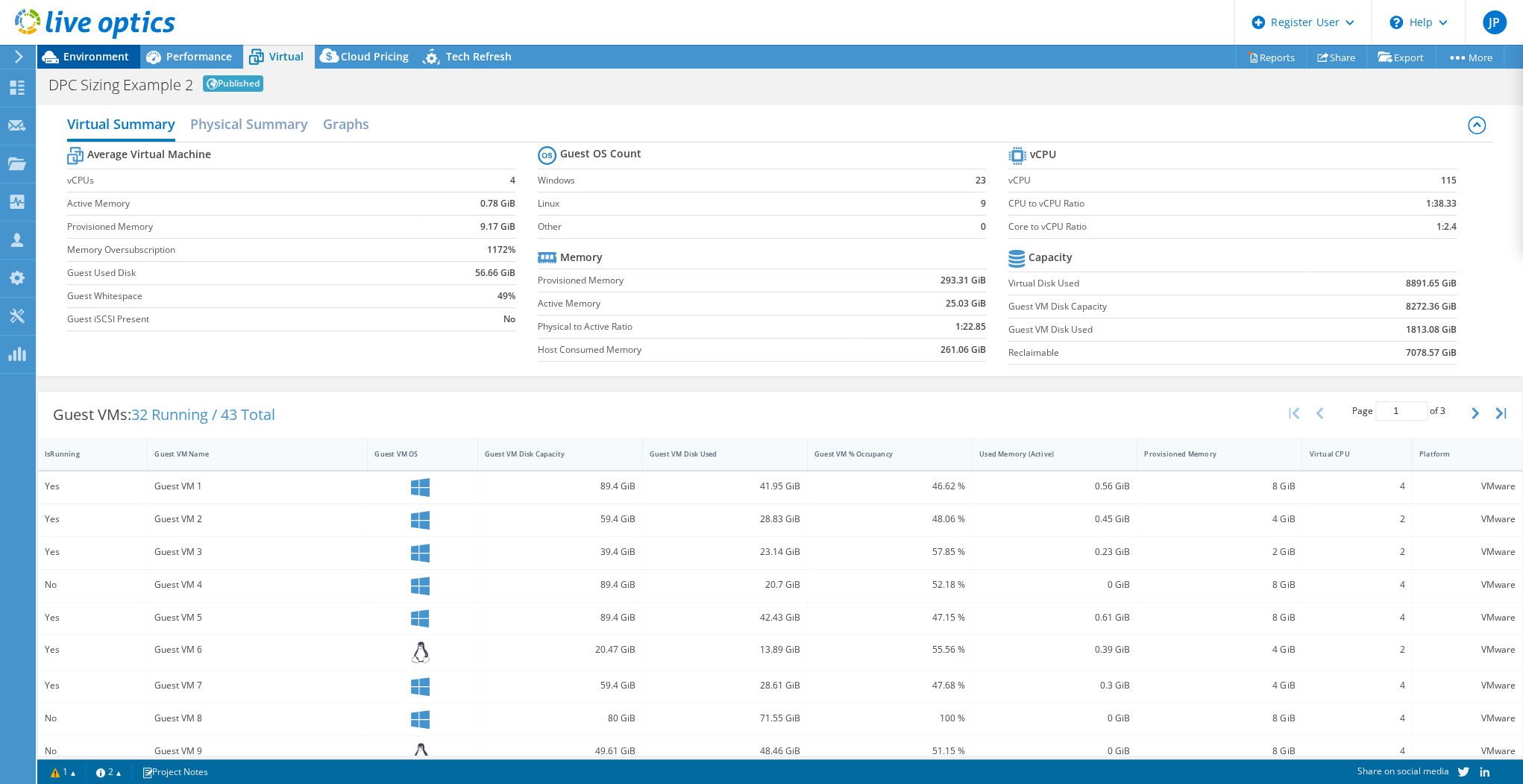
click at [82, 60] on span "Environment" at bounding box center [95, 56] width 66 height 14
